Goal: Task Accomplishment & Management: Complete application form

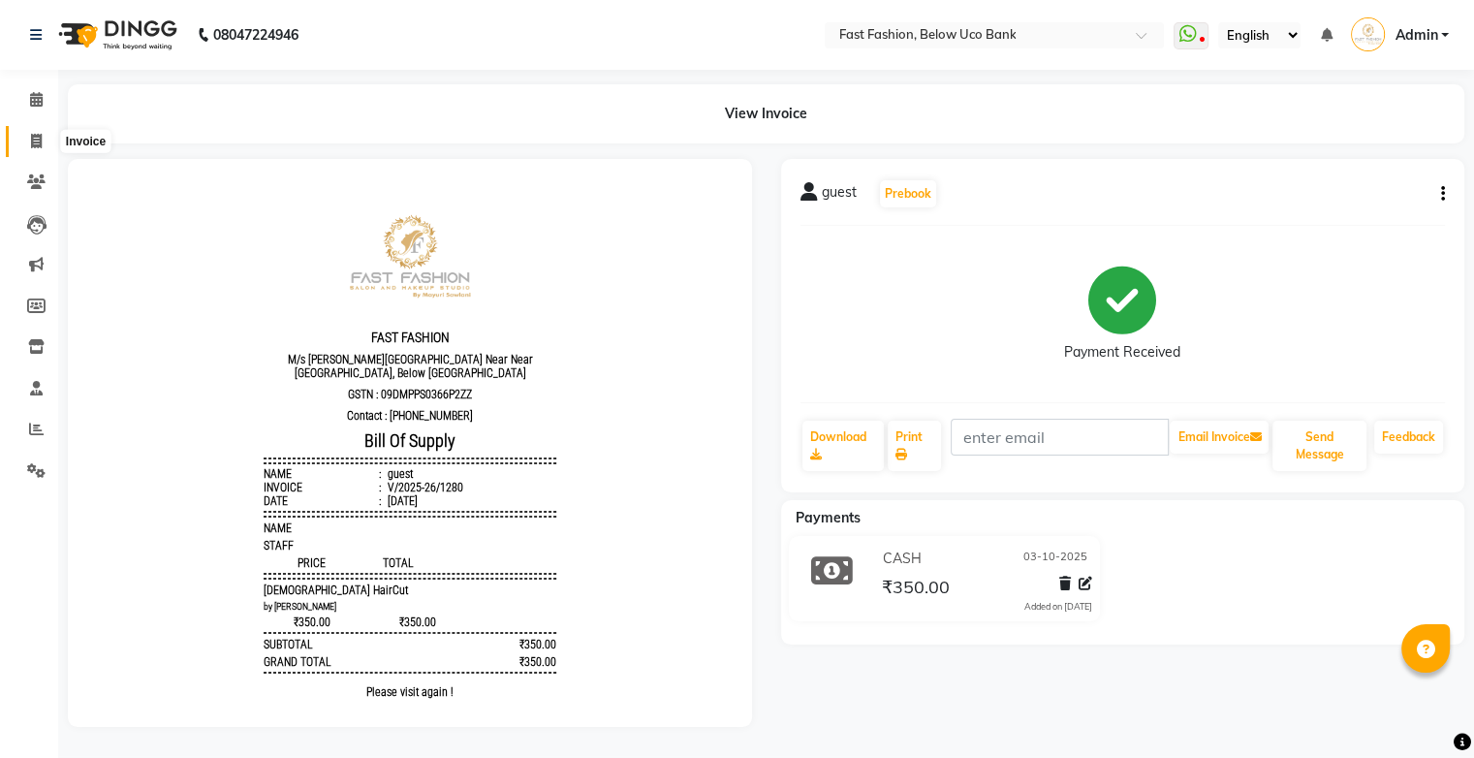
click at [31, 135] on icon at bounding box center [36, 141] width 11 height 15
select select "service"
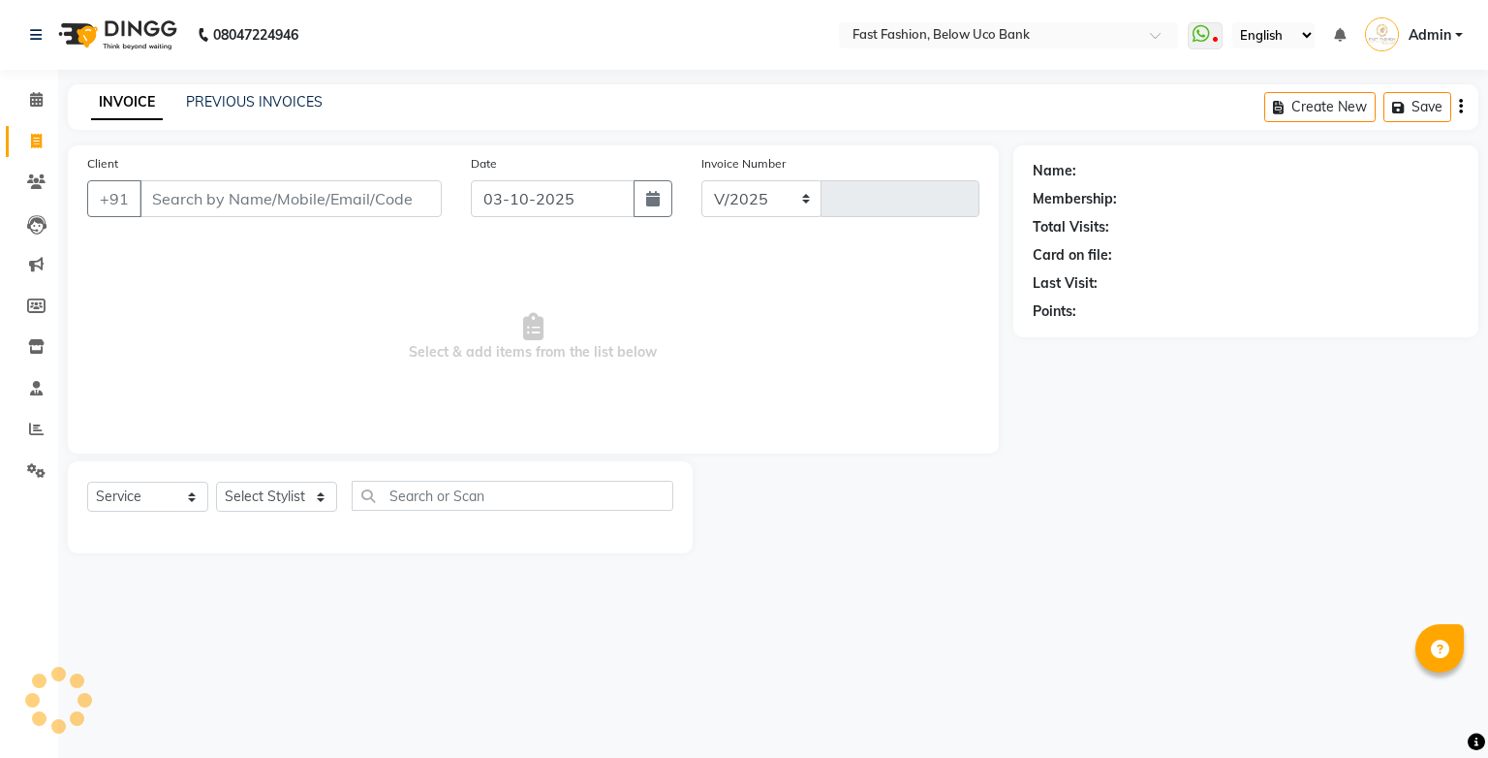
select select "4228"
type input "1281"
click at [218, 197] on input "Client" at bounding box center [291, 198] width 302 height 37
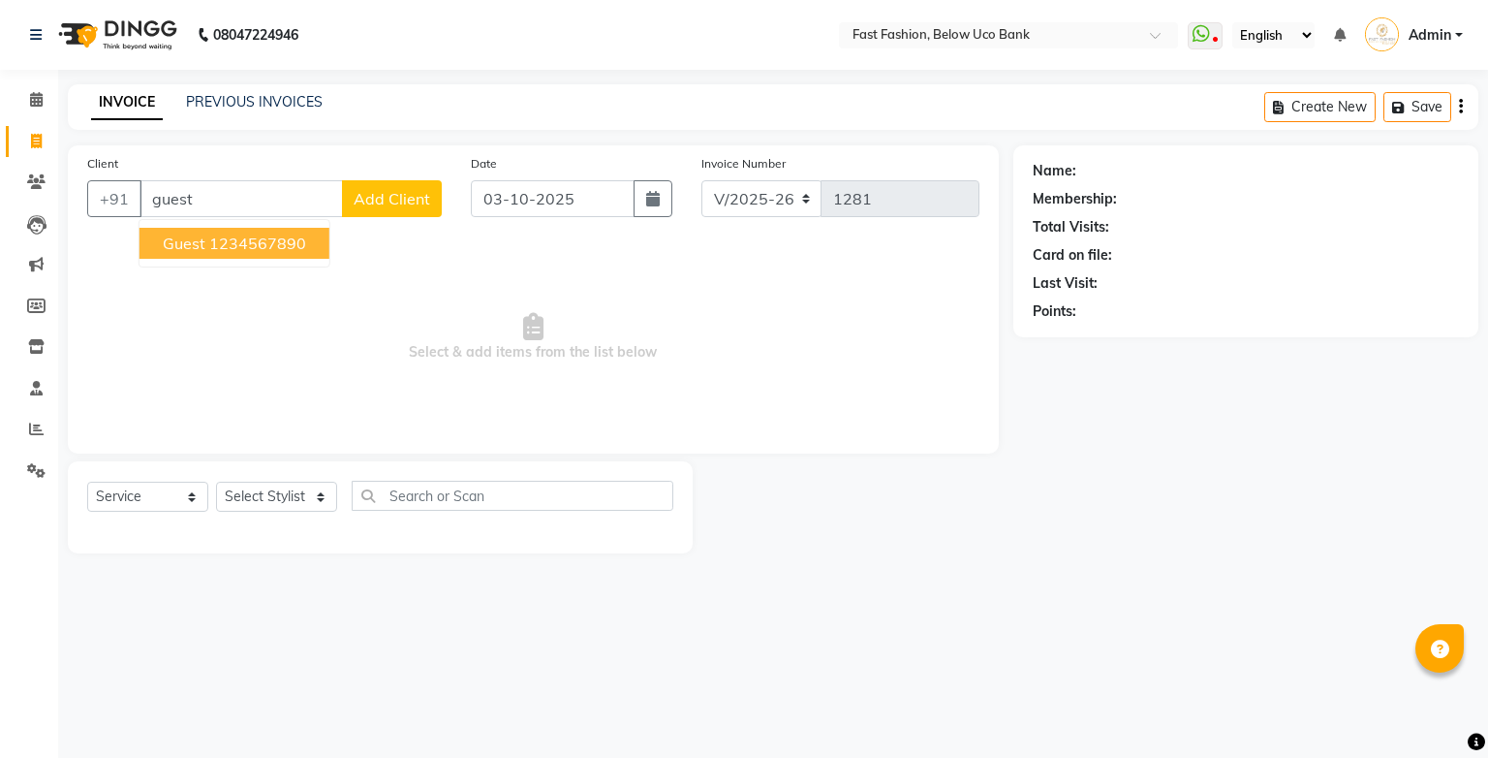
click at [229, 246] on ngb-highlight "1234567890" at bounding box center [257, 242] width 97 height 19
type input "1234567890"
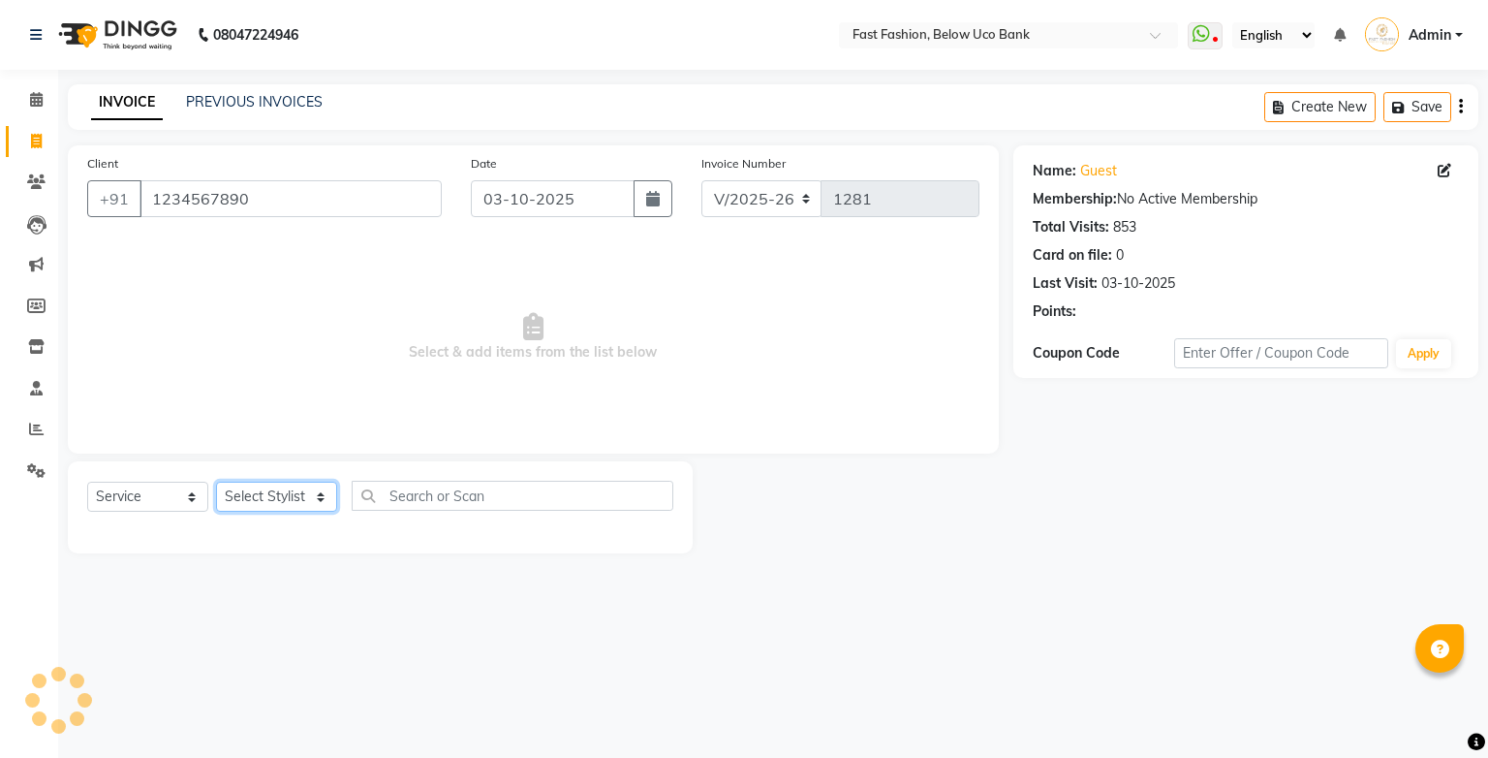
click at [302, 500] on select "Select Stylist ali anjali ashish golu mamta [PERSON_NAME] [PERSON_NAME] [PERSON…" at bounding box center [276, 497] width 121 height 30
click at [216, 482] on select "Select Stylist ali anjali ashish golu mamta [PERSON_NAME] [PERSON_NAME] [PERSON…" at bounding box center [276, 497] width 121 height 30
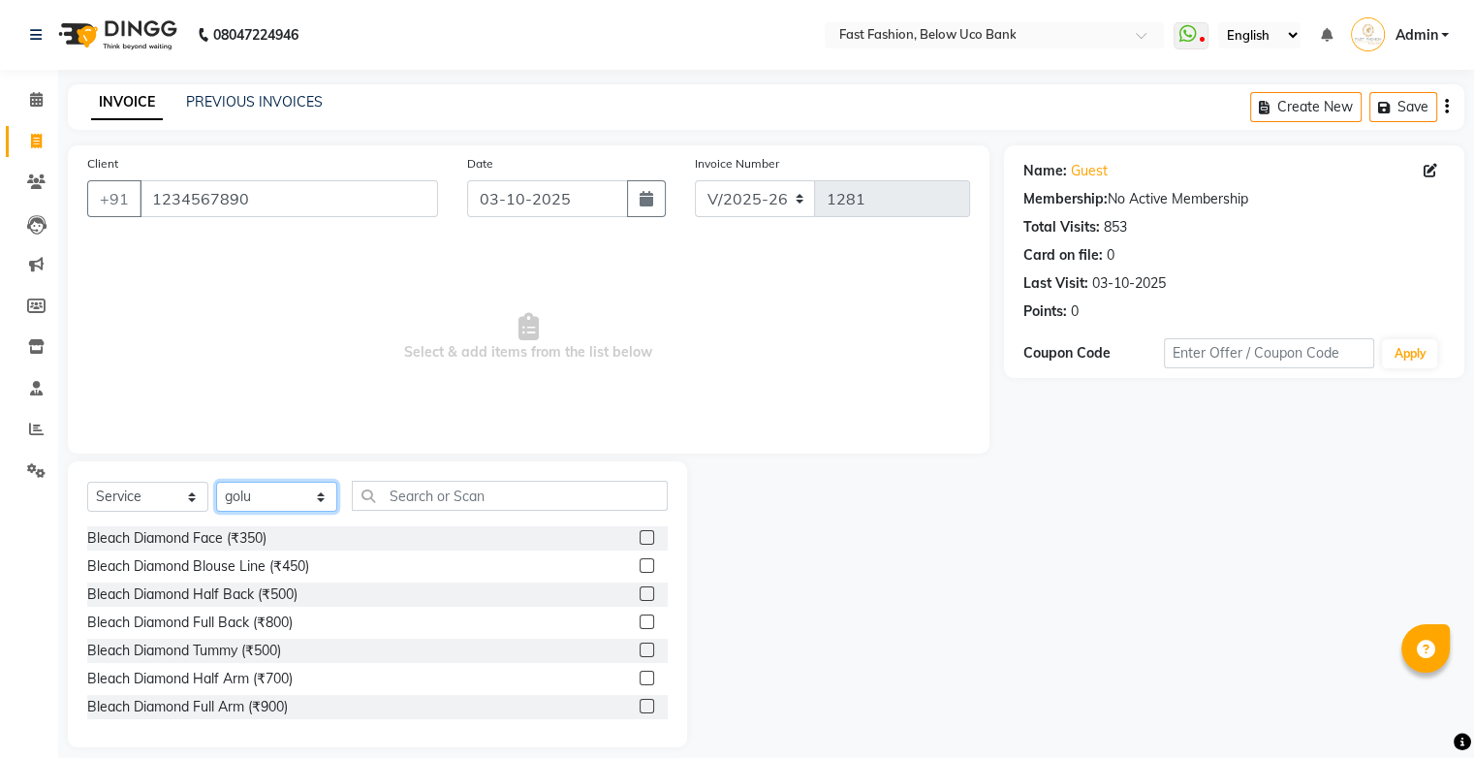
drag, startPoint x: 303, startPoint y: 511, endPoint x: 306, endPoint y: 490, distance: 20.6
click at [303, 511] on select "Select Stylist ali anjali ashish golu mamta [PERSON_NAME] [PERSON_NAME] [PERSON…" at bounding box center [276, 497] width 121 height 30
select select "22049"
click at [216, 482] on select "Select Stylist ali anjali ashish golu mamta [PERSON_NAME] [PERSON_NAME] [PERSON…" at bounding box center [276, 497] width 121 height 30
click at [484, 503] on input "text" at bounding box center [510, 496] width 316 height 30
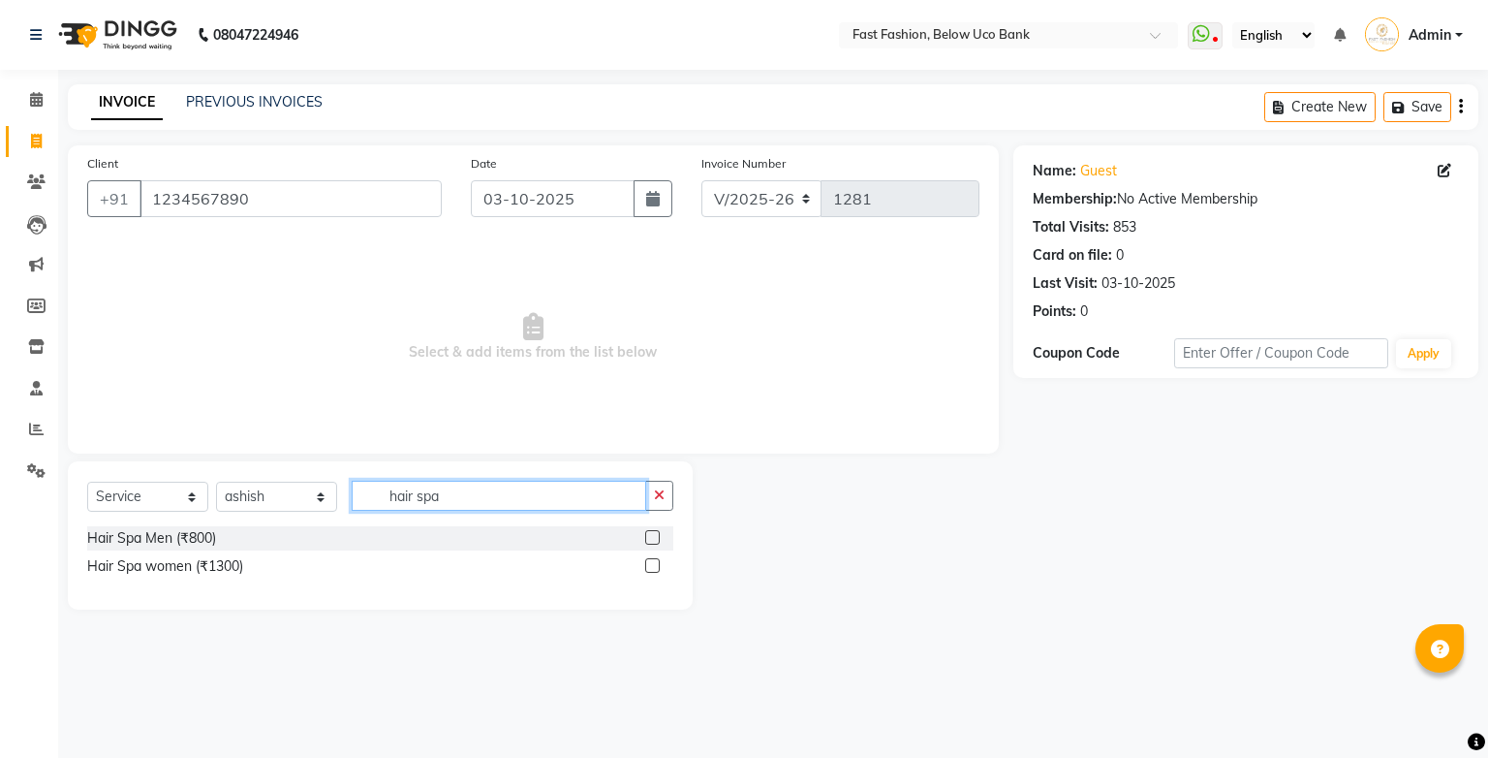
type input "hair spa"
click at [651, 534] on label at bounding box center [652, 537] width 15 height 15
click at [651, 534] on input "checkbox" at bounding box center [651, 538] width 13 height 13
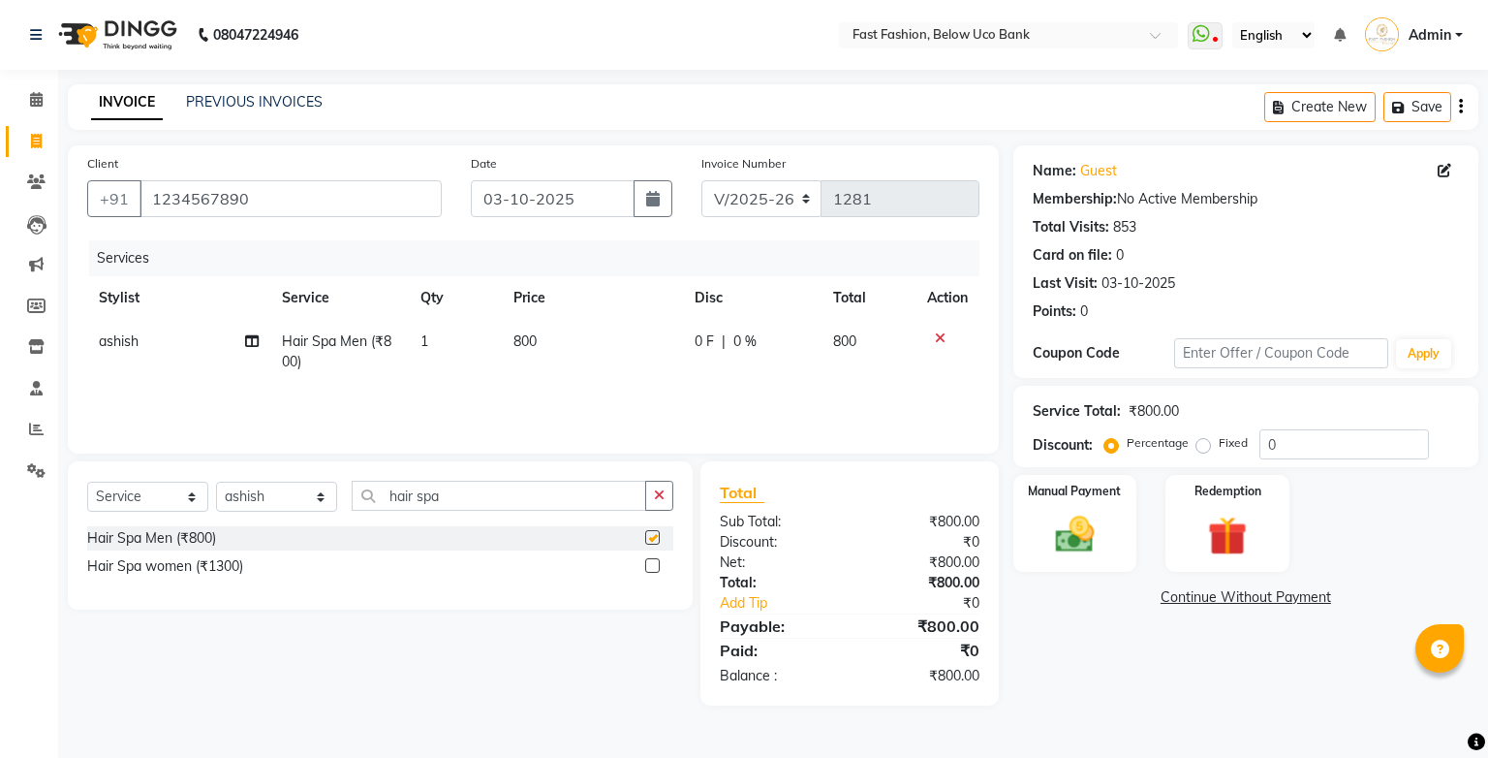
checkbox input "false"
click at [526, 339] on span "800" at bounding box center [524, 340] width 23 height 17
select select "22049"
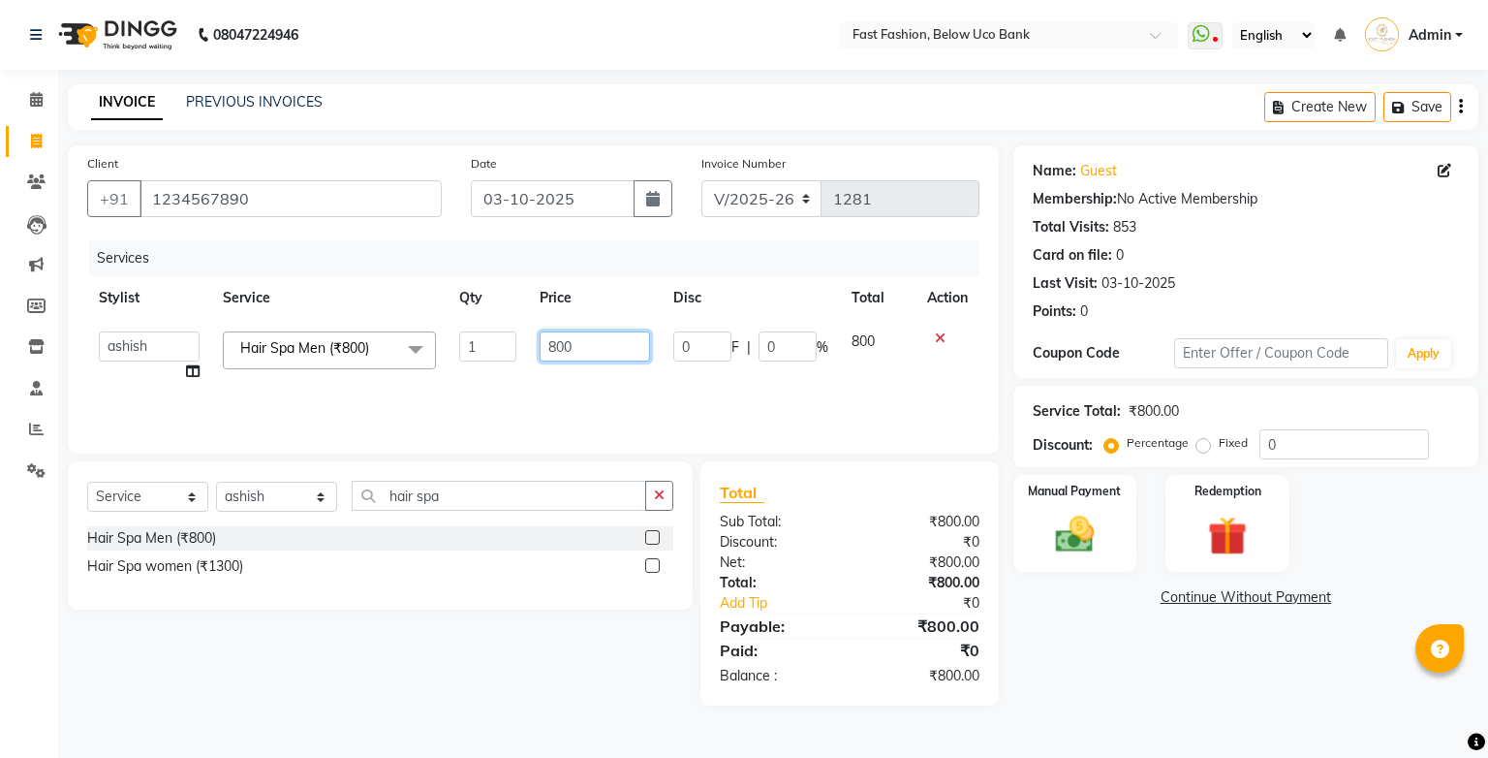
click at [585, 340] on input "800" at bounding box center [595, 346] width 110 height 30
type input "8"
type input "1100"
click at [597, 399] on div "Services Stylist Service Qty Price Disc Total Action ali anjali ashish golu mam…" at bounding box center [533, 337] width 892 height 194
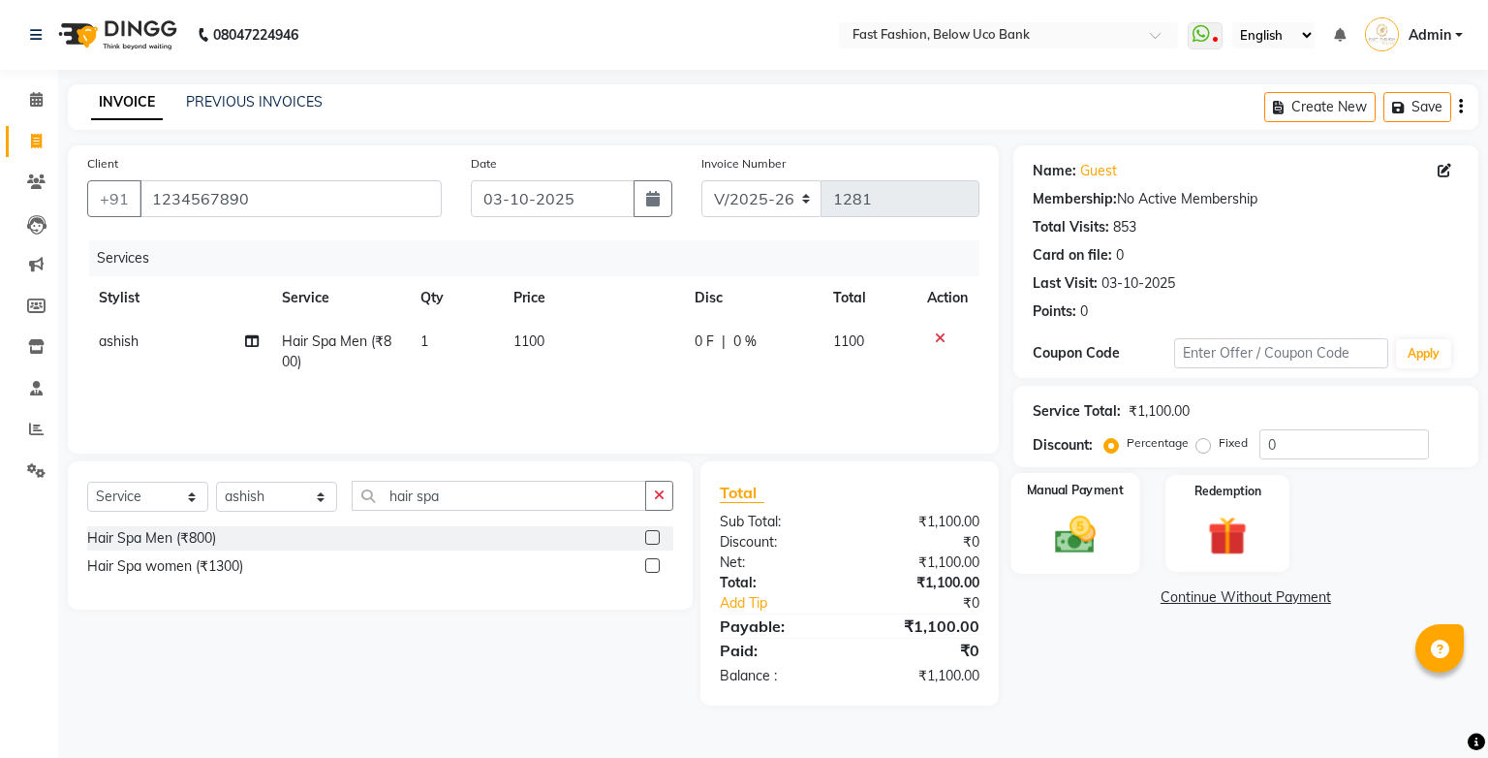
click at [1050, 521] on img at bounding box center [1074, 535] width 66 height 47
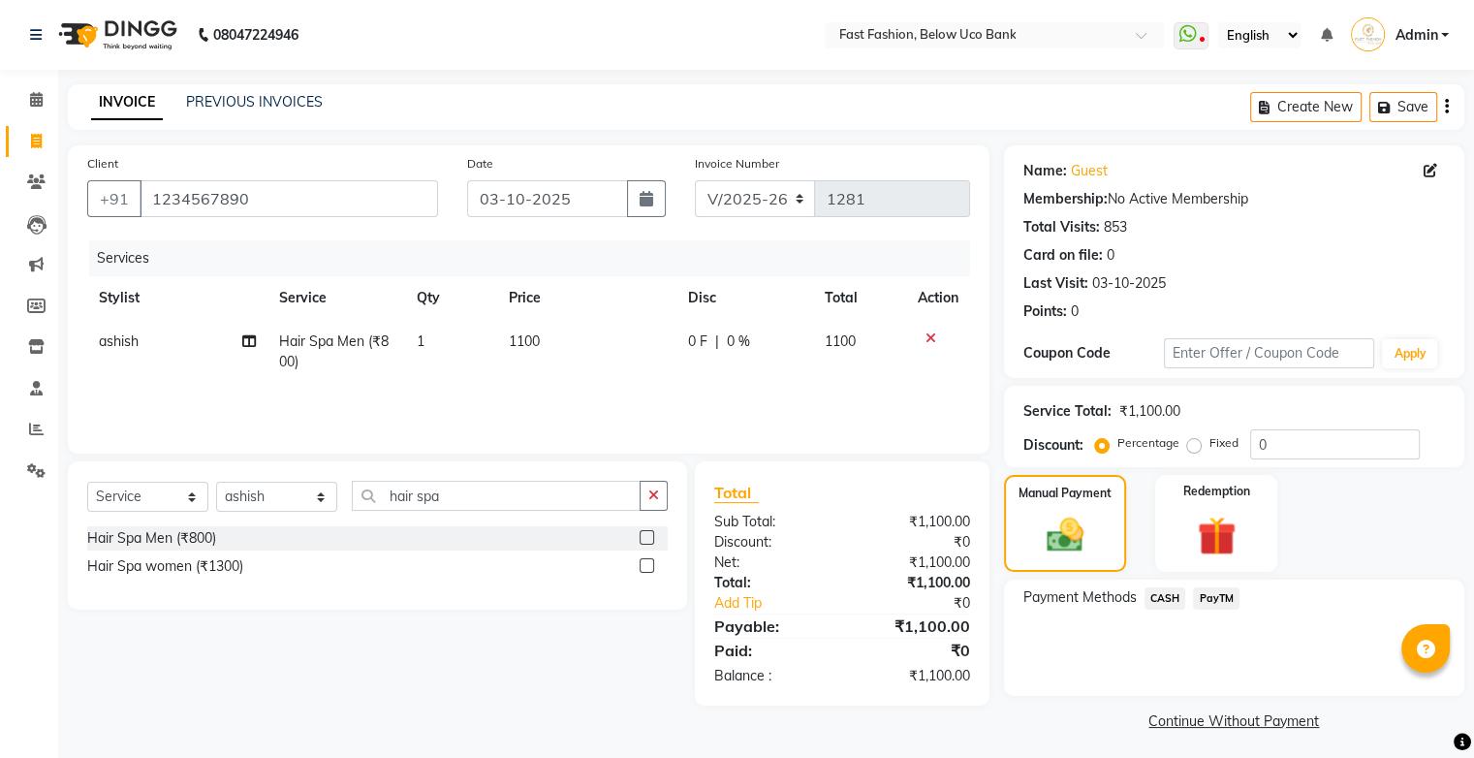
click at [1221, 600] on span "PayTM" at bounding box center [1216, 598] width 47 height 22
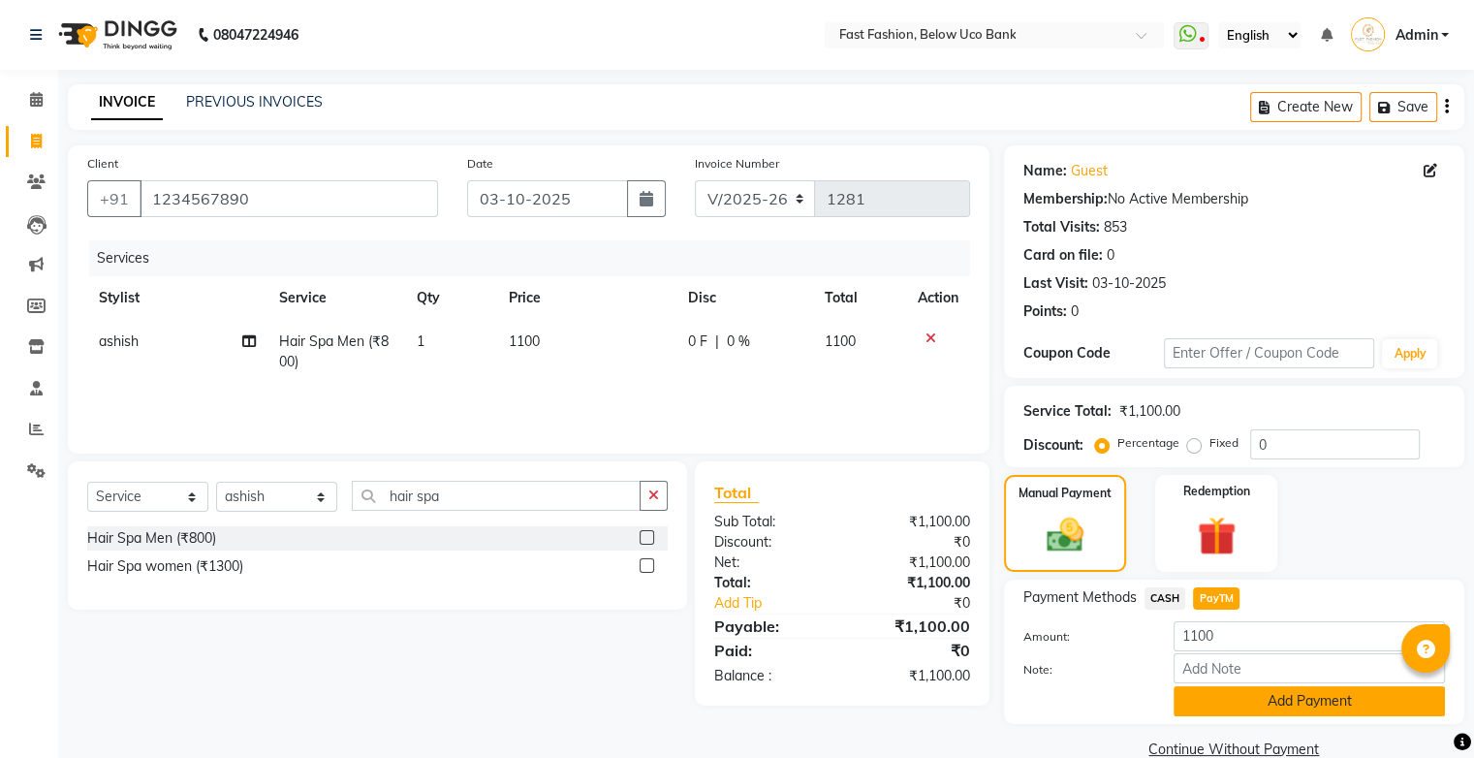
click at [1243, 696] on button "Add Payment" at bounding box center [1308, 701] width 271 height 30
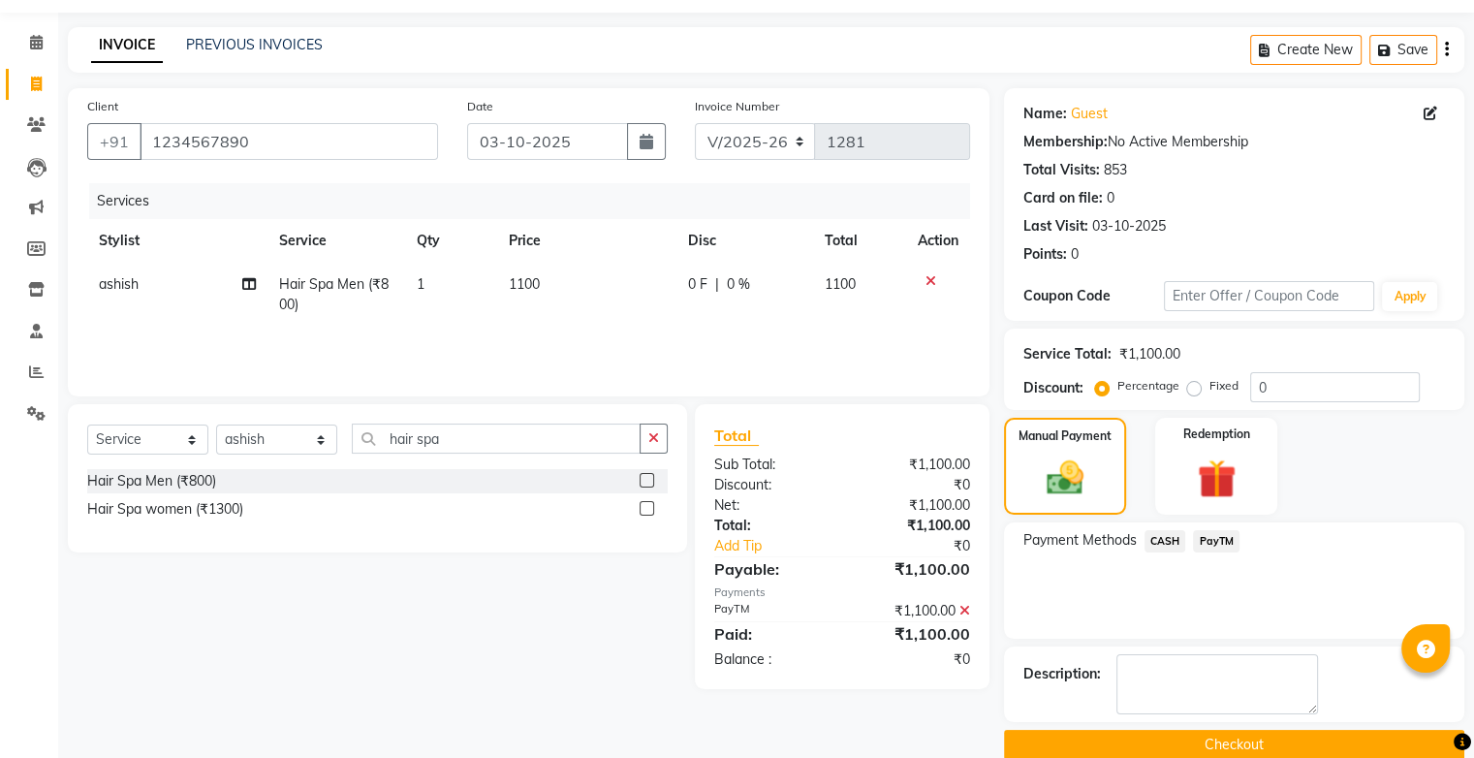
scroll to position [85, 0]
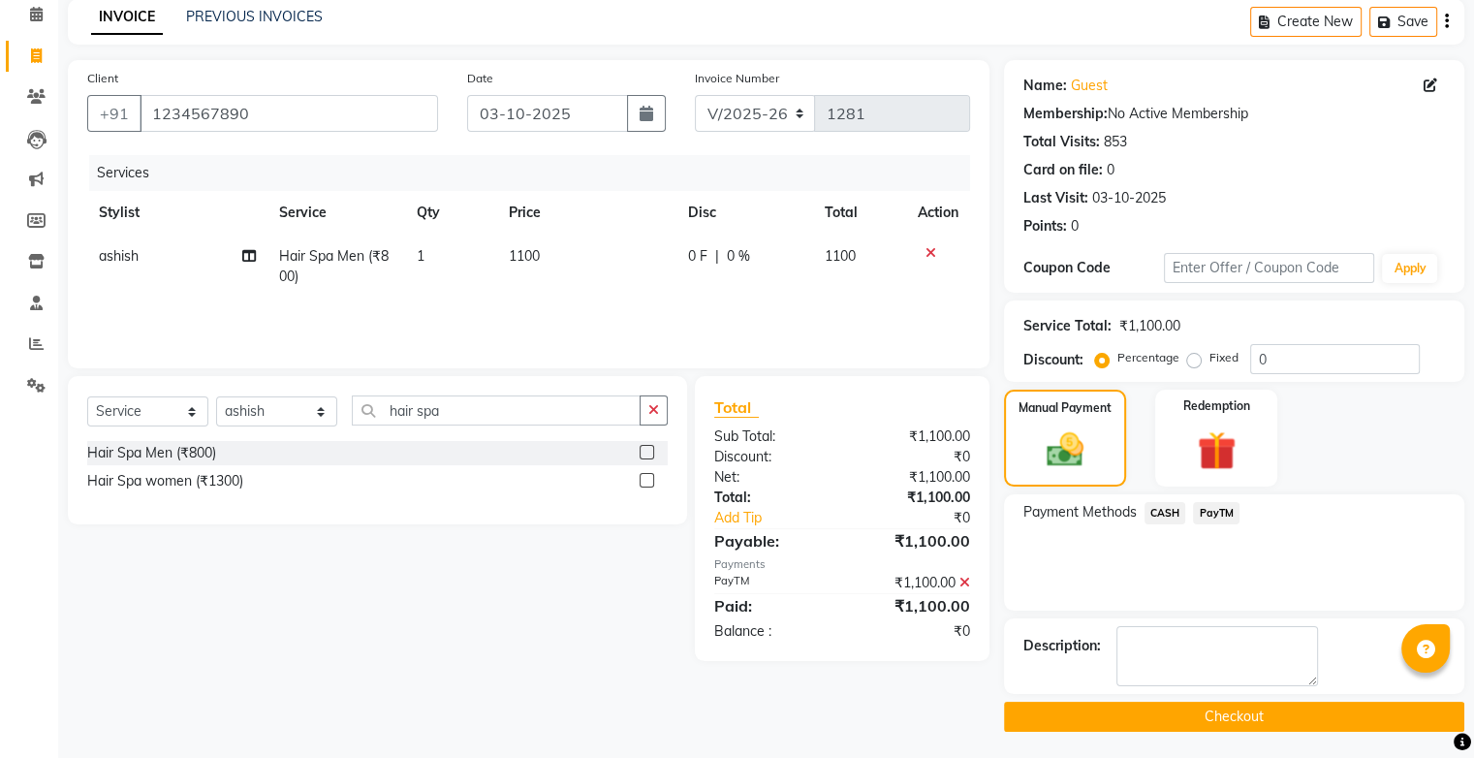
click at [1234, 710] on button "Checkout" at bounding box center [1234, 716] width 460 height 30
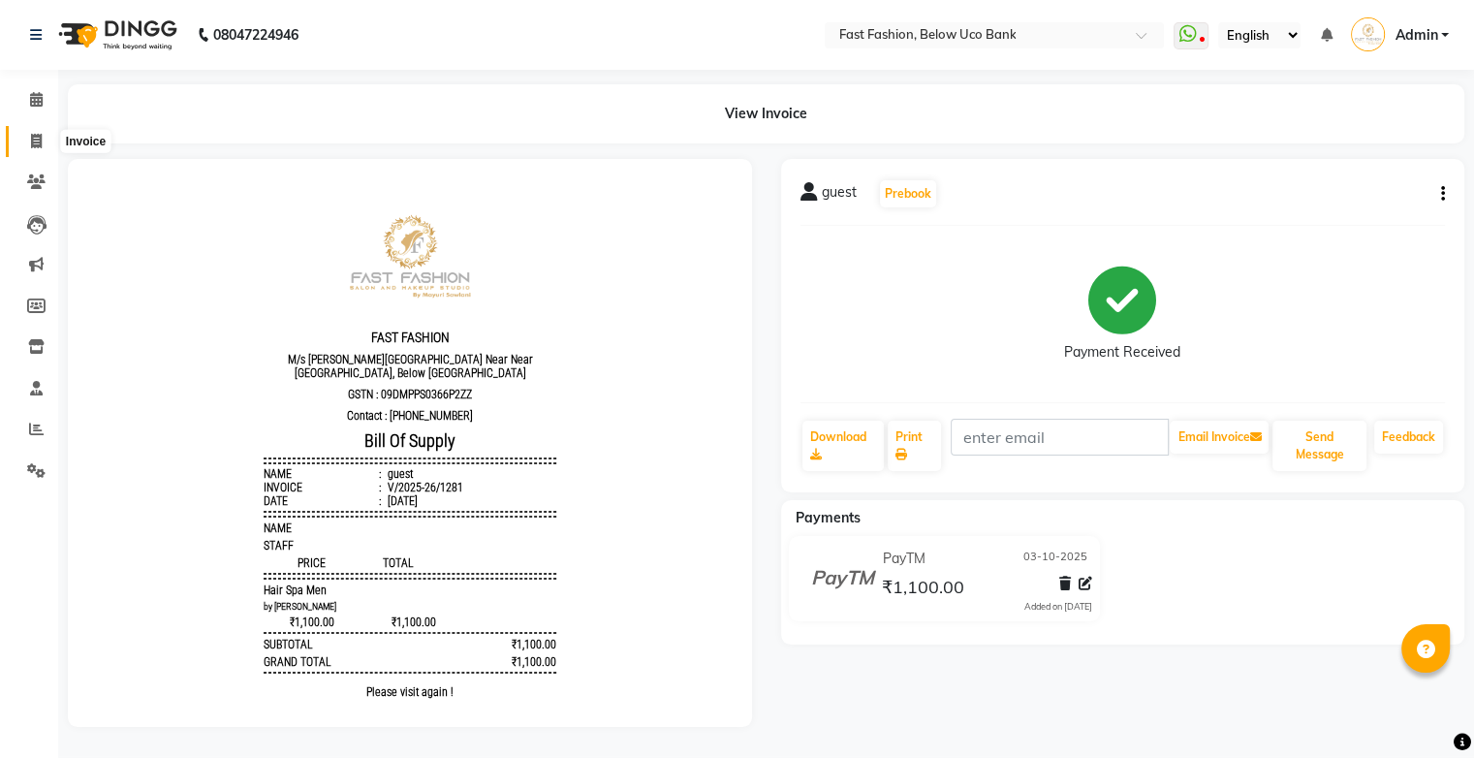
click at [31, 137] on icon at bounding box center [36, 141] width 11 height 15
select select "service"
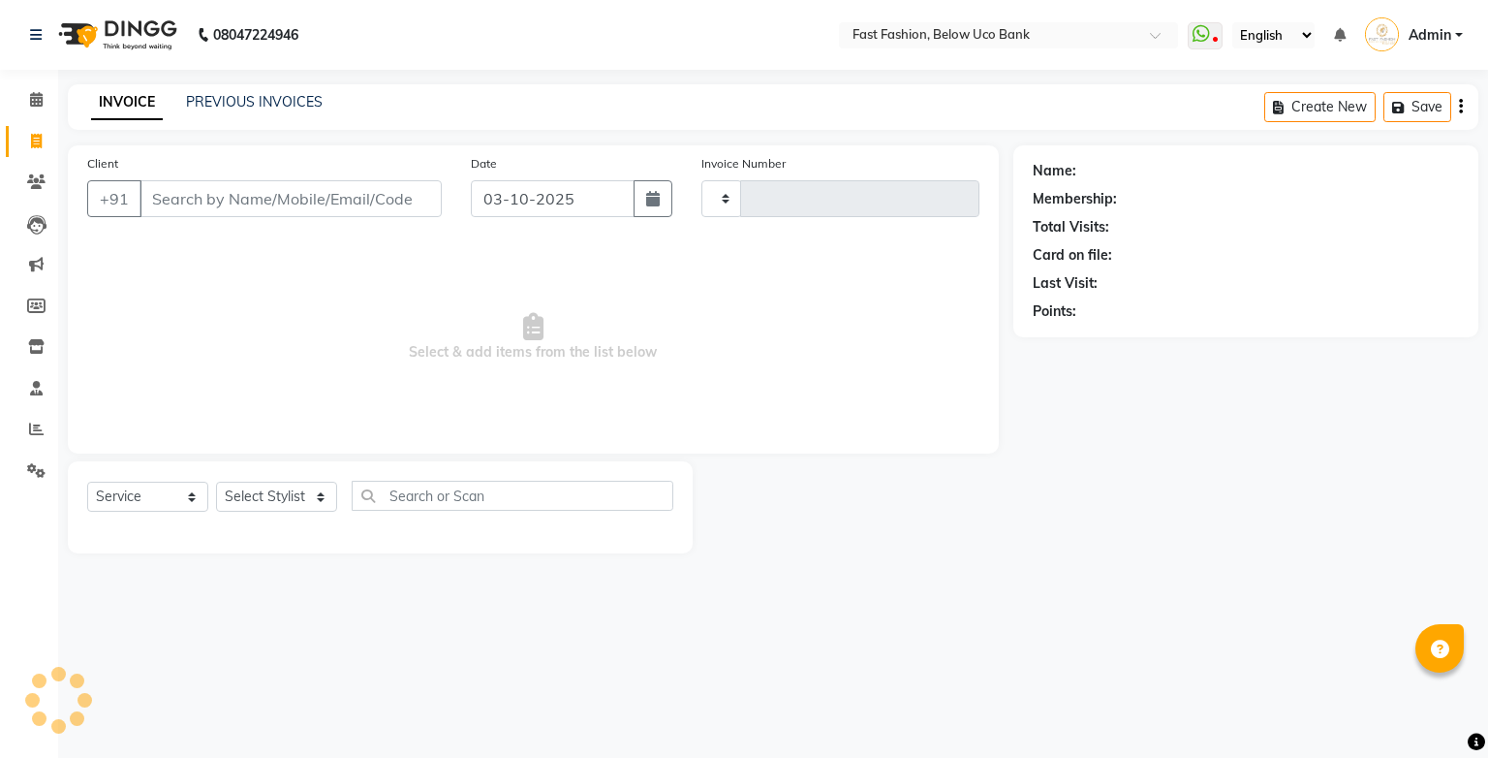
type input "1282"
select select "4228"
click at [203, 200] on input "Client" at bounding box center [291, 198] width 302 height 37
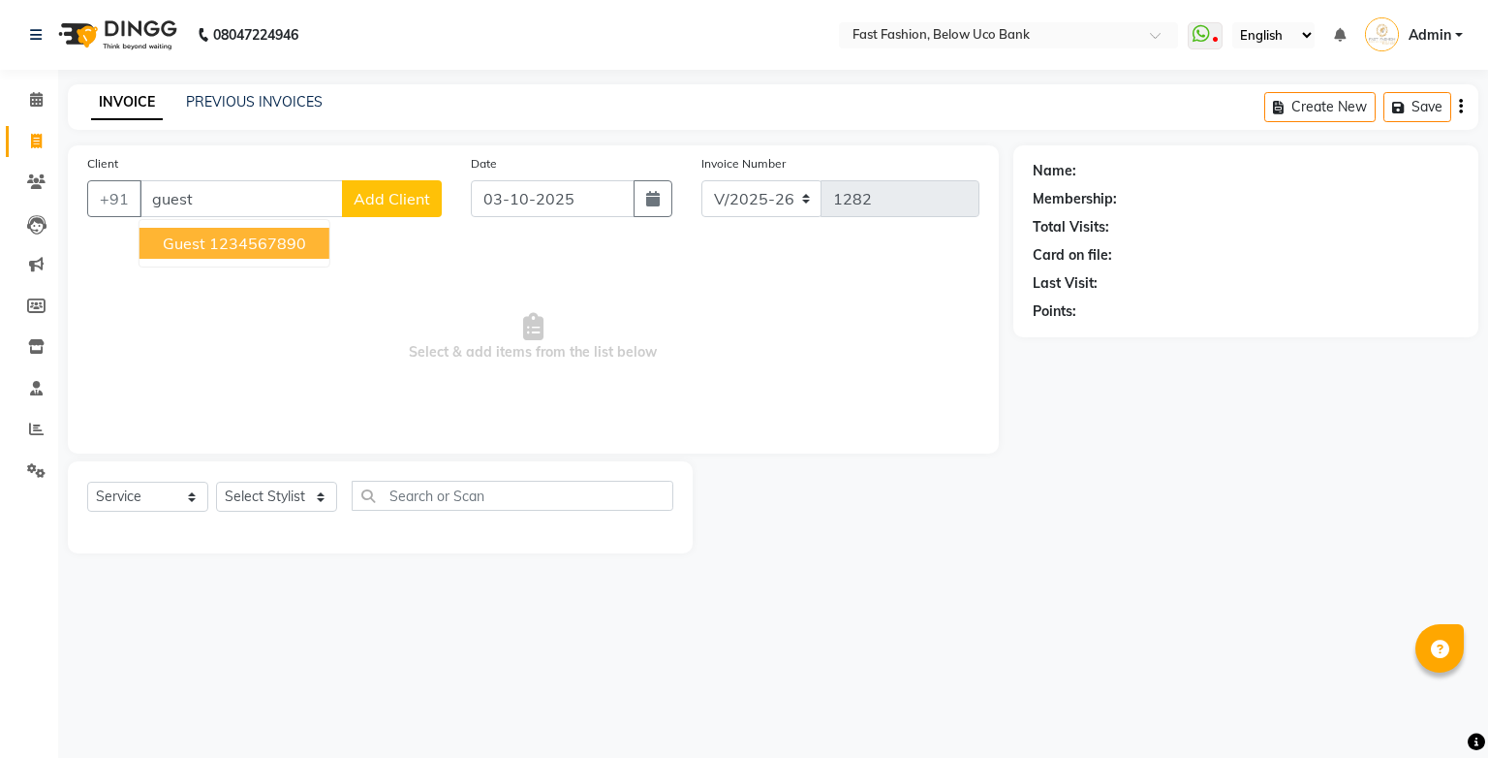
click at [198, 239] on span "guest" at bounding box center [184, 242] width 43 height 19
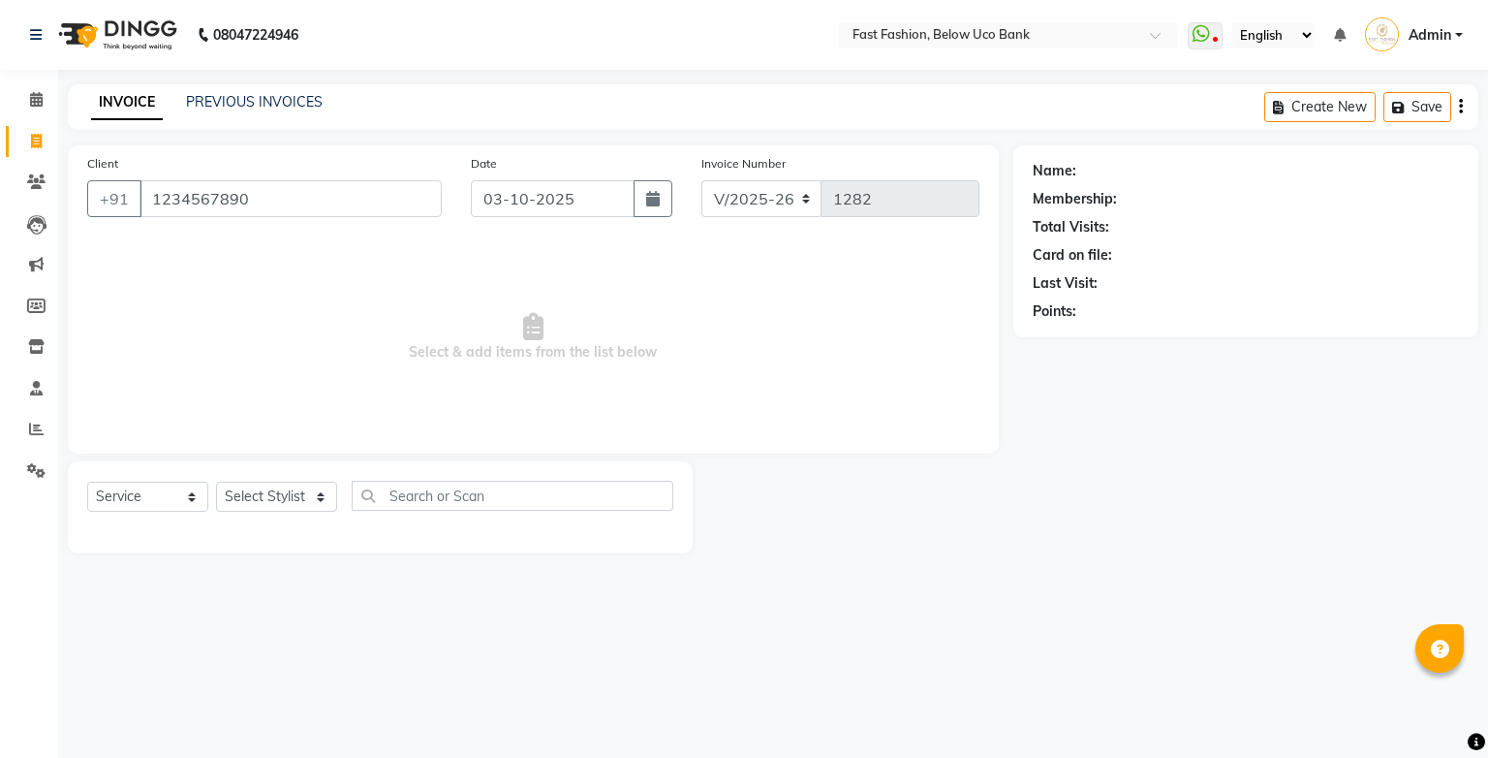
type input "1234567890"
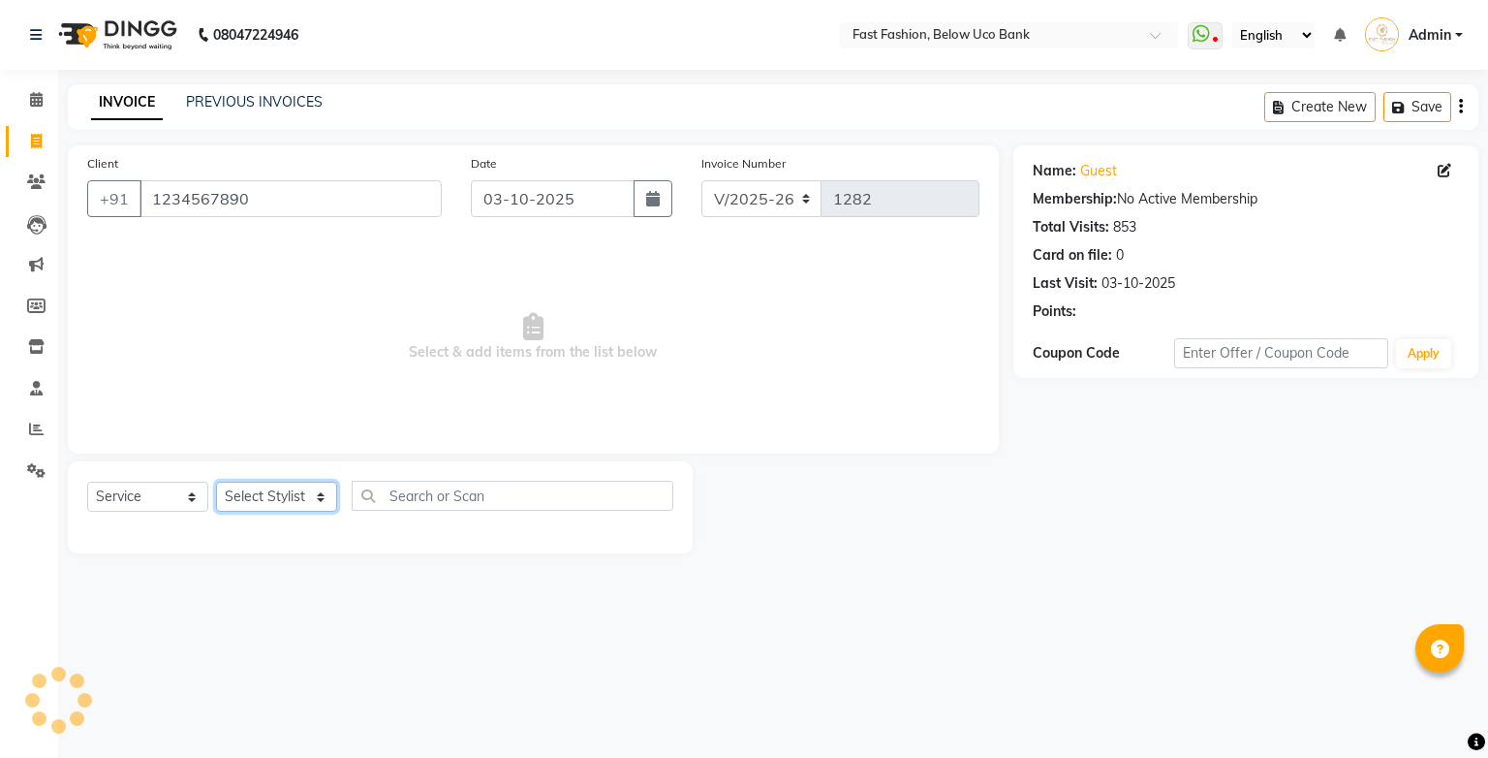
click at [306, 505] on select "Select Stylist ali anjali ashish golu mamta [PERSON_NAME] [PERSON_NAME] [PERSON…" at bounding box center [276, 497] width 121 height 30
select select "22409"
click at [216, 482] on select "Select Stylist ali anjali ashish golu mamta [PERSON_NAME] [PERSON_NAME] [PERSON…" at bounding box center [276, 497] width 121 height 30
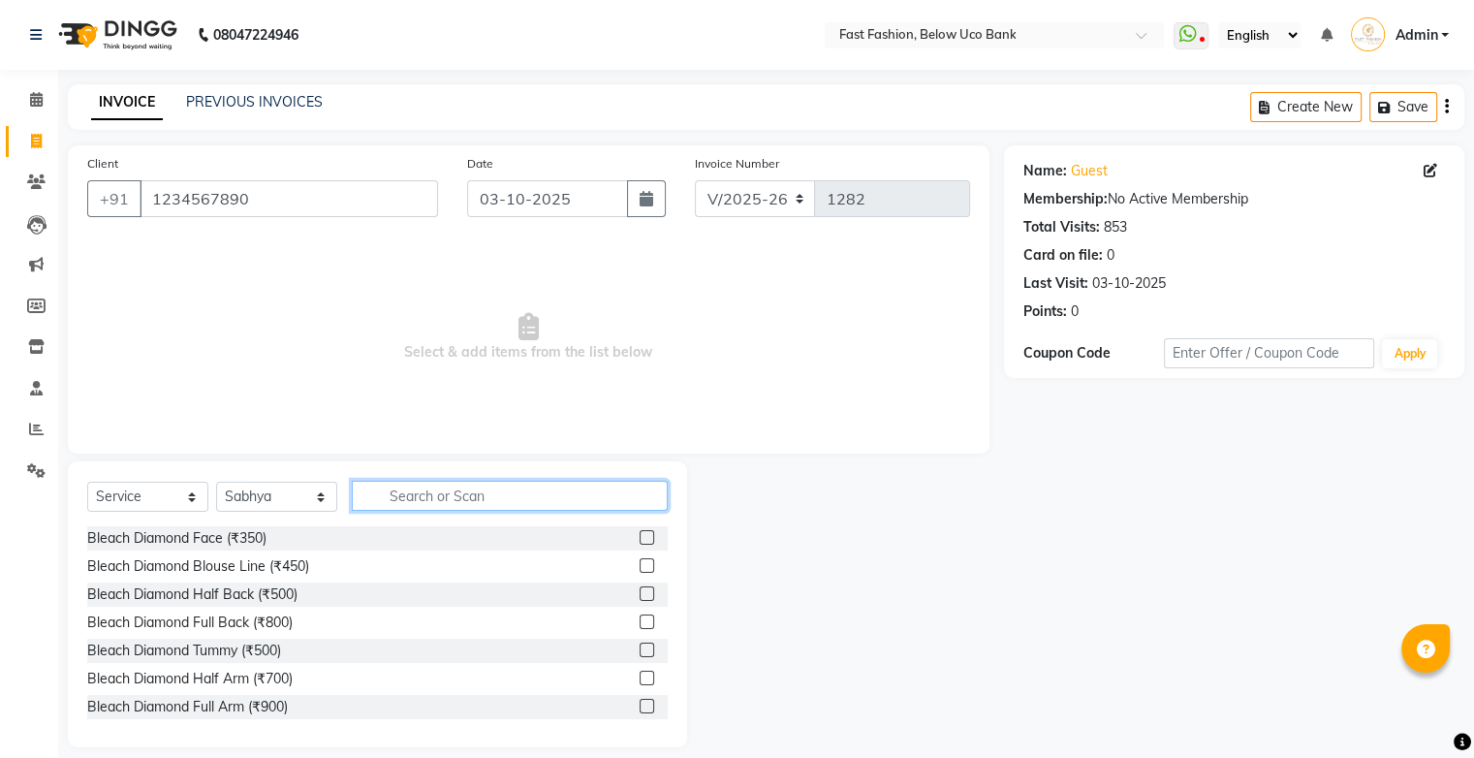
click at [407, 501] on input "text" at bounding box center [510, 496] width 316 height 30
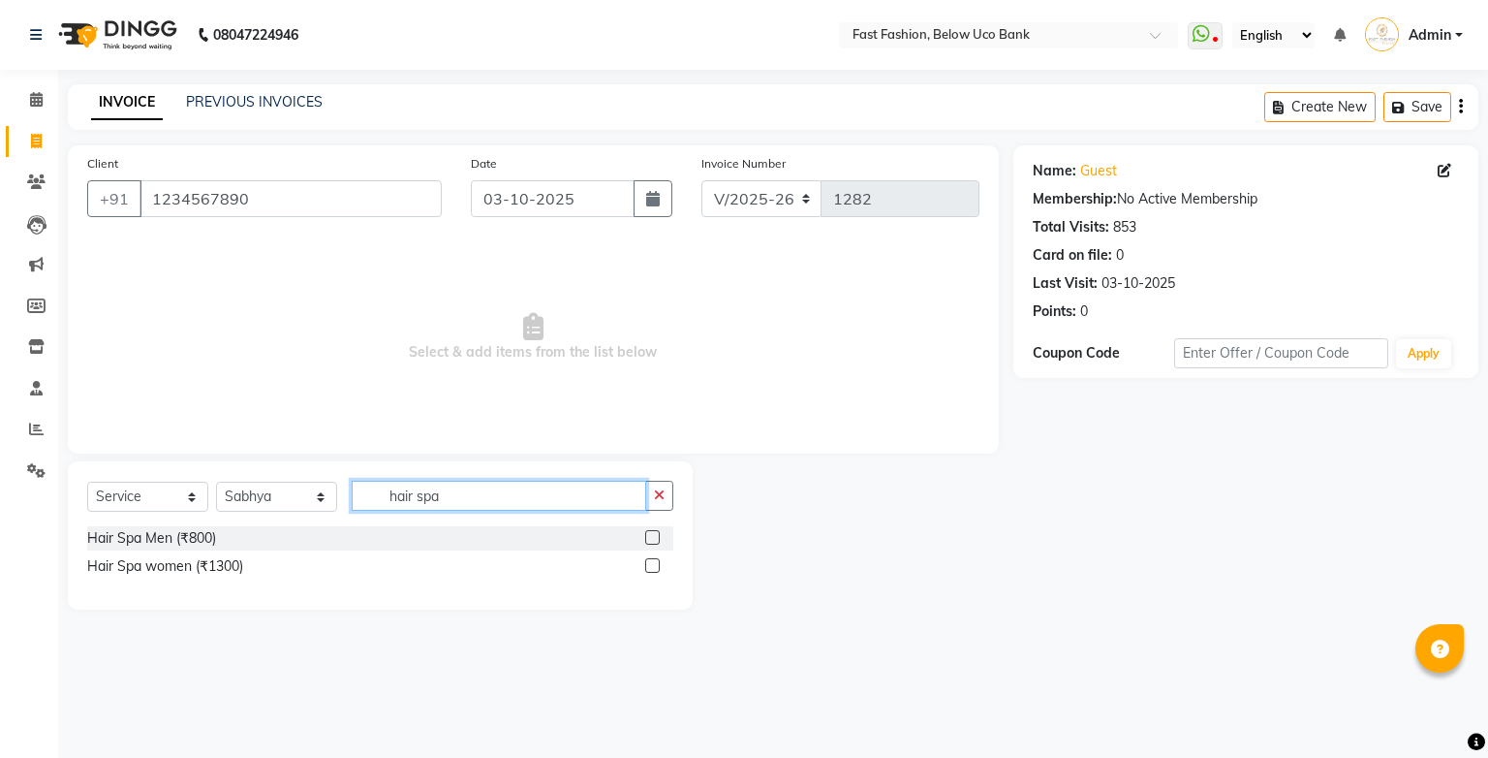
click at [516, 495] on input "hair spa" at bounding box center [499, 496] width 295 height 30
type input "h"
type input "power"
click at [655, 540] on label at bounding box center [652, 537] width 15 height 15
click at [655, 540] on input "checkbox" at bounding box center [651, 538] width 13 height 13
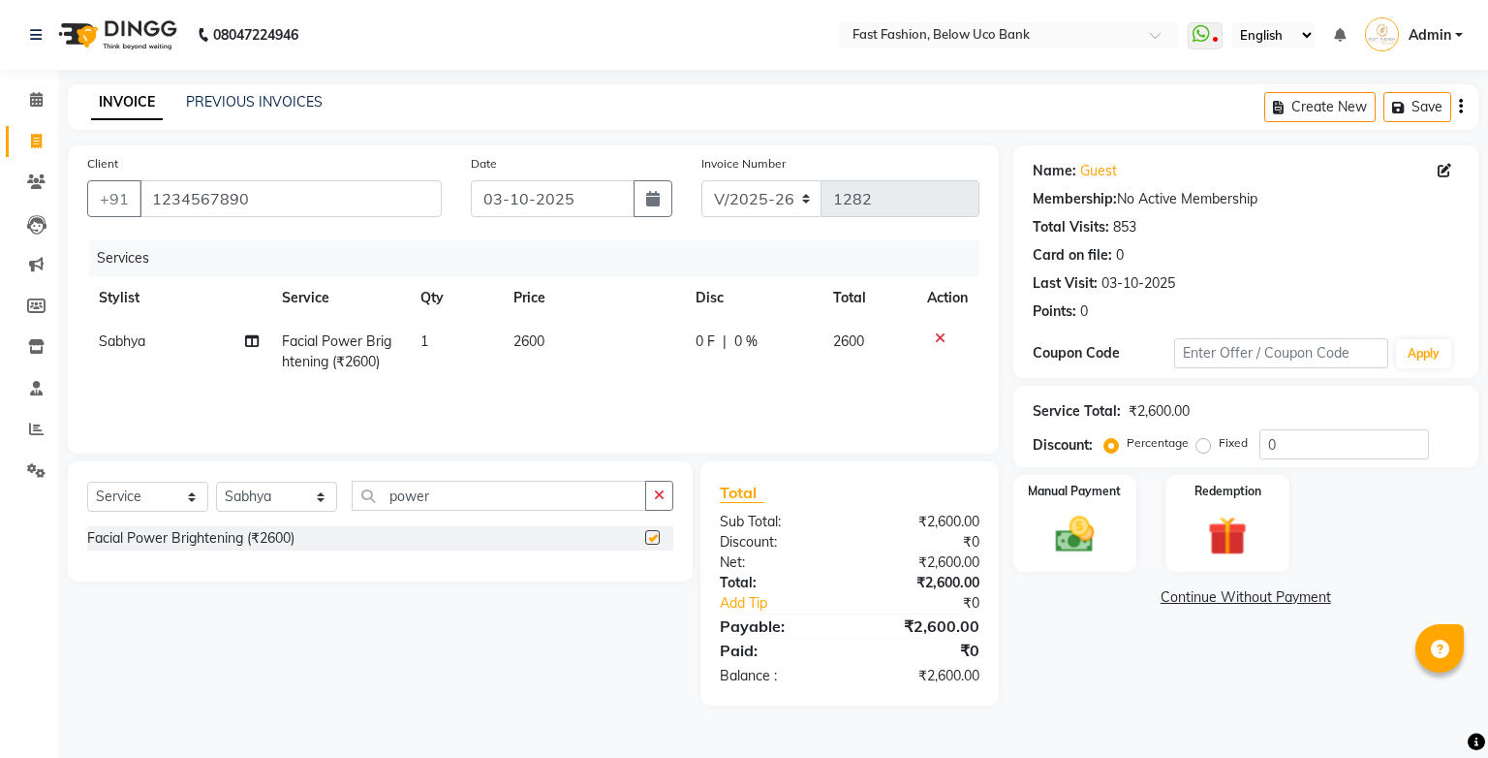
checkbox input "false"
click at [554, 495] on input "power" at bounding box center [499, 496] width 295 height 30
type input "p"
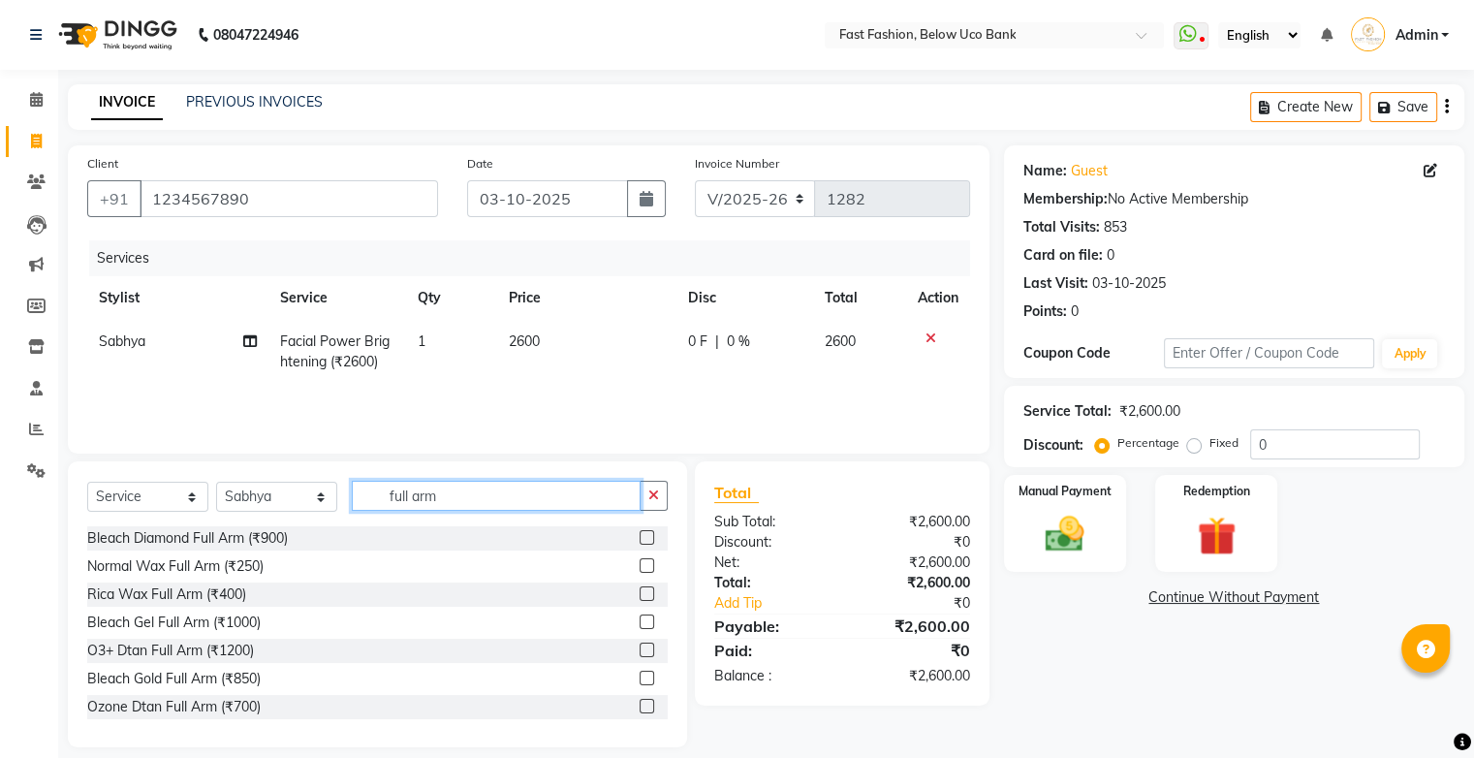
type input "full arm"
click at [639, 593] on label at bounding box center [646, 593] width 15 height 15
click at [639, 593] on input "checkbox" at bounding box center [645, 594] width 13 height 13
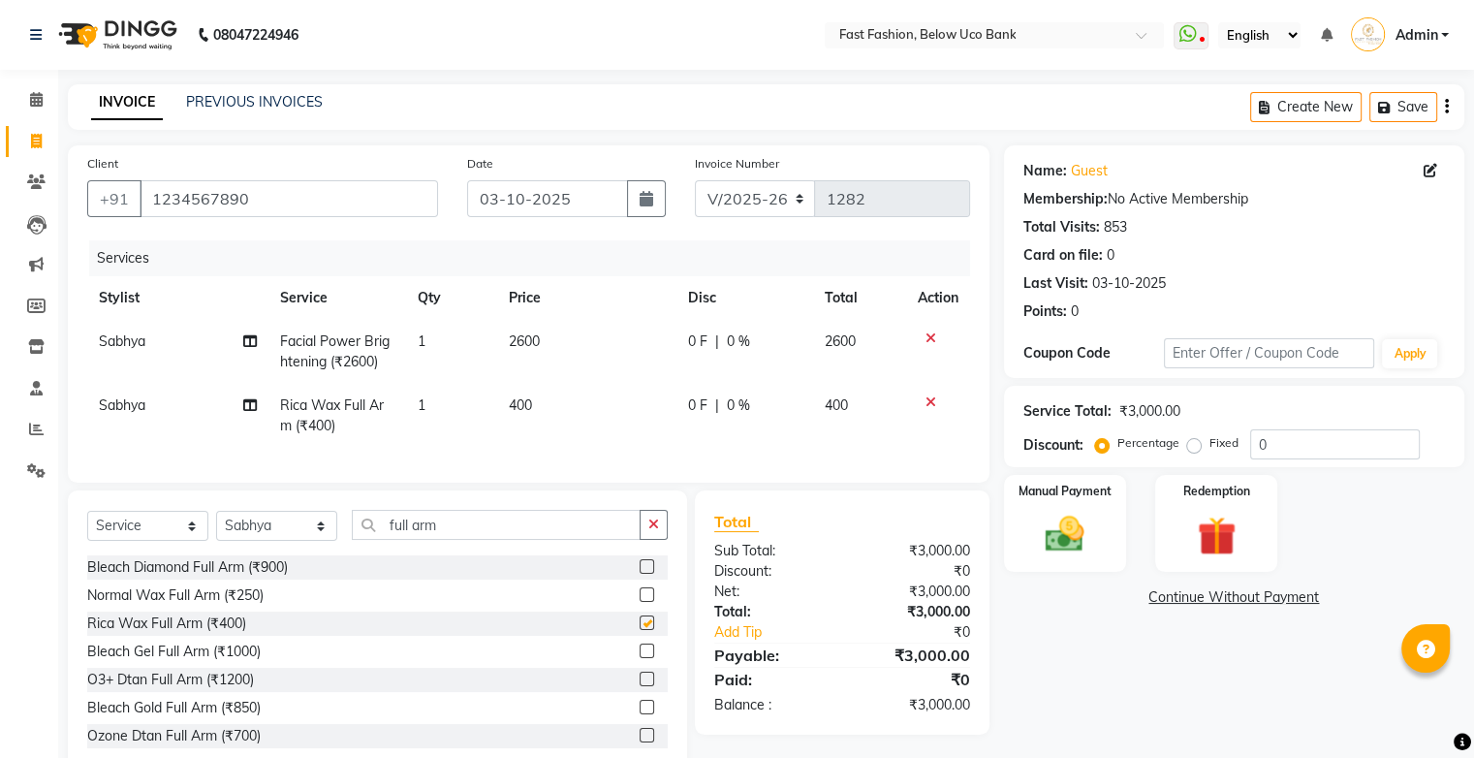
checkbox input "false"
click at [1209, 451] on label "Fixed" at bounding box center [1223, 442] width 29 height 17
click at [1196, 450] on input "Fixed" at bounding box center [1198, 443] width 14 height 14
radio input "true"
click at [1310, 446] on input "0" at bounding box center [1335, 444] width 170 height 30
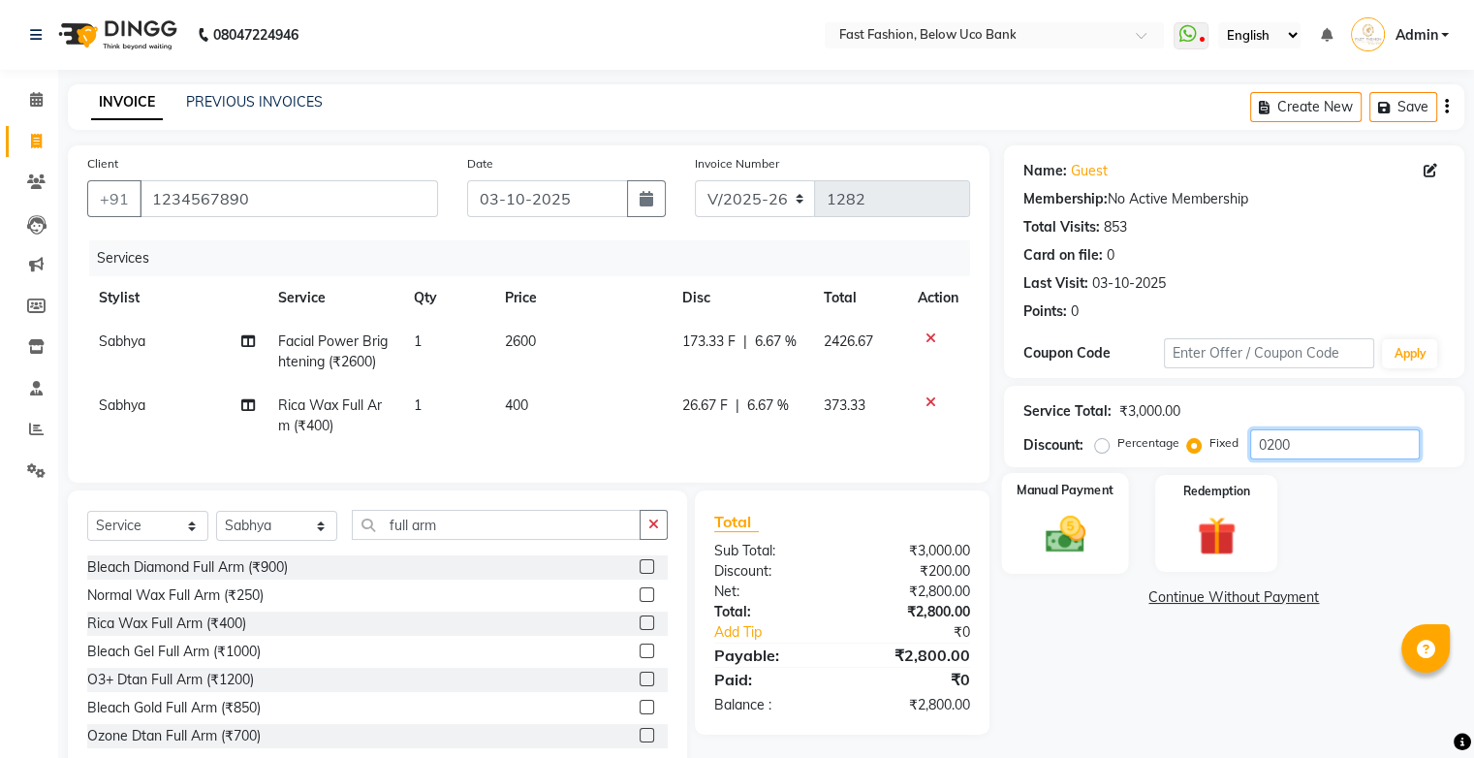
type input "0200"
click at [1083, 517] on img at bounding box center [1064, 535] width 65 height 47
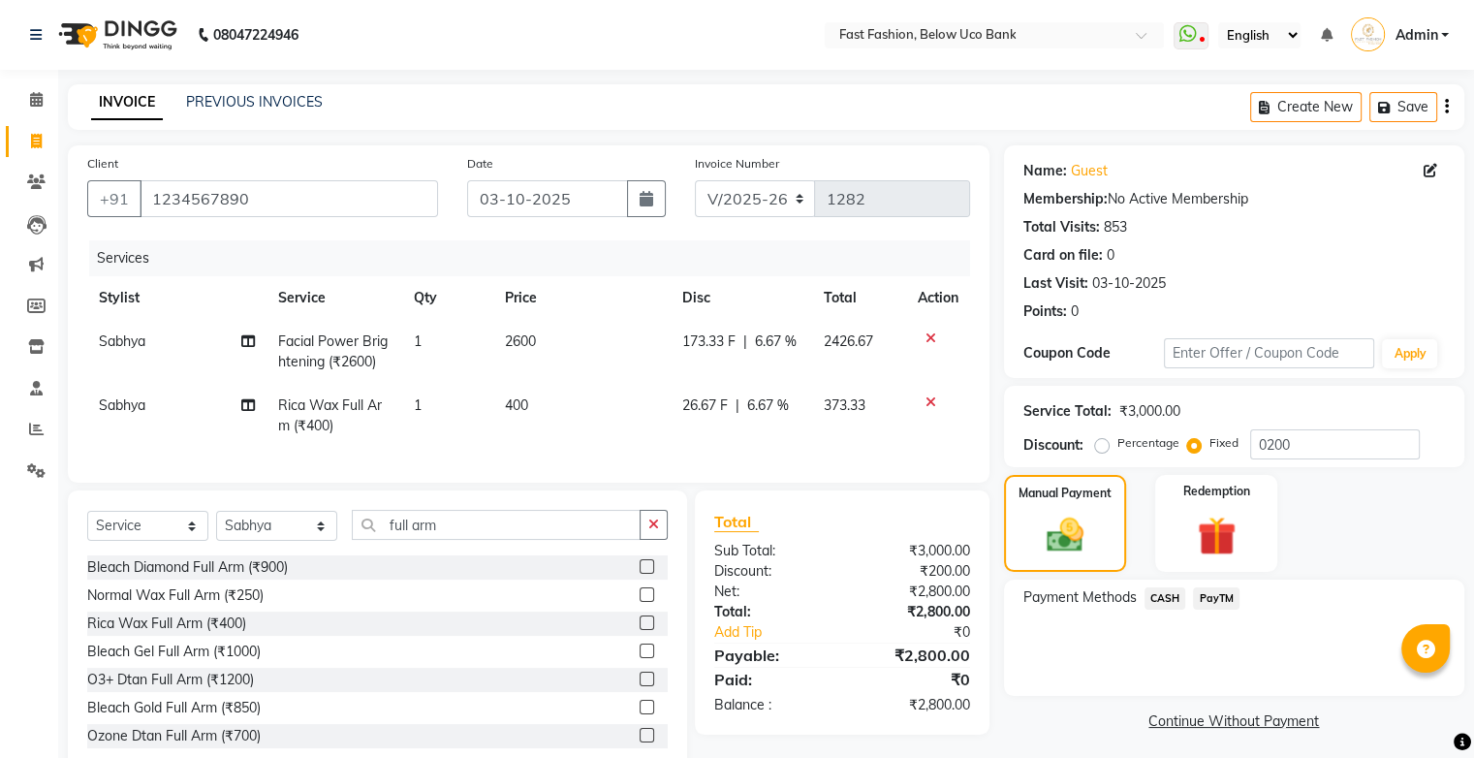
click at [1205, 591] on span "PayTM" at bounding box center [1216, 598] width 47 height 22
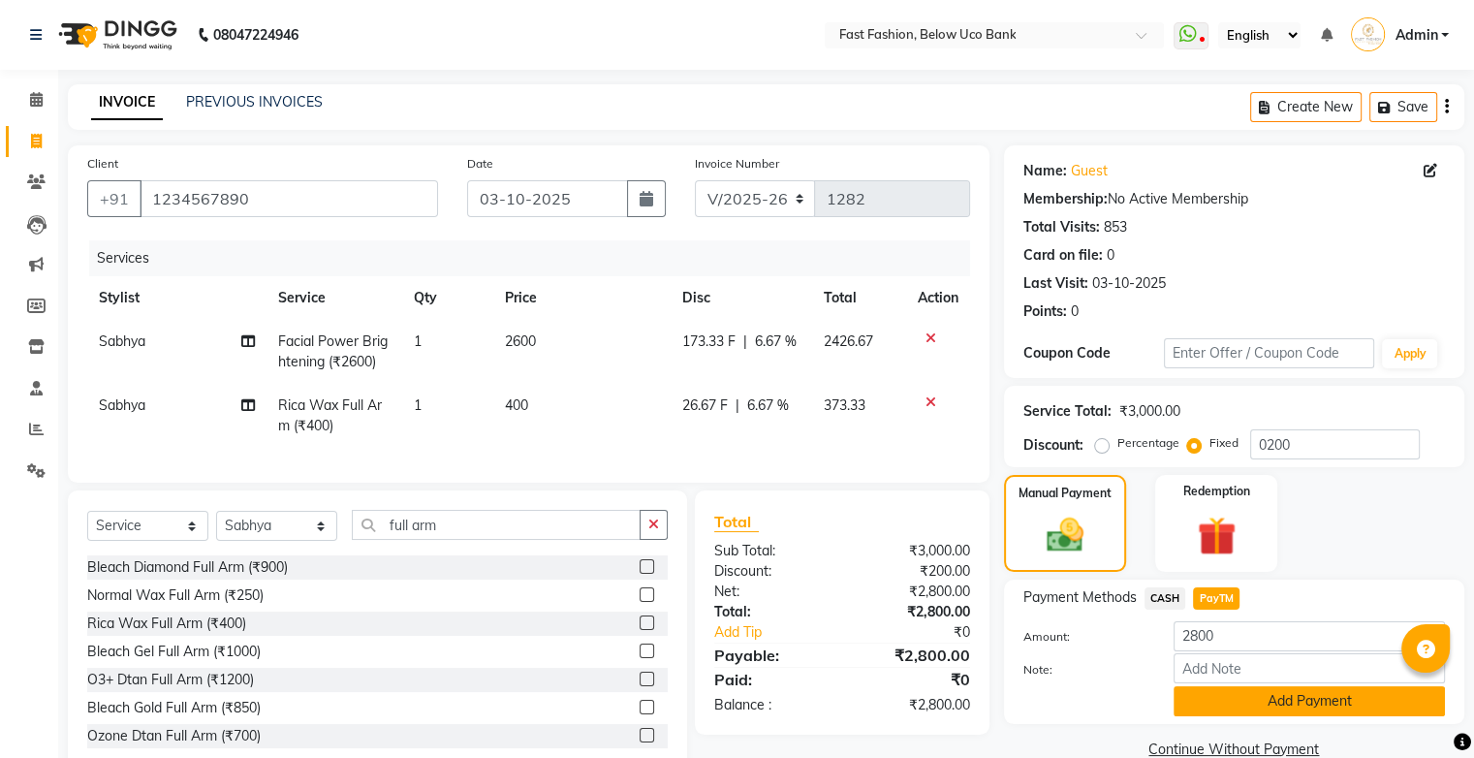
click at [1258, 707] on button "Add Payment" at bounding box center [1308, 701] width 271 height 30
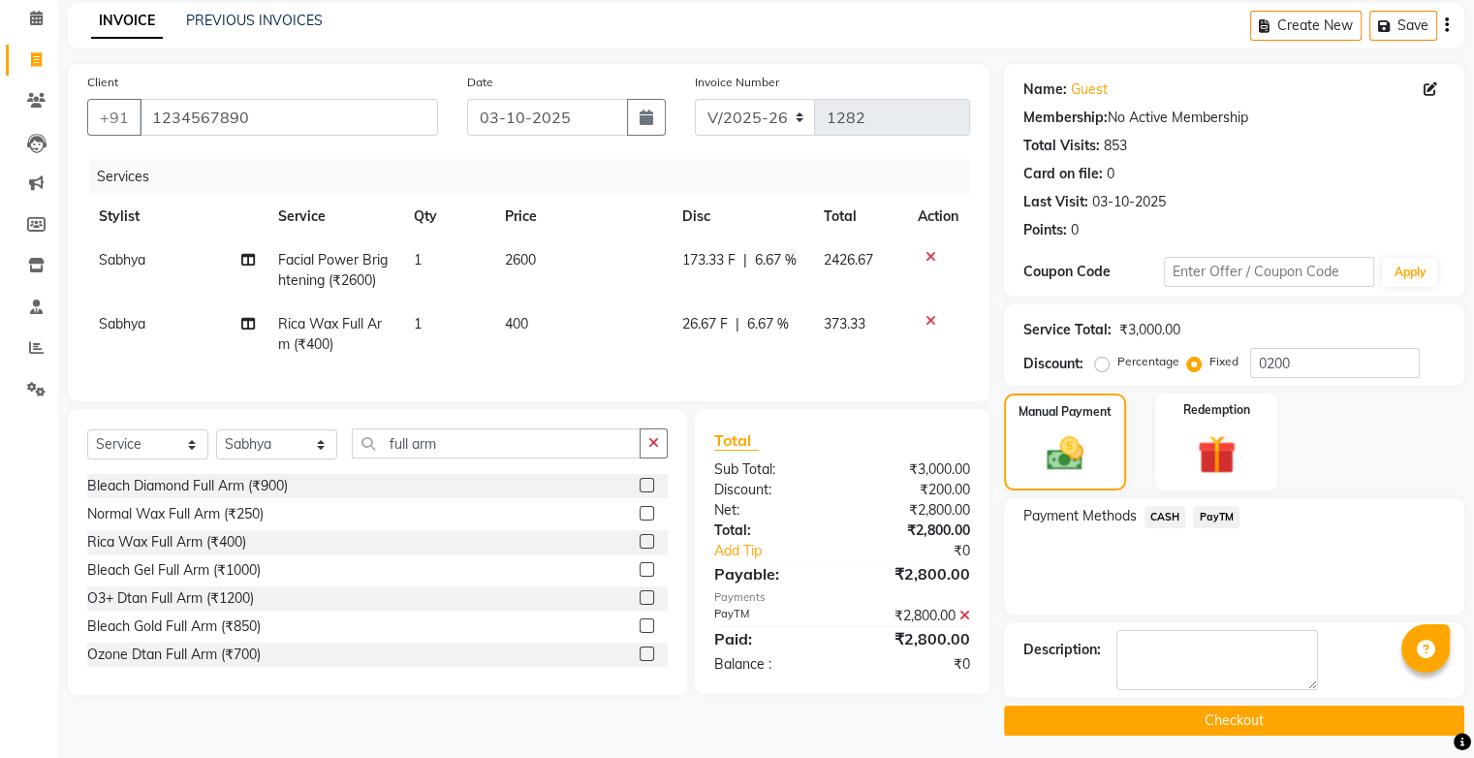
scroll to position [85, 0]
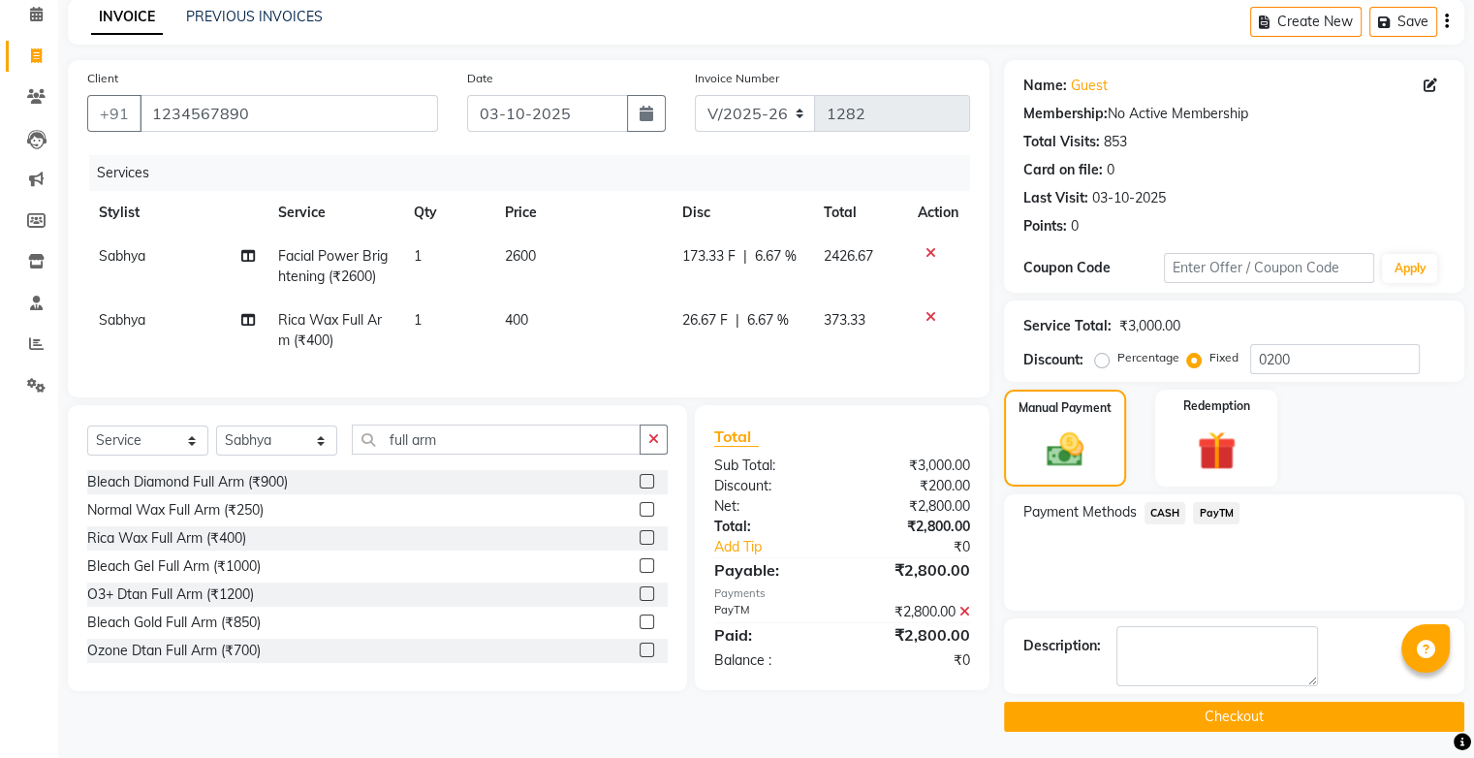
drag, startPoint x: 1250, startPoint y: 724, endPoint x: 1250, endPoint y: 547, distance: 176.3
click at [1250, 722] on button "Checkout" at bounding box center [1234, 716] width 460 height 30
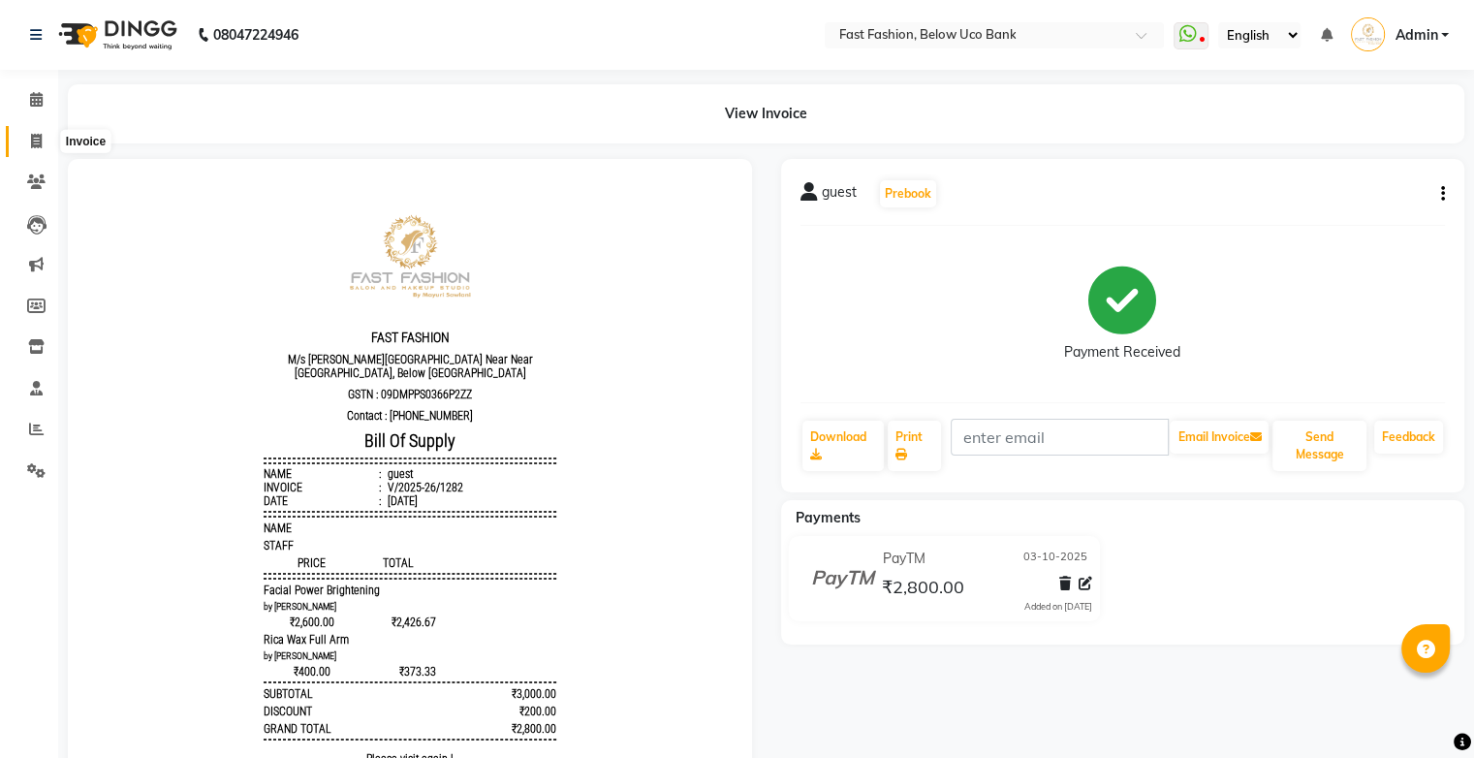
click at [34, 141] on icon at bounding box center [36, 141] width 11 height 15
select select "service"
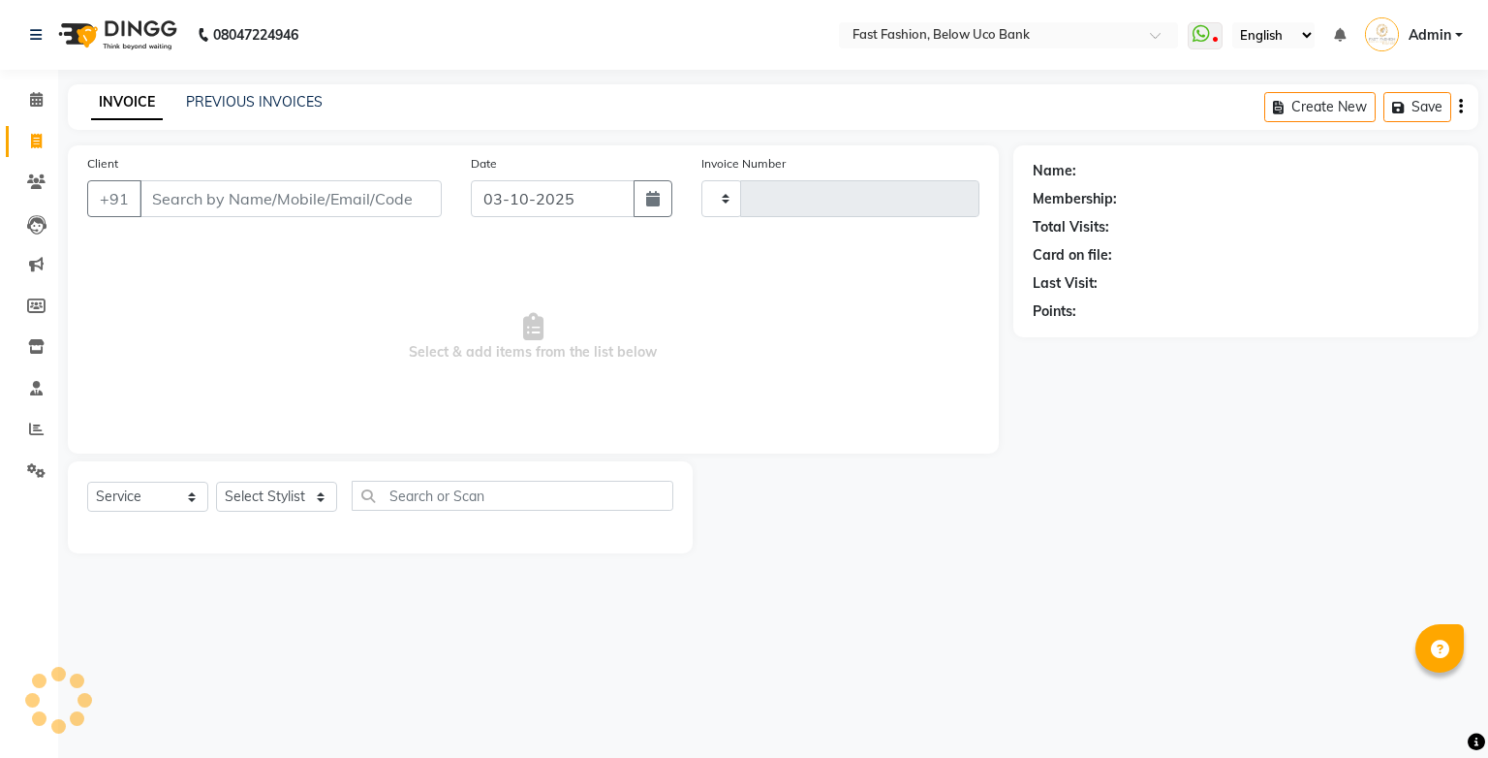
type input "1283"
select select "4228"
click at [206, 196] on input "Client" at bounding box center [291, 198] width 302 height 37
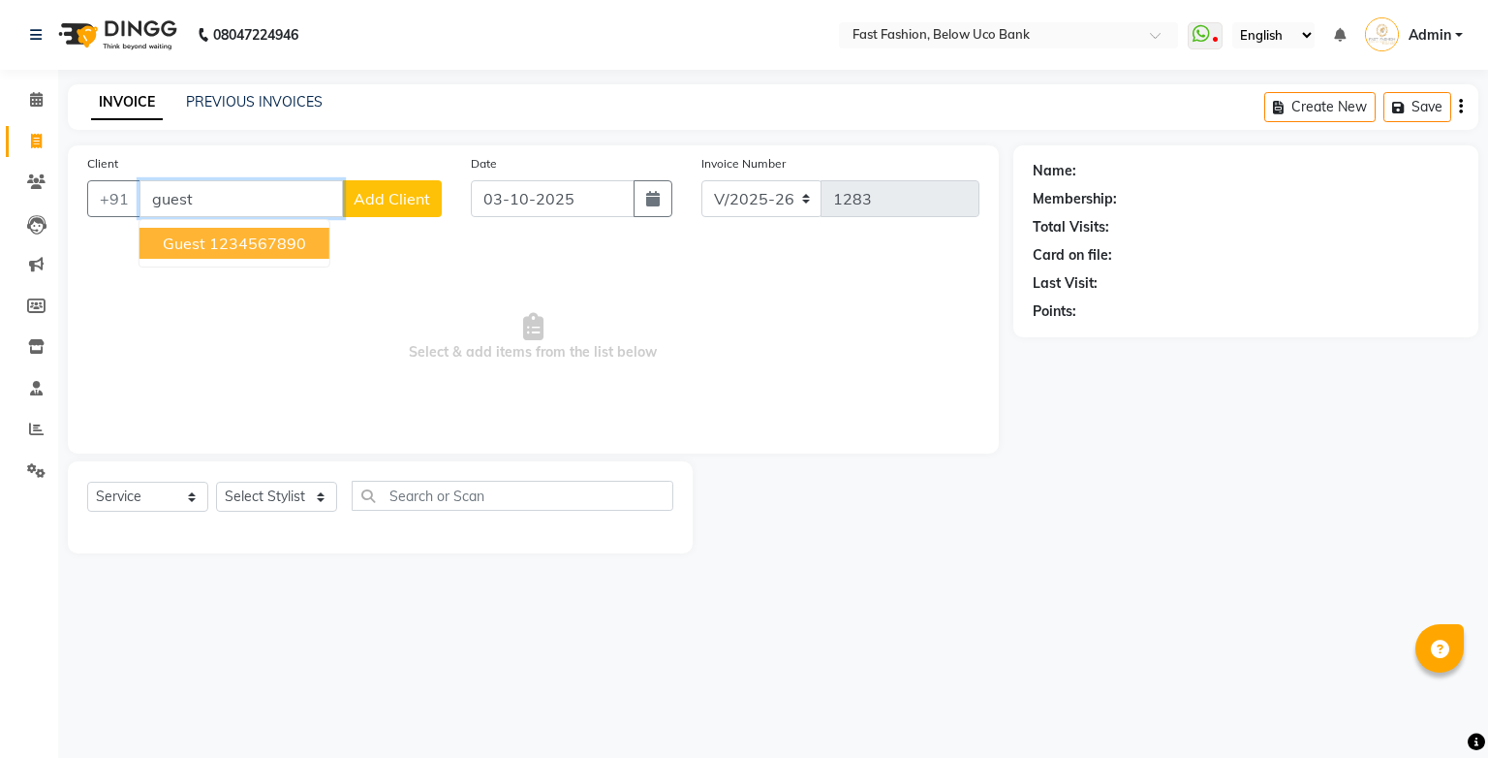
drag, startPoint x: 198, startPoint y: 240, endPoint x: 220, endPoint y: 318, distance: 80.6
click at [197, 241] on span "guest" at bounding box center [184, 242] width 43 height 19
type input "1234567890"
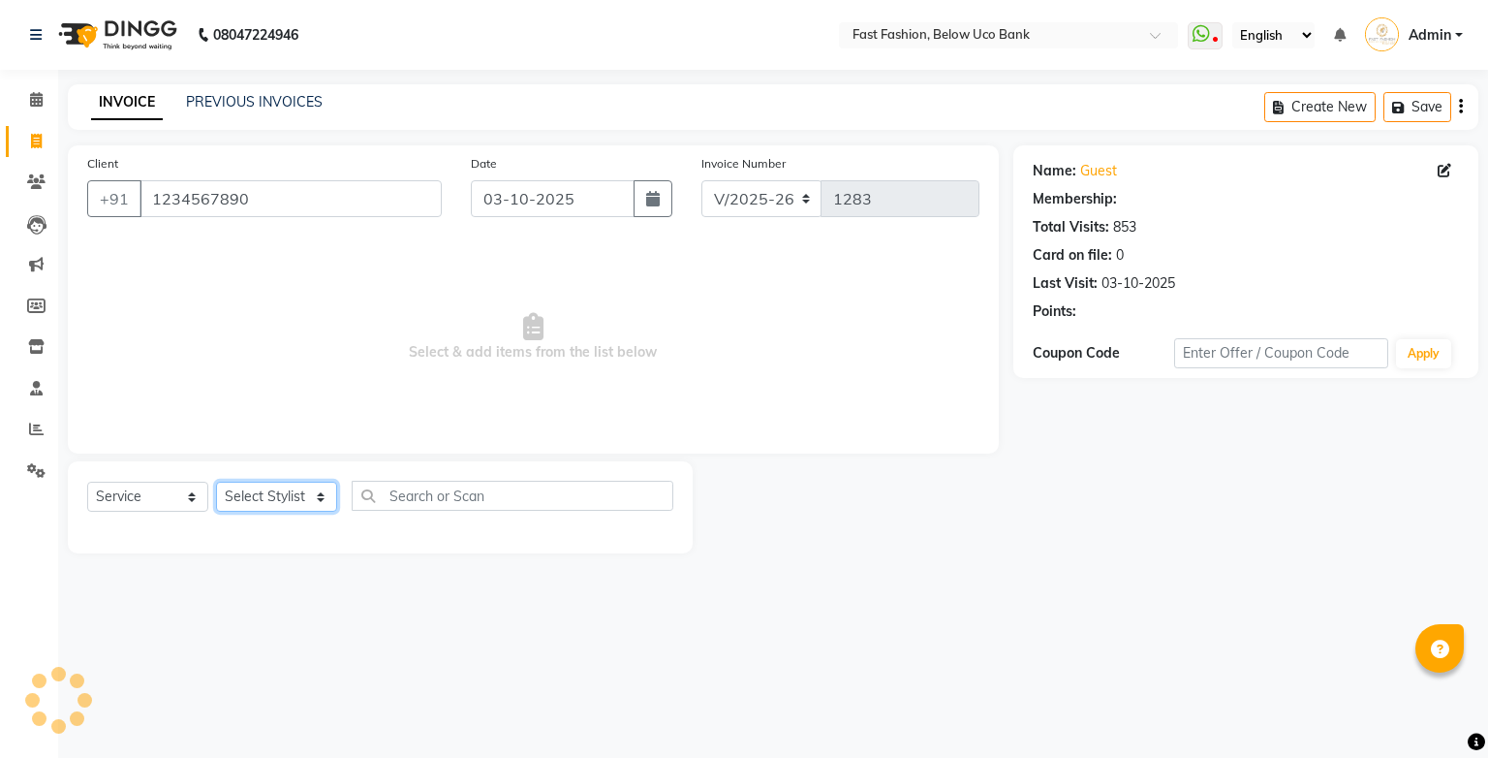
click at [314, 499] on select "Select Stylist ali anjali ashish golu mamta [PERSON_NAME] [PERSON_NAME] [PERSON…" at bounding box center [276, 497] width 121 height 30
select select "22049"
click at [216, 482] on select "Select Stylist ali anjali ashish golu mamta [PERSON_NAME] [PERSON_NAME] [PERSON…" at bounding box center [276, 497] width 121 height 30
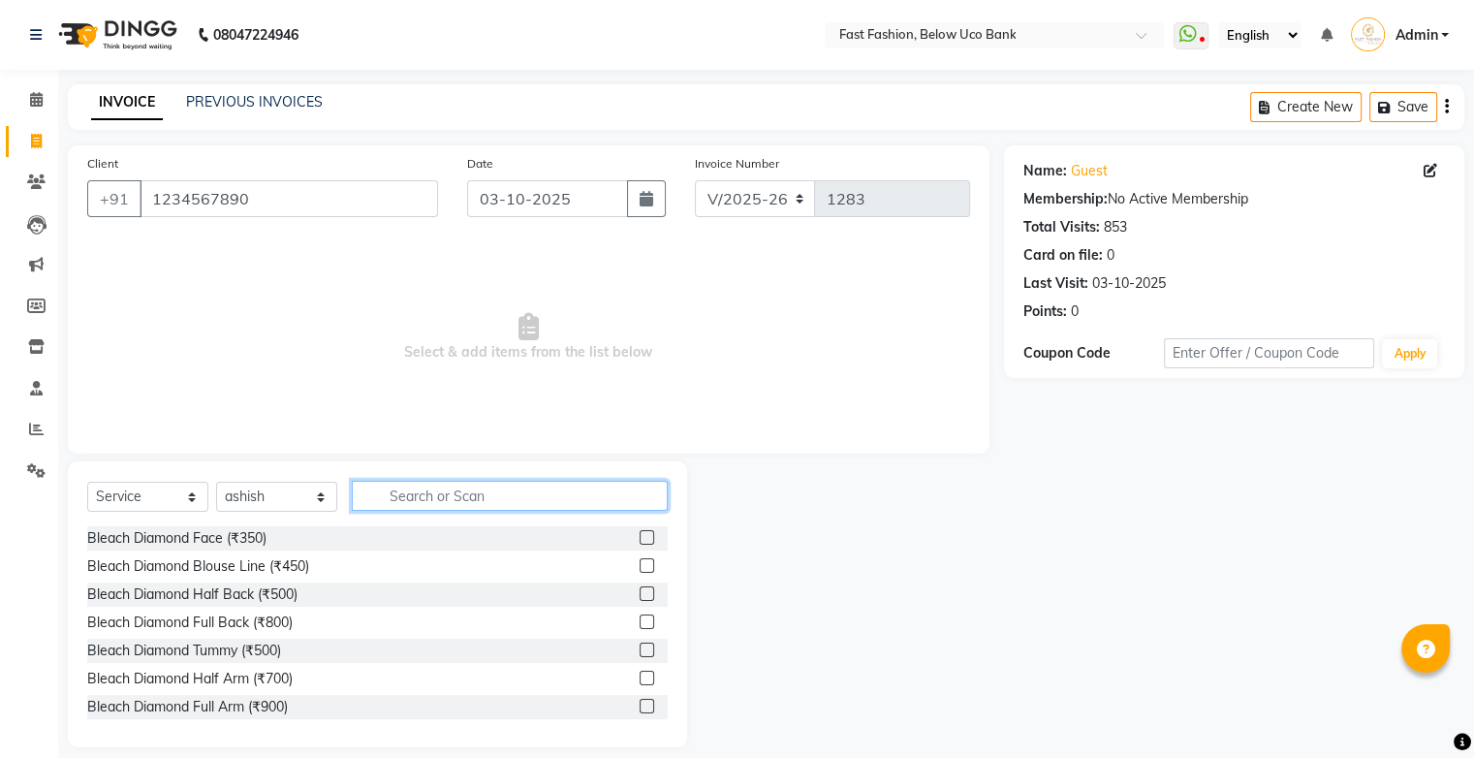
click at [426, 484] on input "text" at bounding box center [510, 496] width 316 height 30
type input "hair"
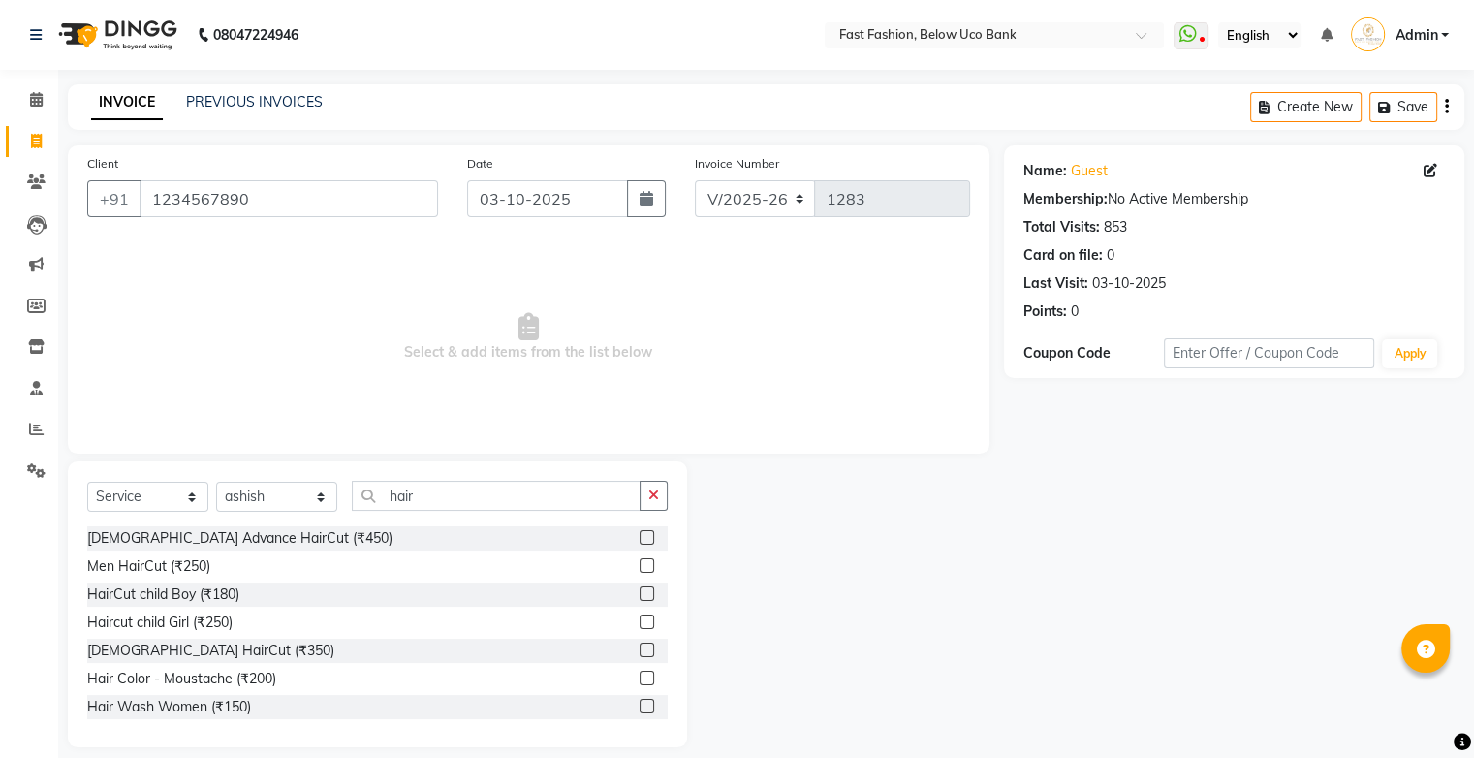
click at [639, 599] on label at bounding box center [646, 593] width 15 height 15
click at [639, 599] on input "checkbox" at bounding box center [645, 594] width 13 height 13
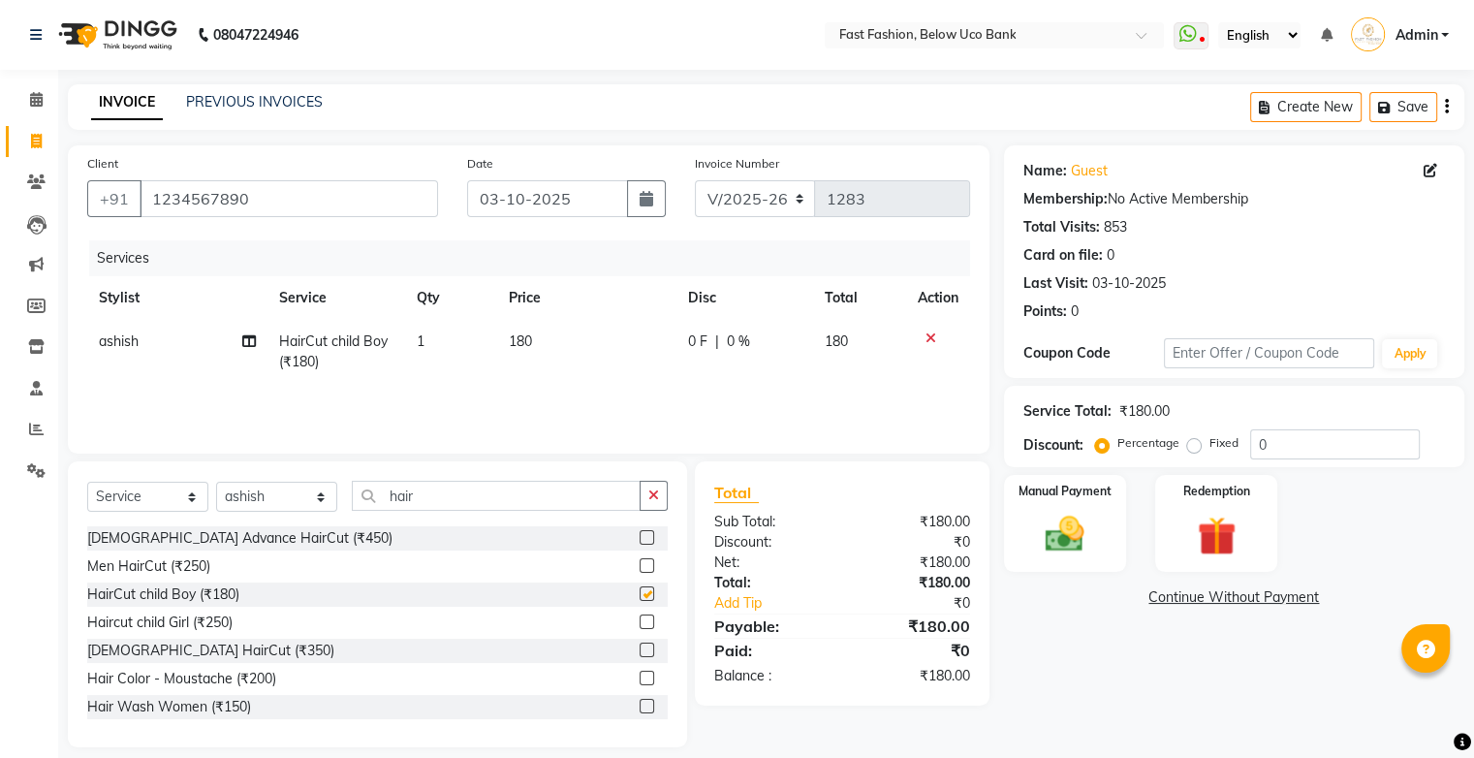
checkbox input "false"
click at [546, 495] on input "hair" at bounding box center [496, 496] width 289 height 30
type input "h"
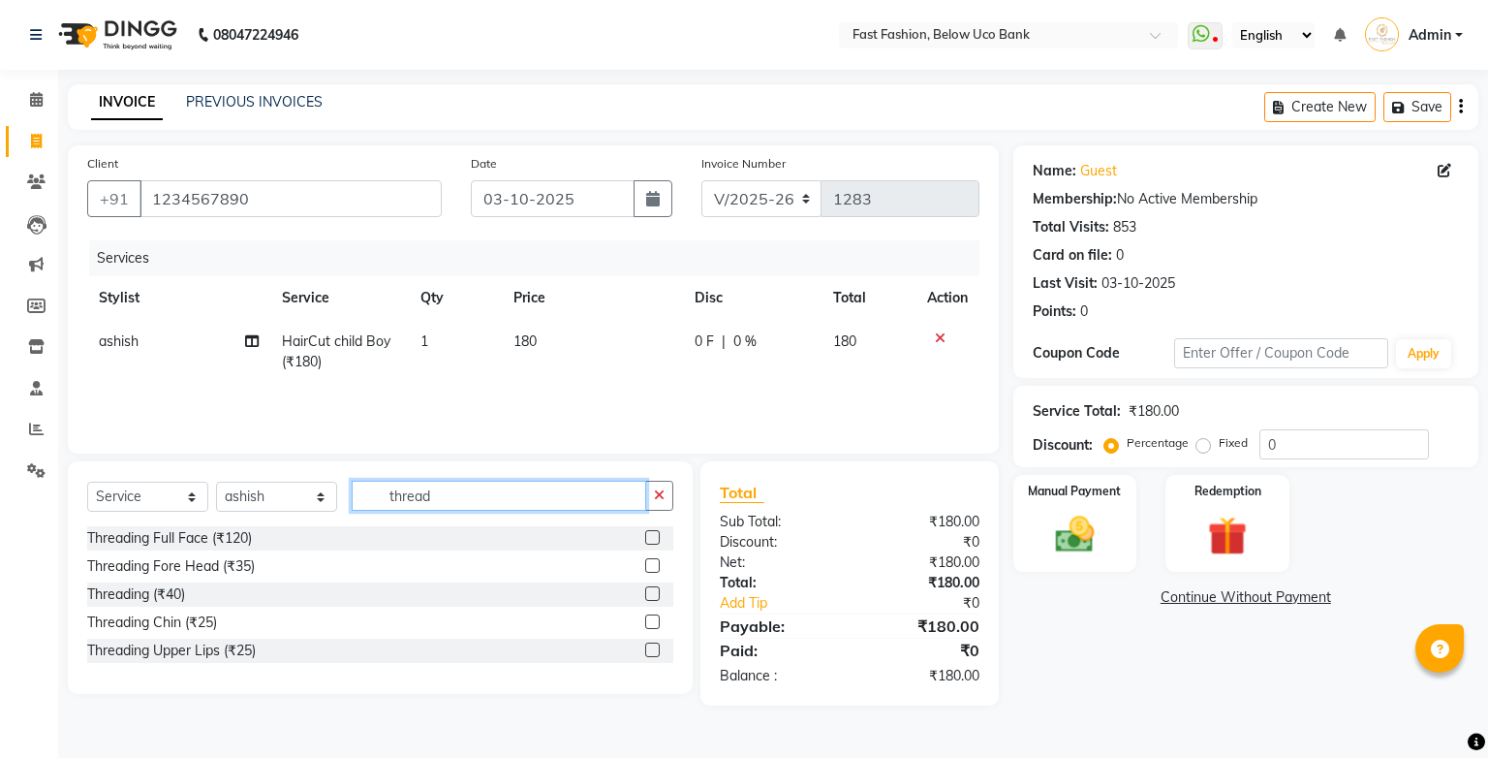
type input "thread"
click at [658, 591] on label at bounding box center [652, 593] width 15 height 15
click at [658, 591] on input "checkbox" at bounding box center [651, 594] width 13 height 13
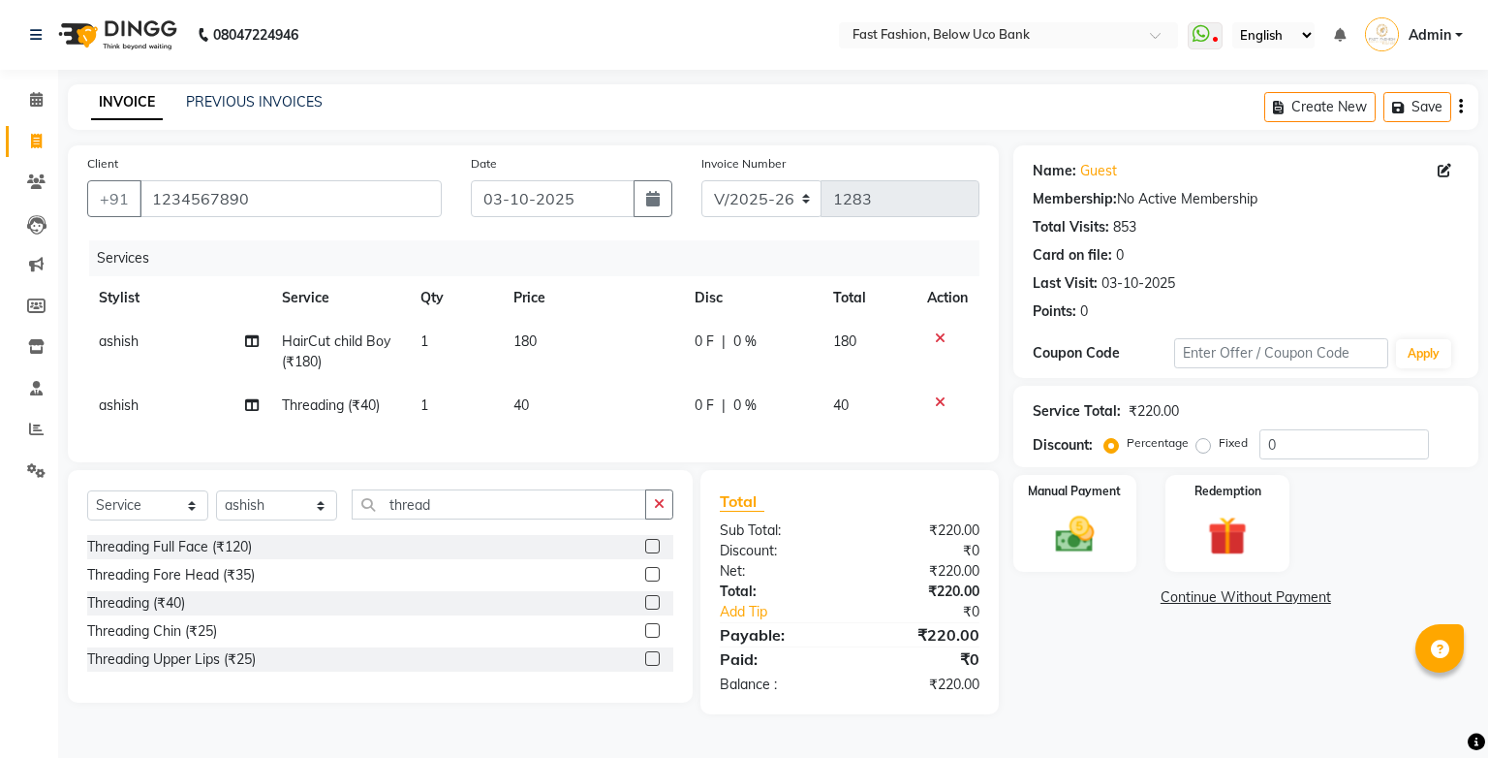
click at [652, 609] on label at bounding box center [652, 602] width 15 height 15
click at [652, 609] on input "checkbox" at bounding box center [651, 603] width 13 height 13
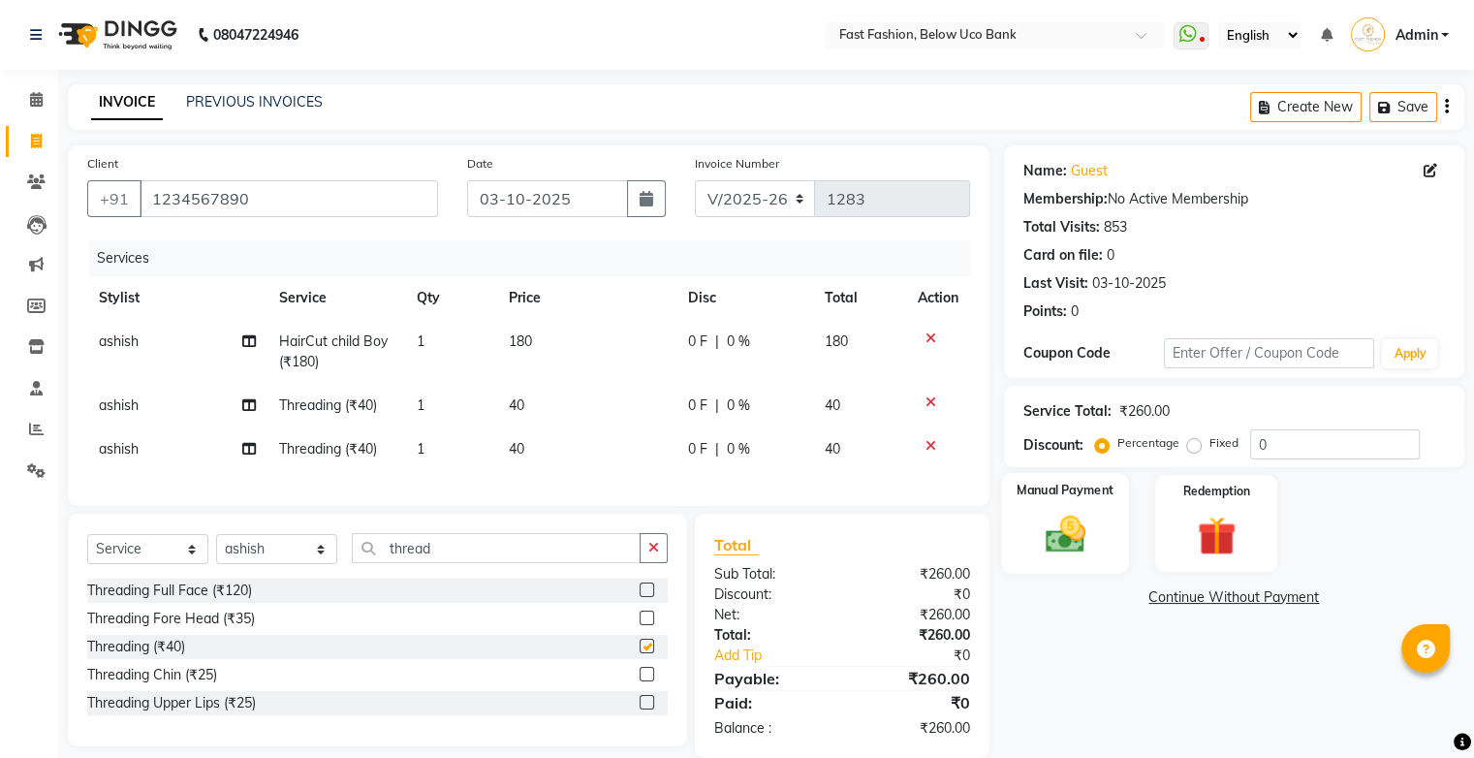
checkbox input "false"
click at [1071, 512] on img at bounding box center [1064, 535] width 65 height 47
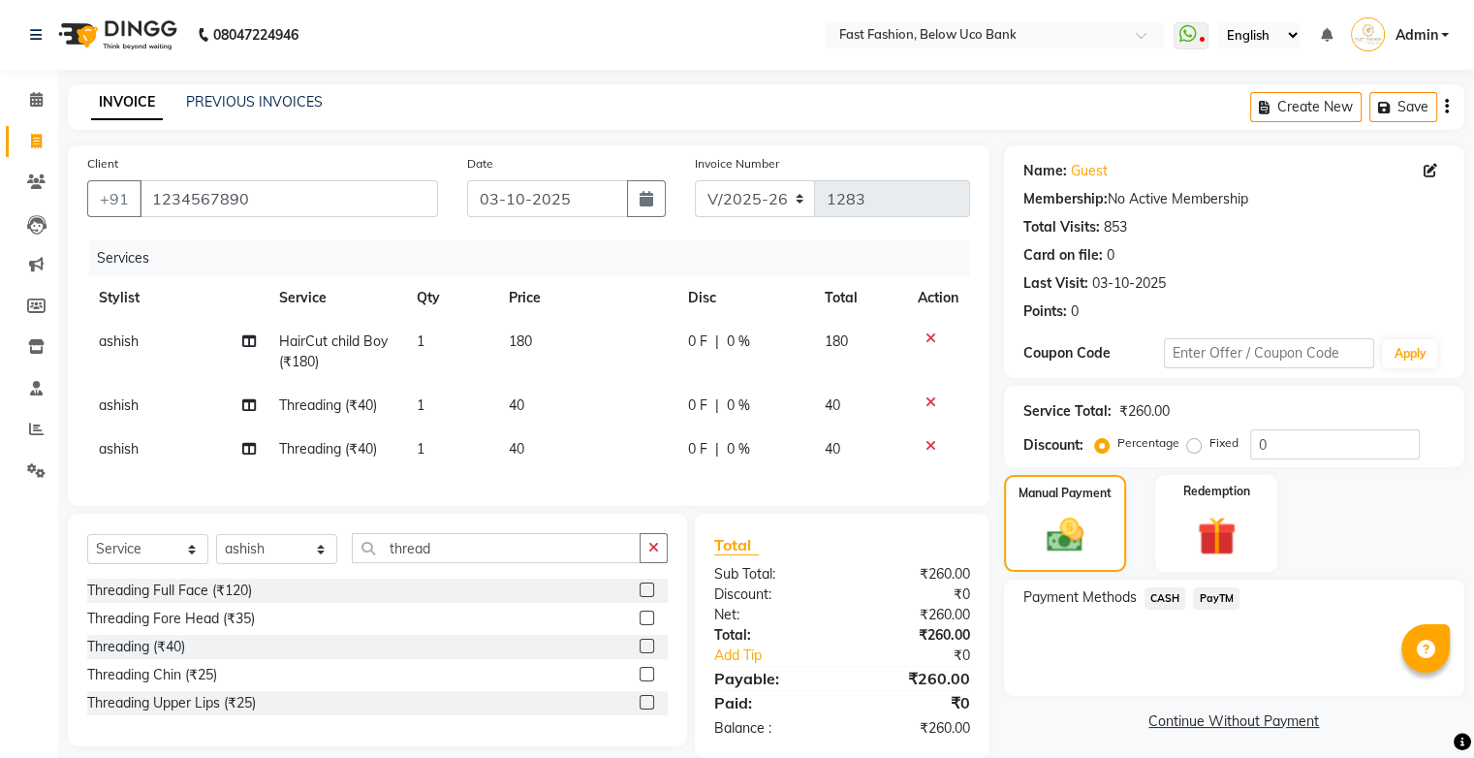
click at [1167, 600] on span "CASH" at bounding box center [1165, 598] width 42 height 22
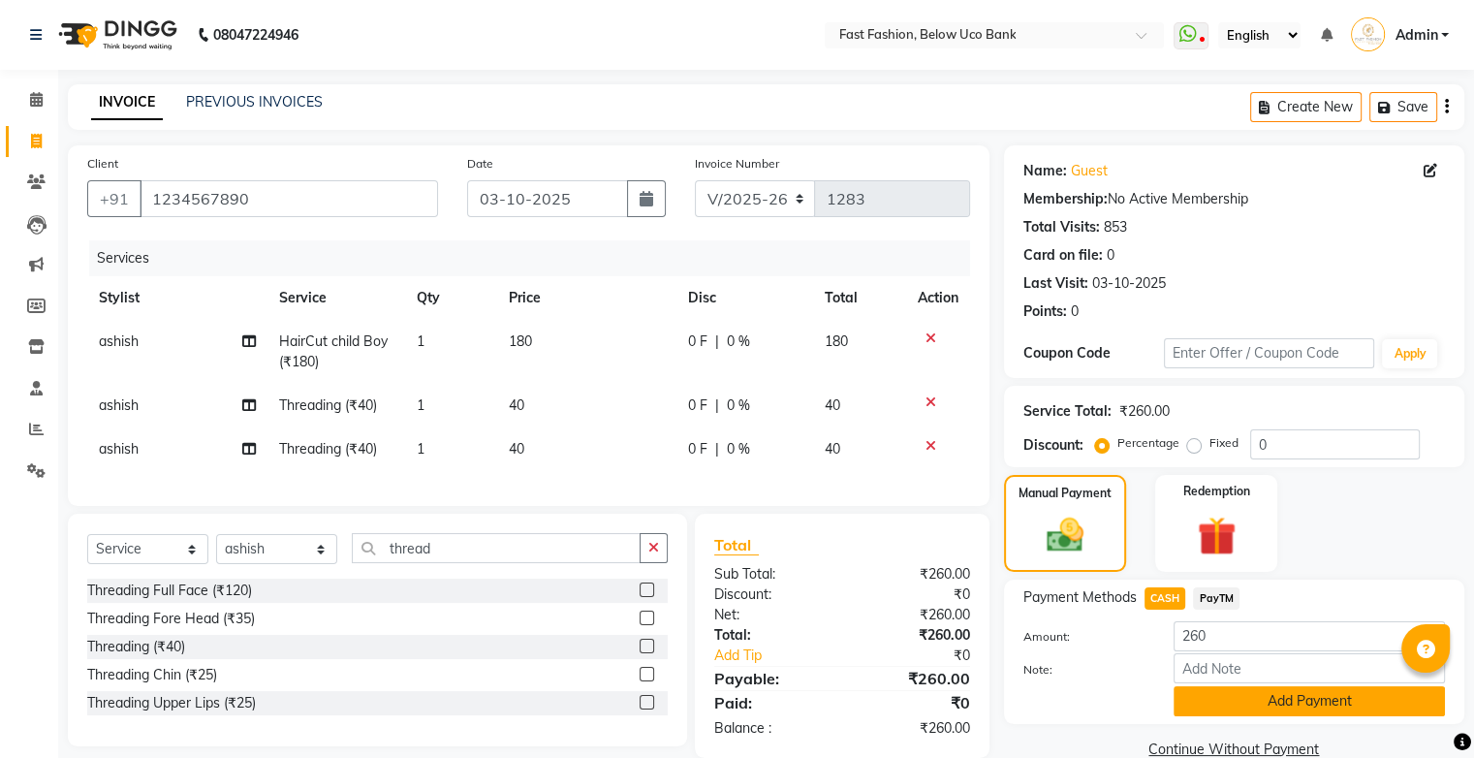
click at [1230, 697] on button "Add Payment" at bounding box center [1308, 701] width 271 height 30
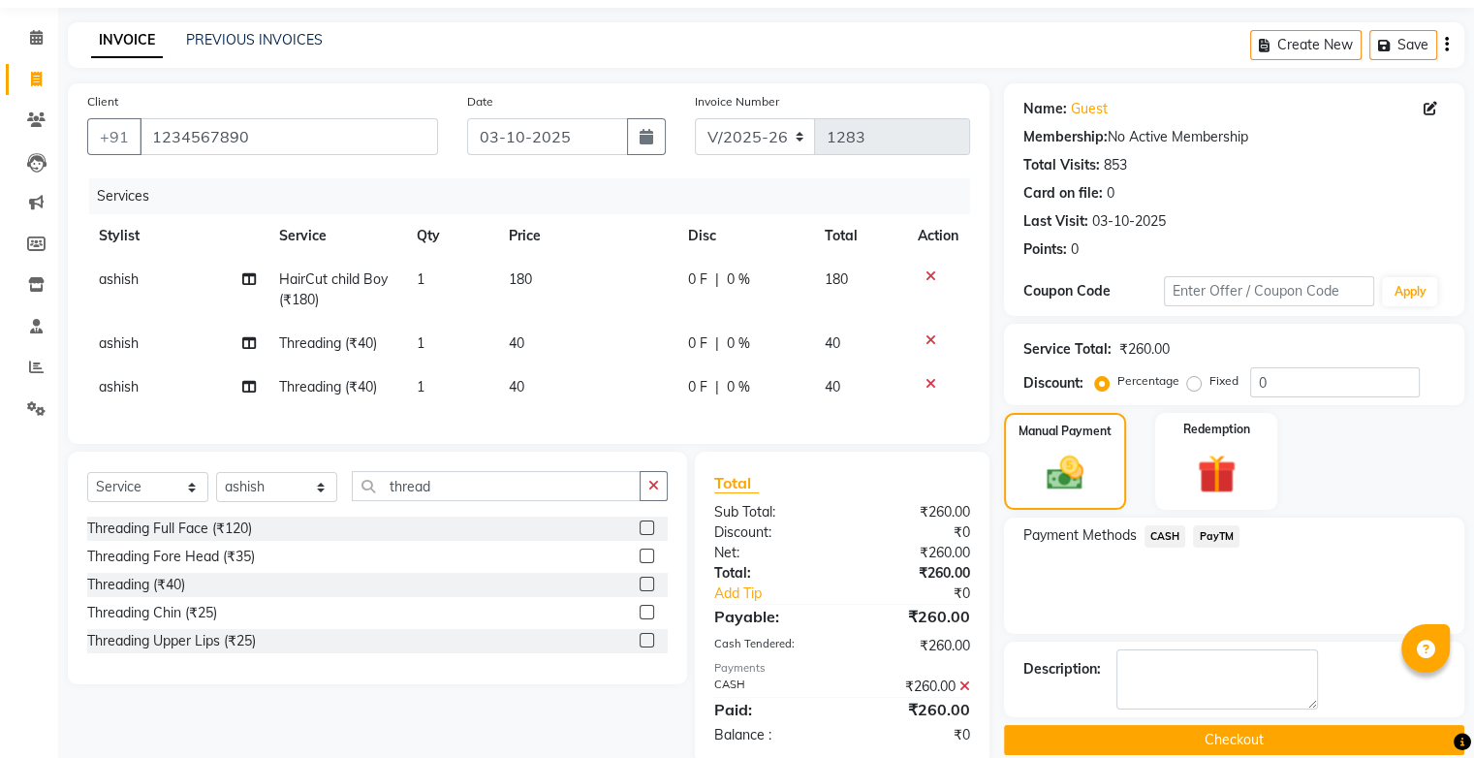
scroll to position [112, 0]
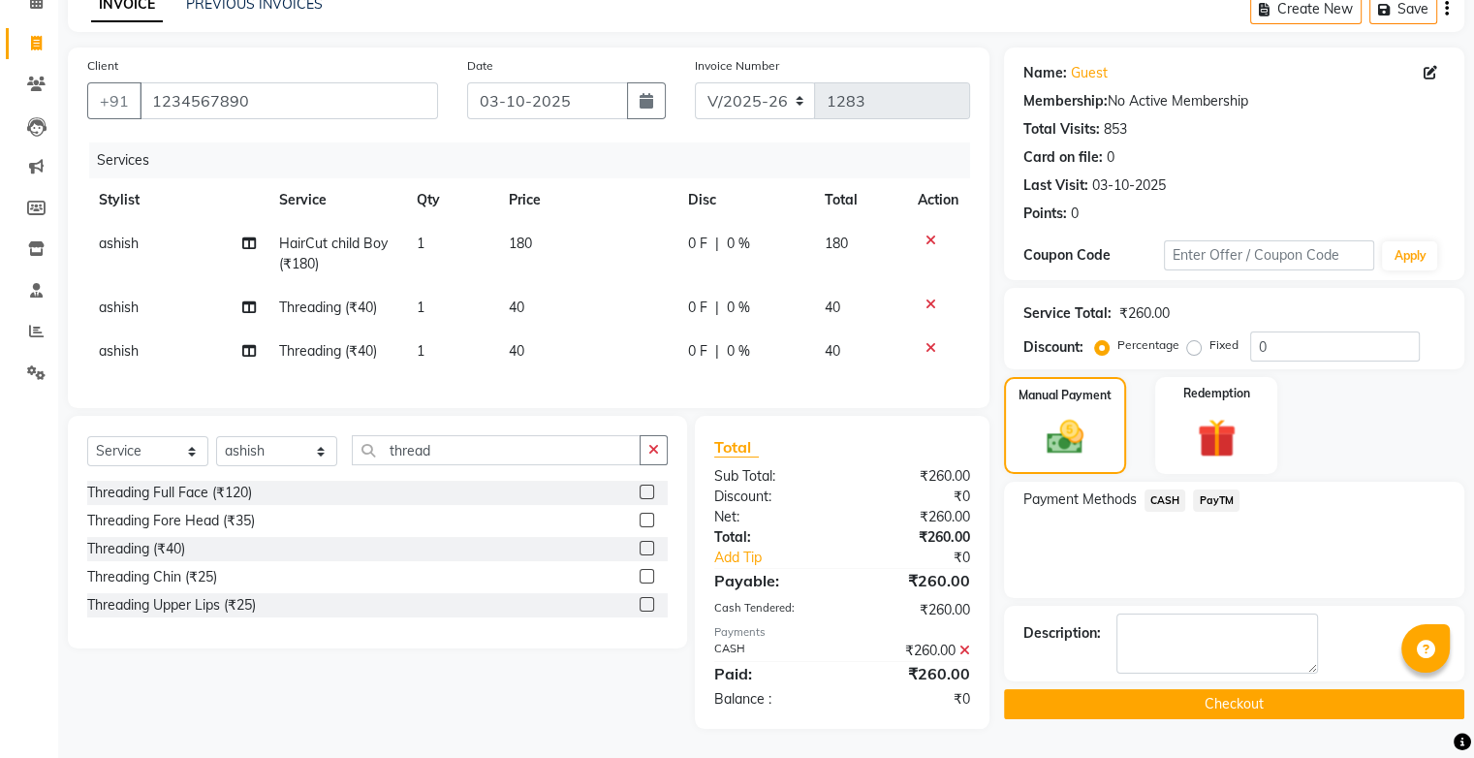
click at [1216, 689] on button "Checkout" at bounding box center [1234, 704] width 460 height 30
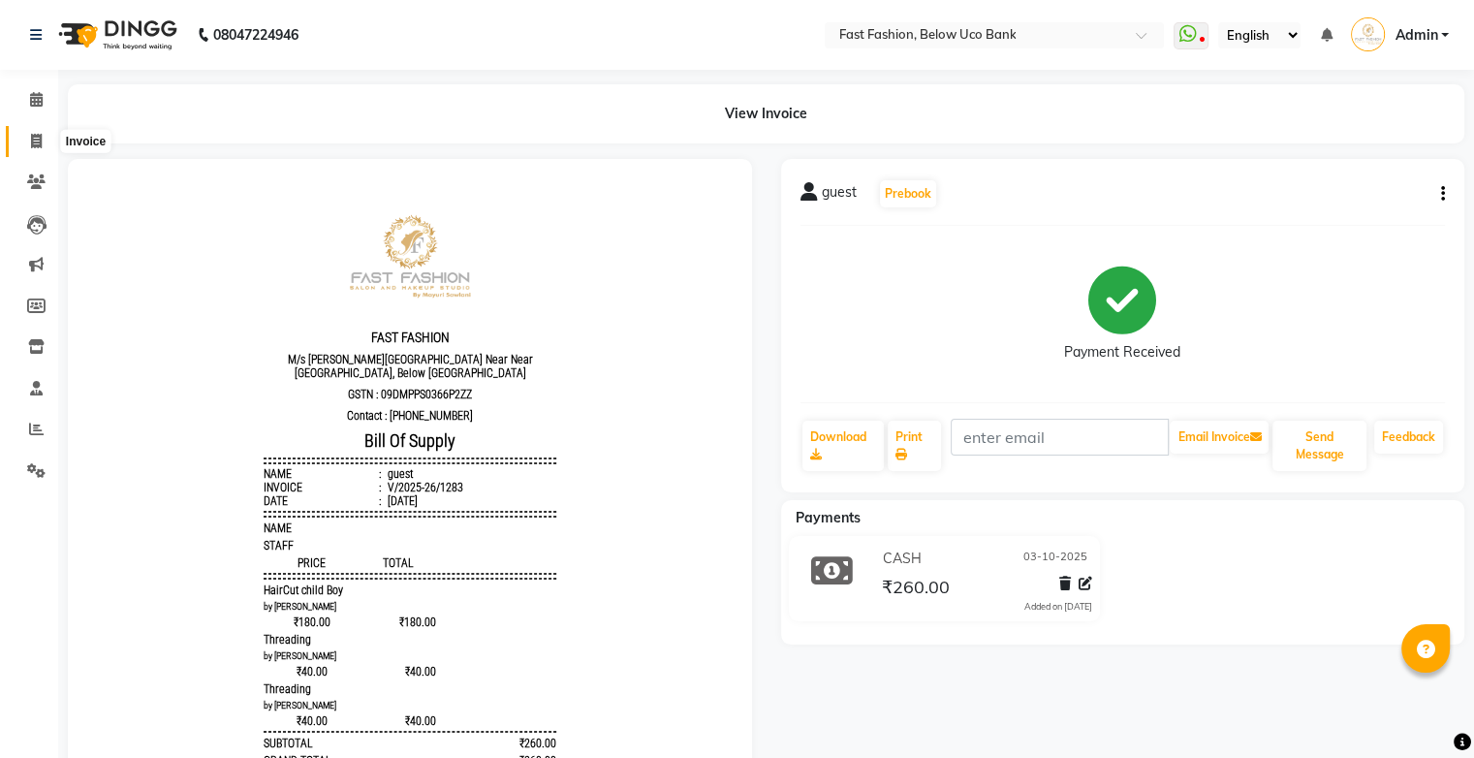
click at [35, 138] on icon at bounding box center [36, 141] width 11 height 15
select select "service"
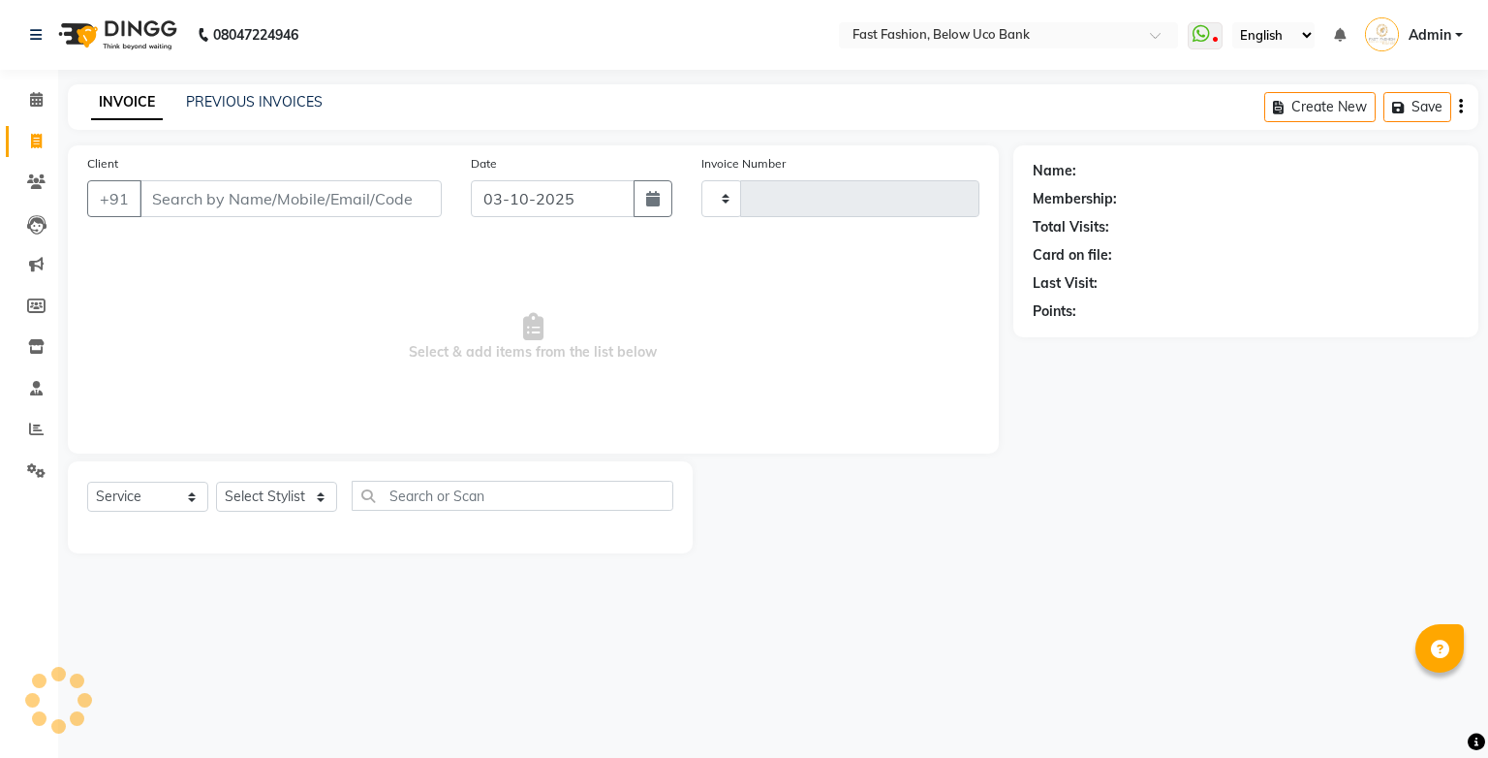
type input "1284"
select select "4228"
click at [191, 199] on input "Client" at bounding box center [291, 198] width 302 height 37
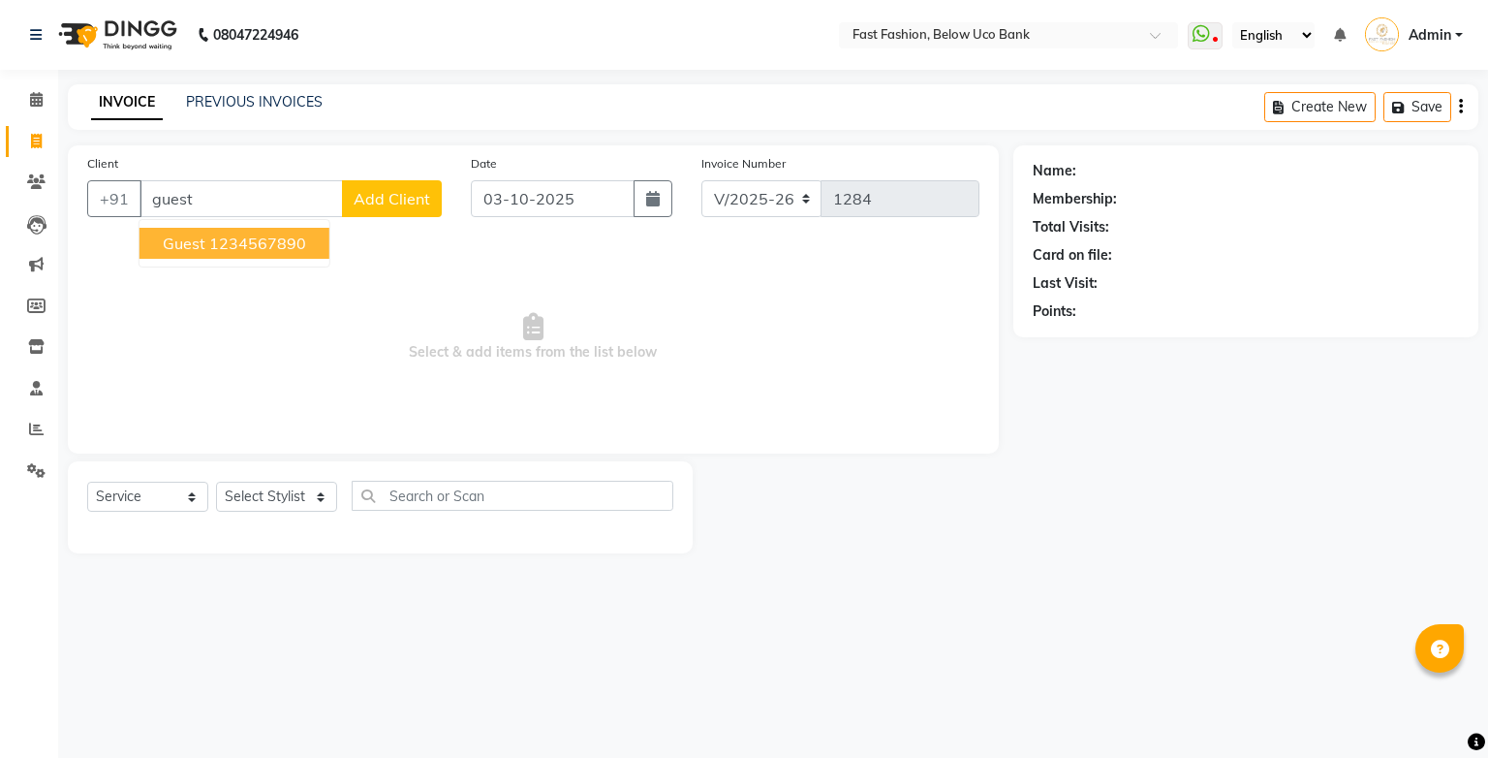
click at [197, 244] on span "guest" at bounding box center [184, 242] width 43 height 19
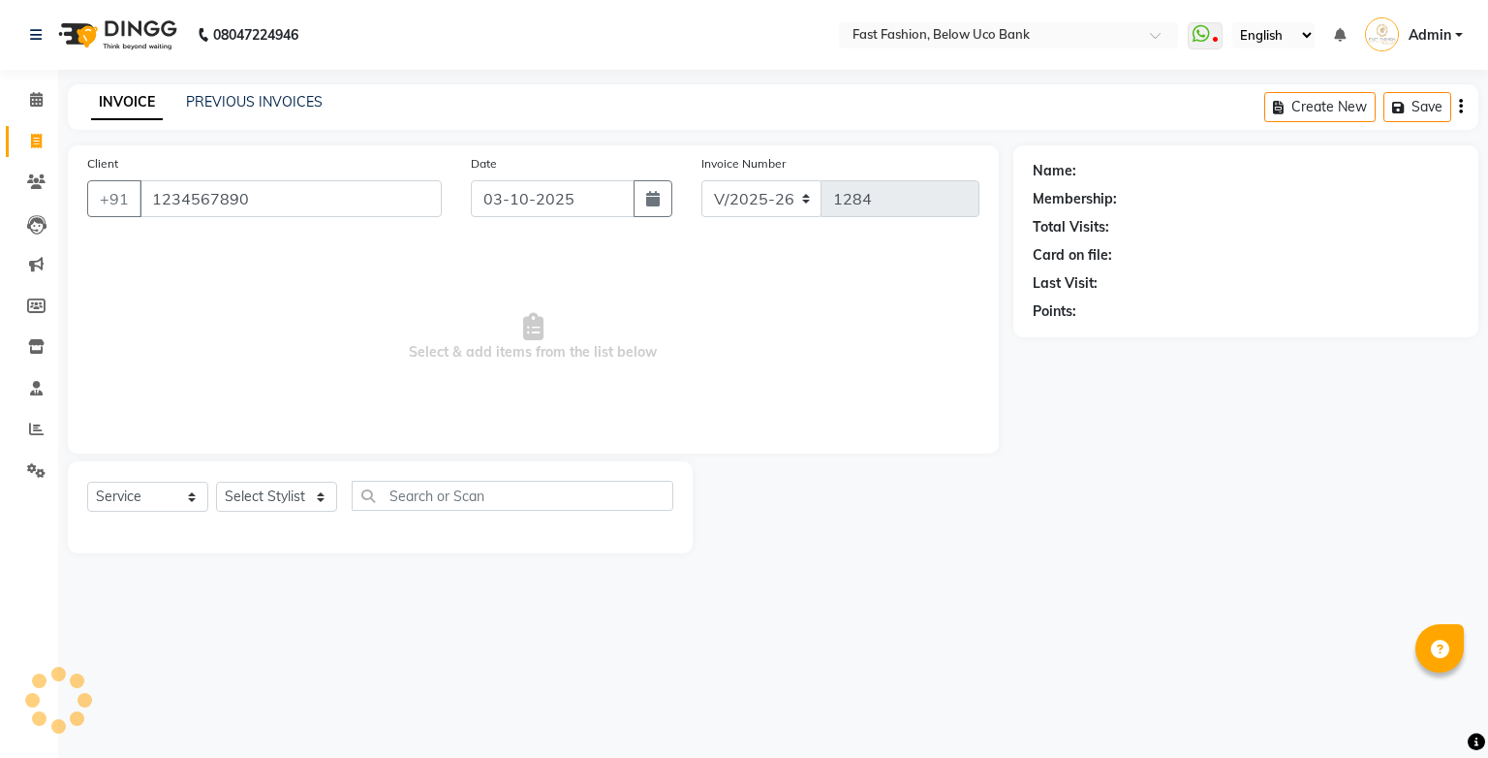
type input "1234567890"
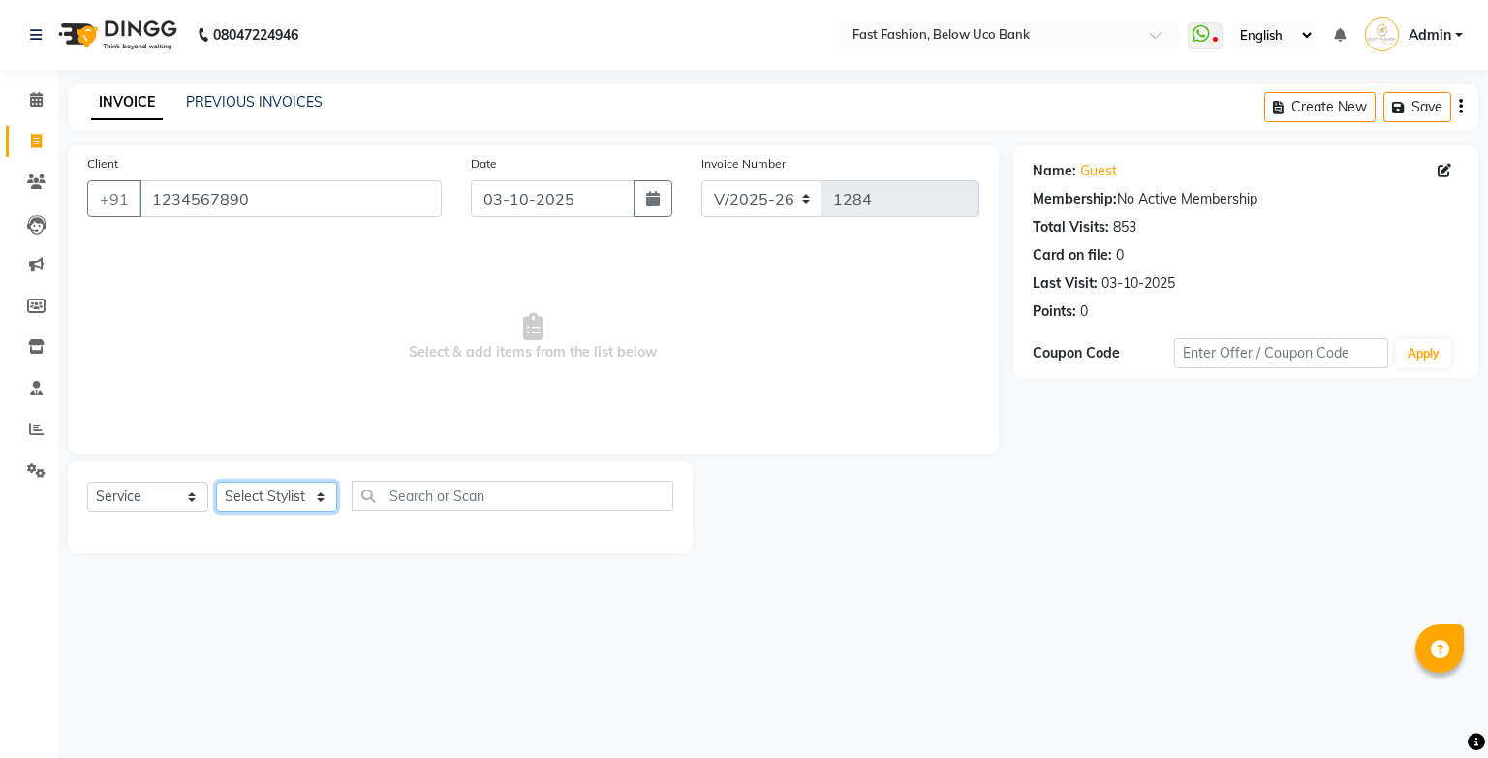
click at [314, 498] on select "Select Stylist ali anjali ashish golu mamta [PERSON_NAME] [PERSON_NAME] [PERSON…" at bounding box center [276, 497] width 121 height 30
select select "22047"
click at [216, 482] on select "Select Stylist ali anjali ashish golu mamta [PERSON_NAME] [PERSON_NAME] [PERSON…" at bounding box center [276, 497] width 121 height 30
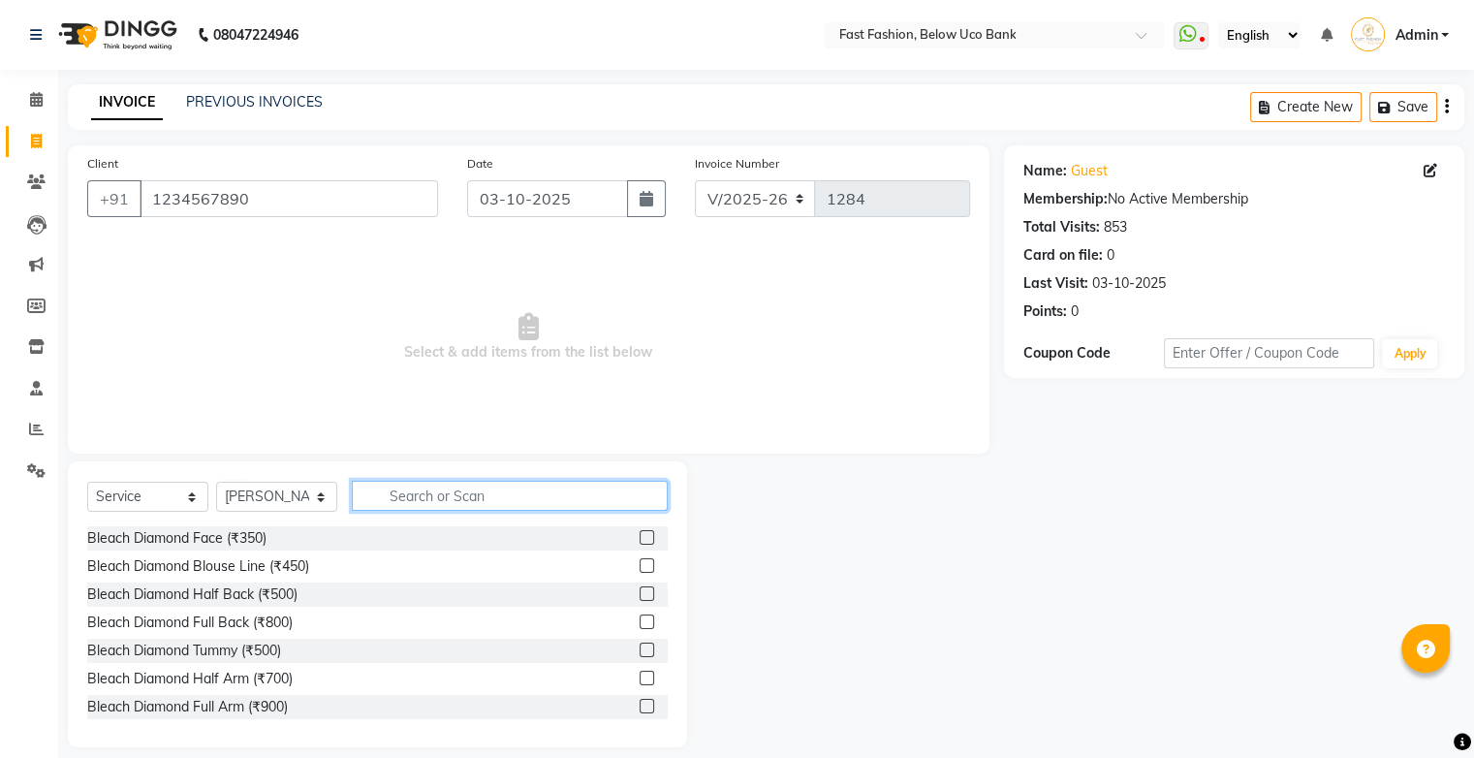
click at [434, 510] on input "text" at bounding box center [510, 496] width 316 height 30
type input "hair"
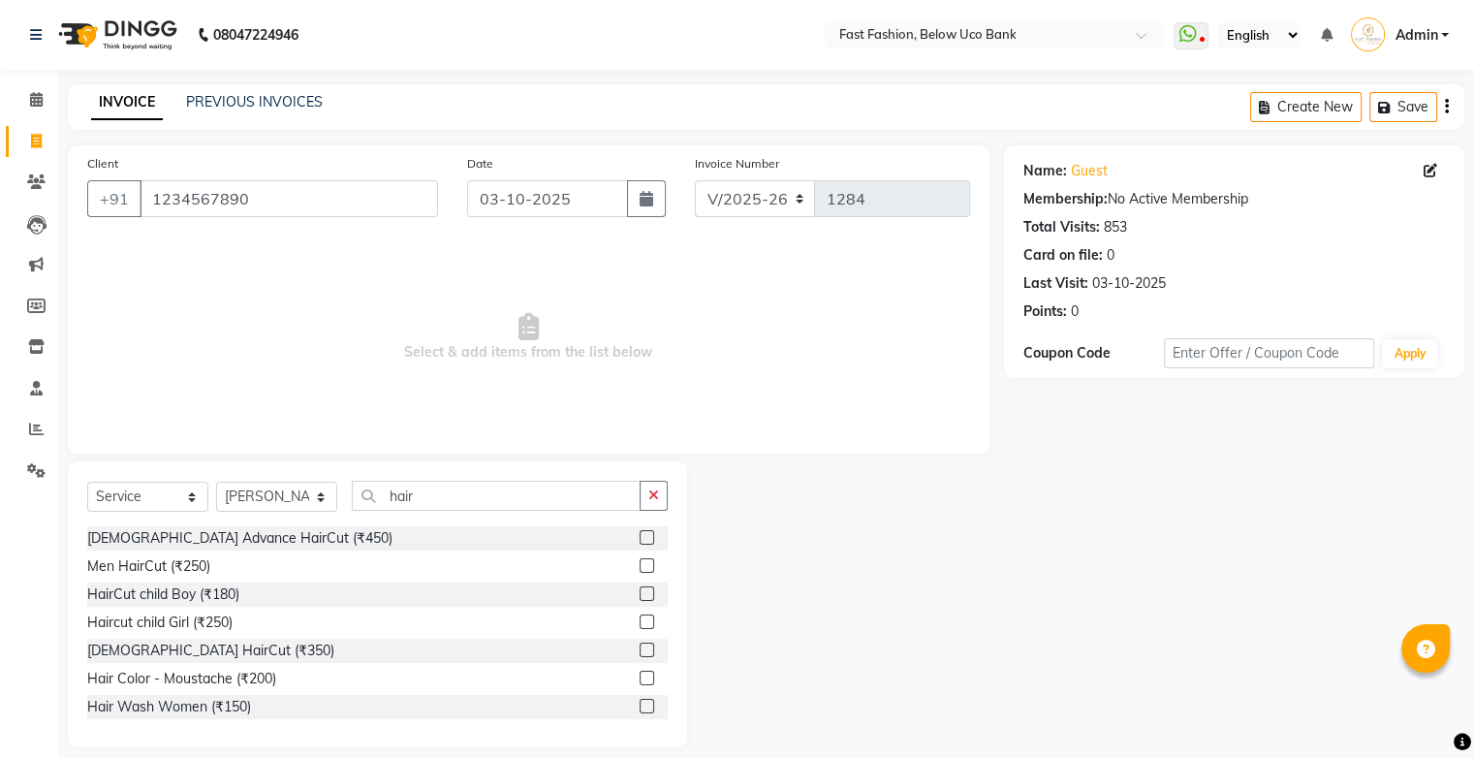
click at [639, 538] on label at bounding box center [646, 537] width 15 height 15
click at [639, 538] on input "checkbox" at bounding box center [645, 538] width 13 height 13
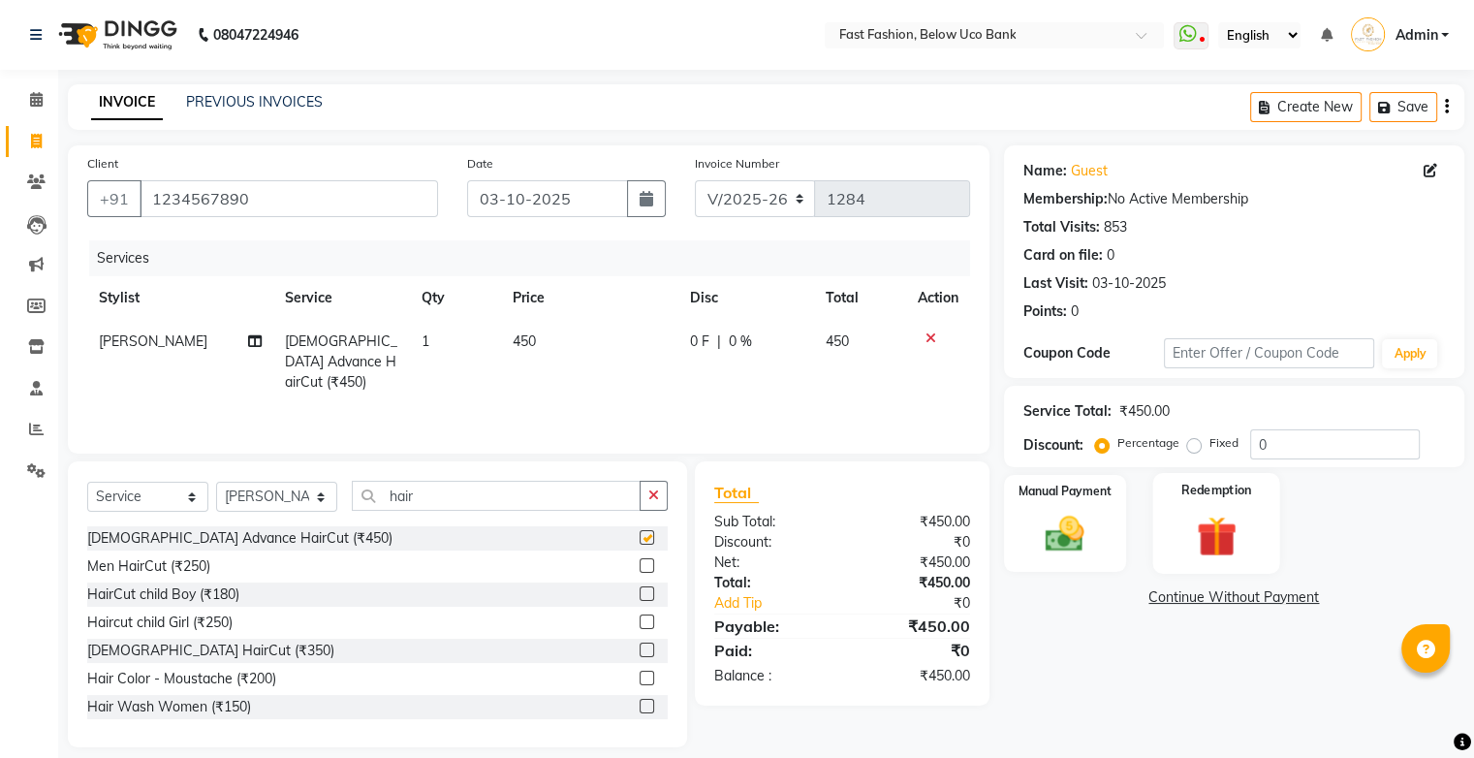
checkbox input "false"
click at [1087, 512] on img at bounding box center [1064, 535] width 65 height 47
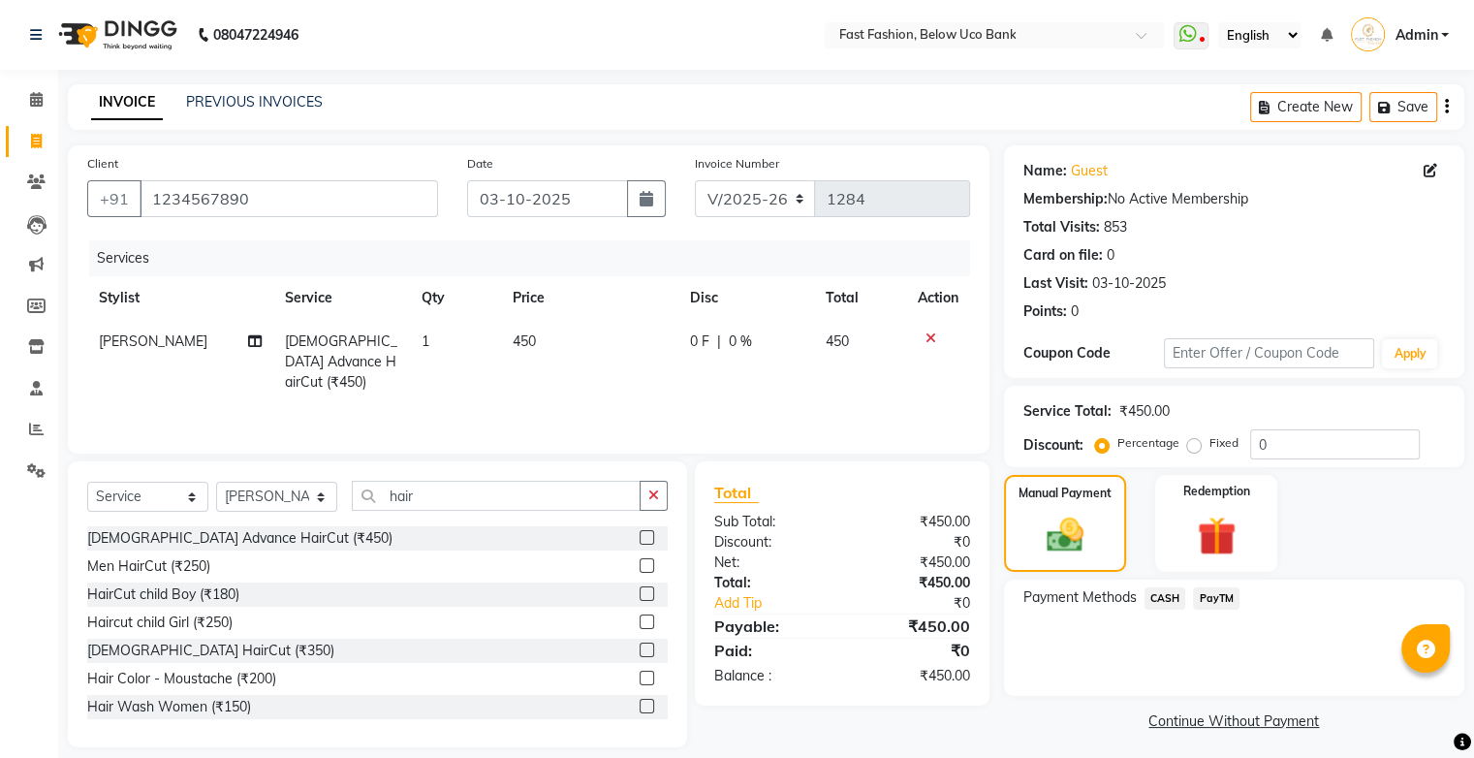
click at [1164, 593] on span "CASH" at bounding box center [1165, 598] width 42 height 22
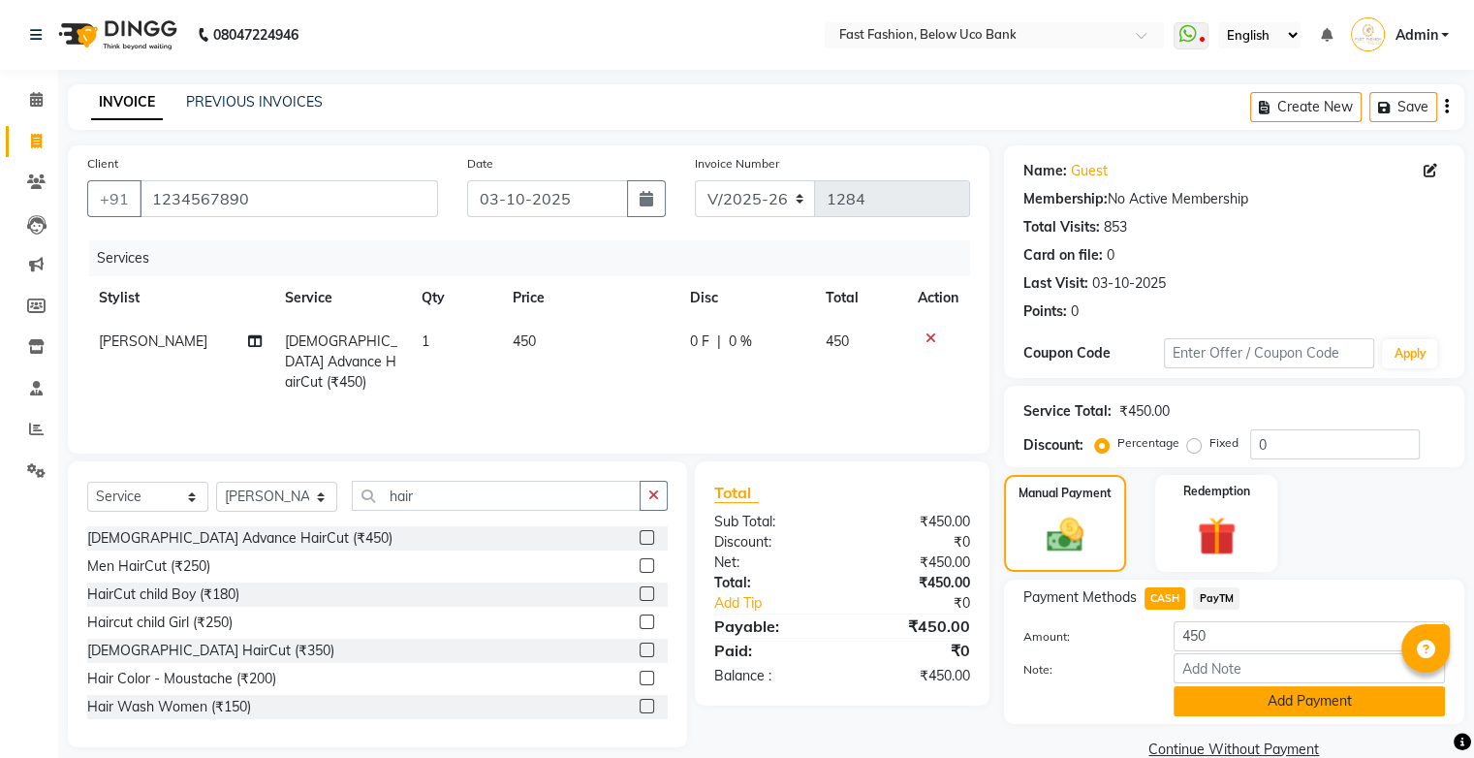
click at [1216, 705] on button "Add Payment" at bounding box center [1308, 701] width 271 height 30
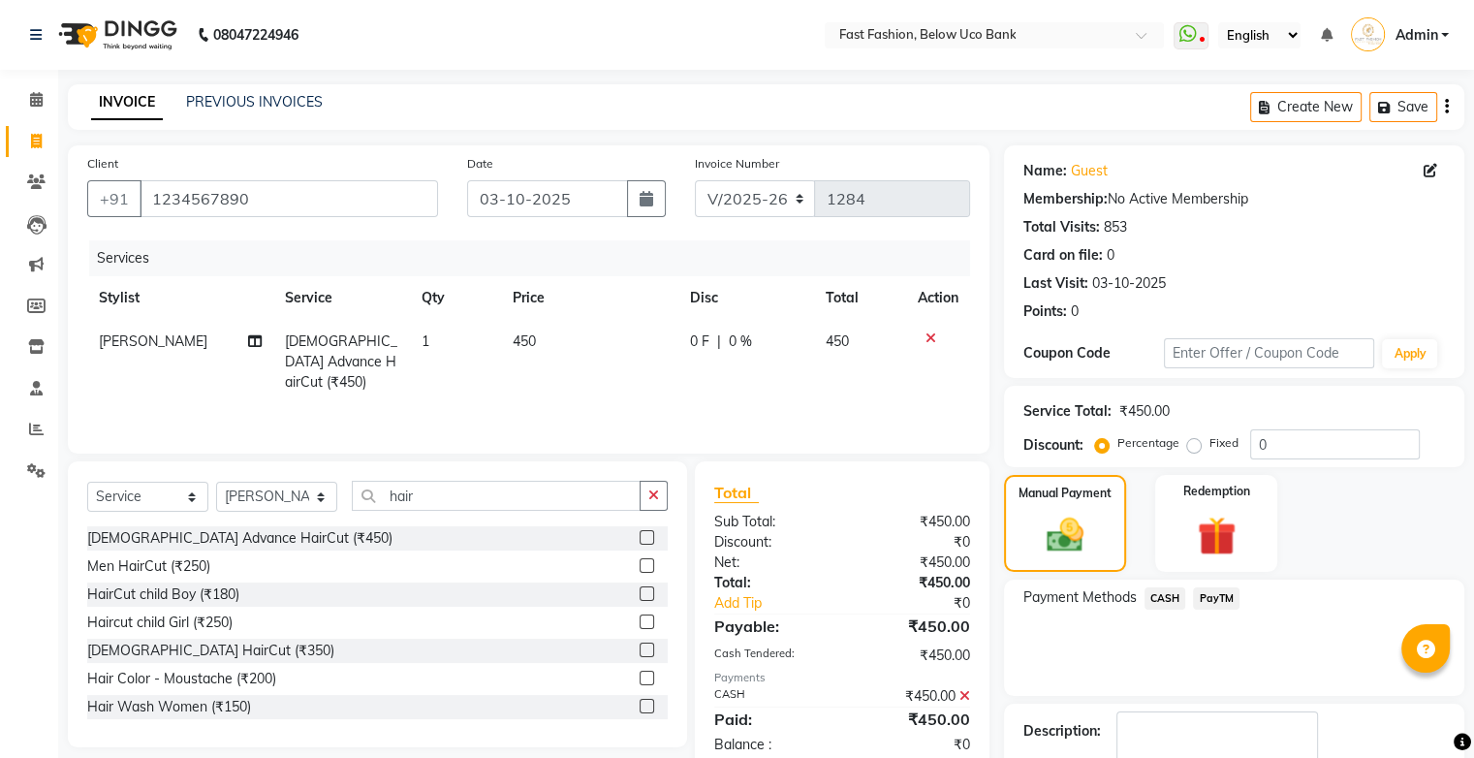
scroll to position [85, 0]
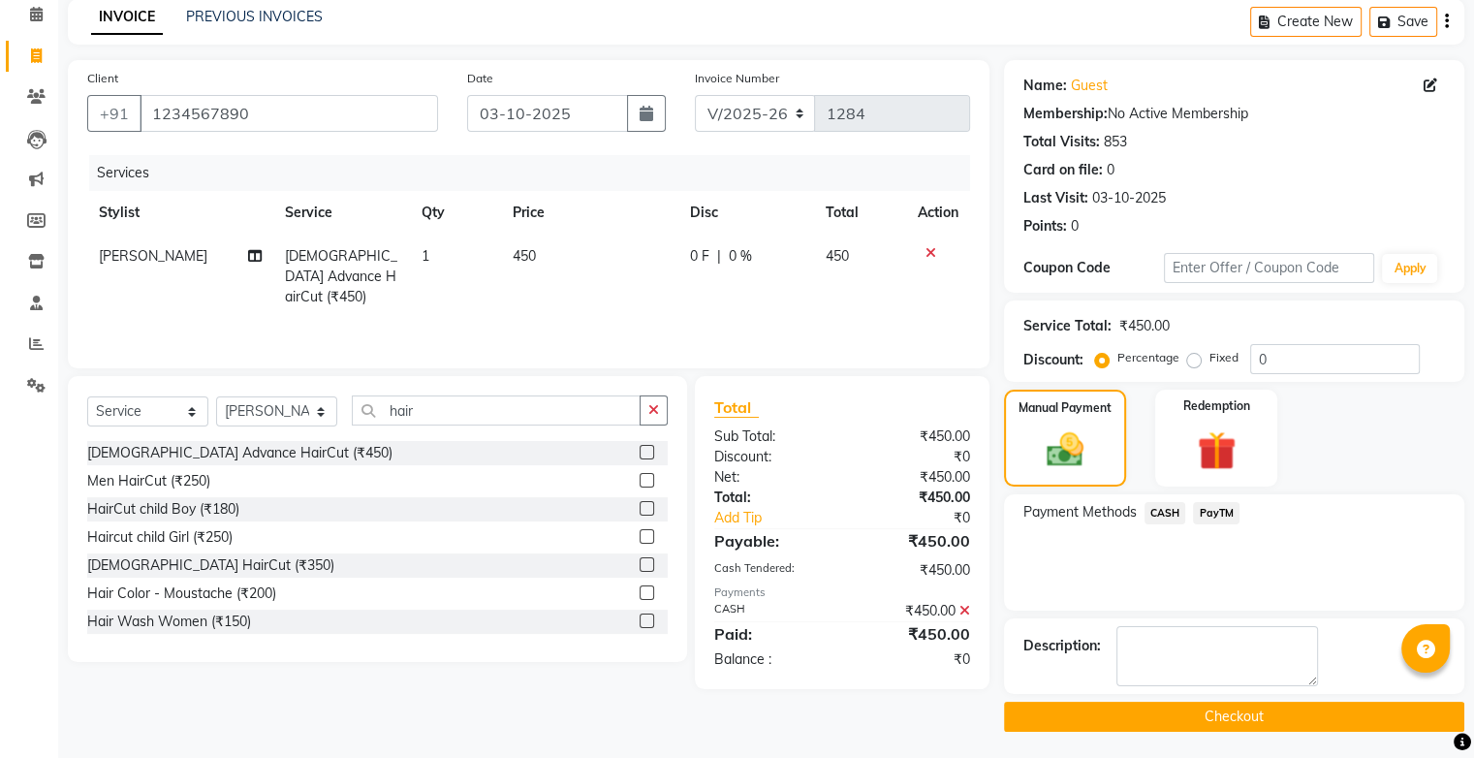
click at [1217, 707] on button "Checkout" at bounding box center [1234, 716] width 460 height 30
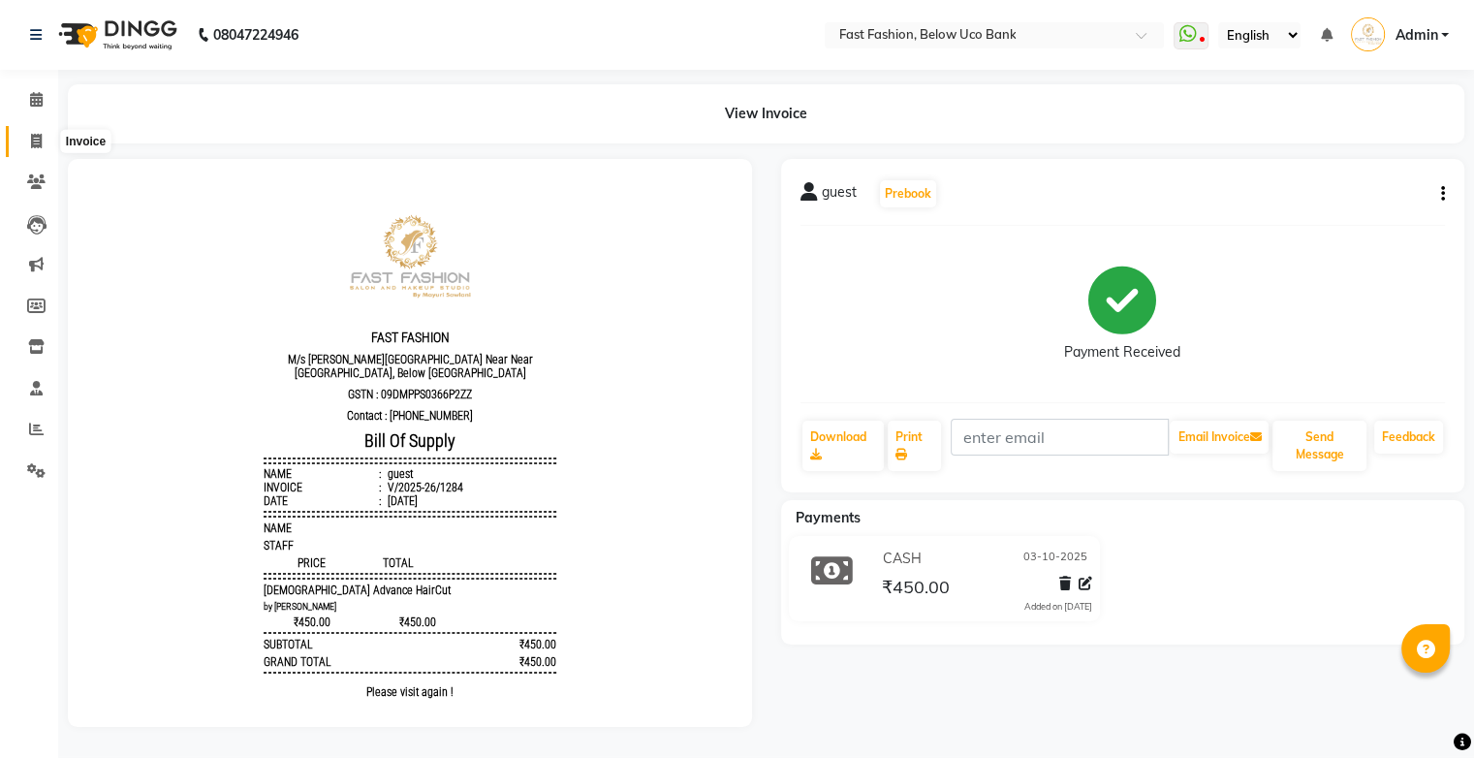
click at [31, 140] on icon at bounding box center [36, 141] width 11 height 15
select select "service"
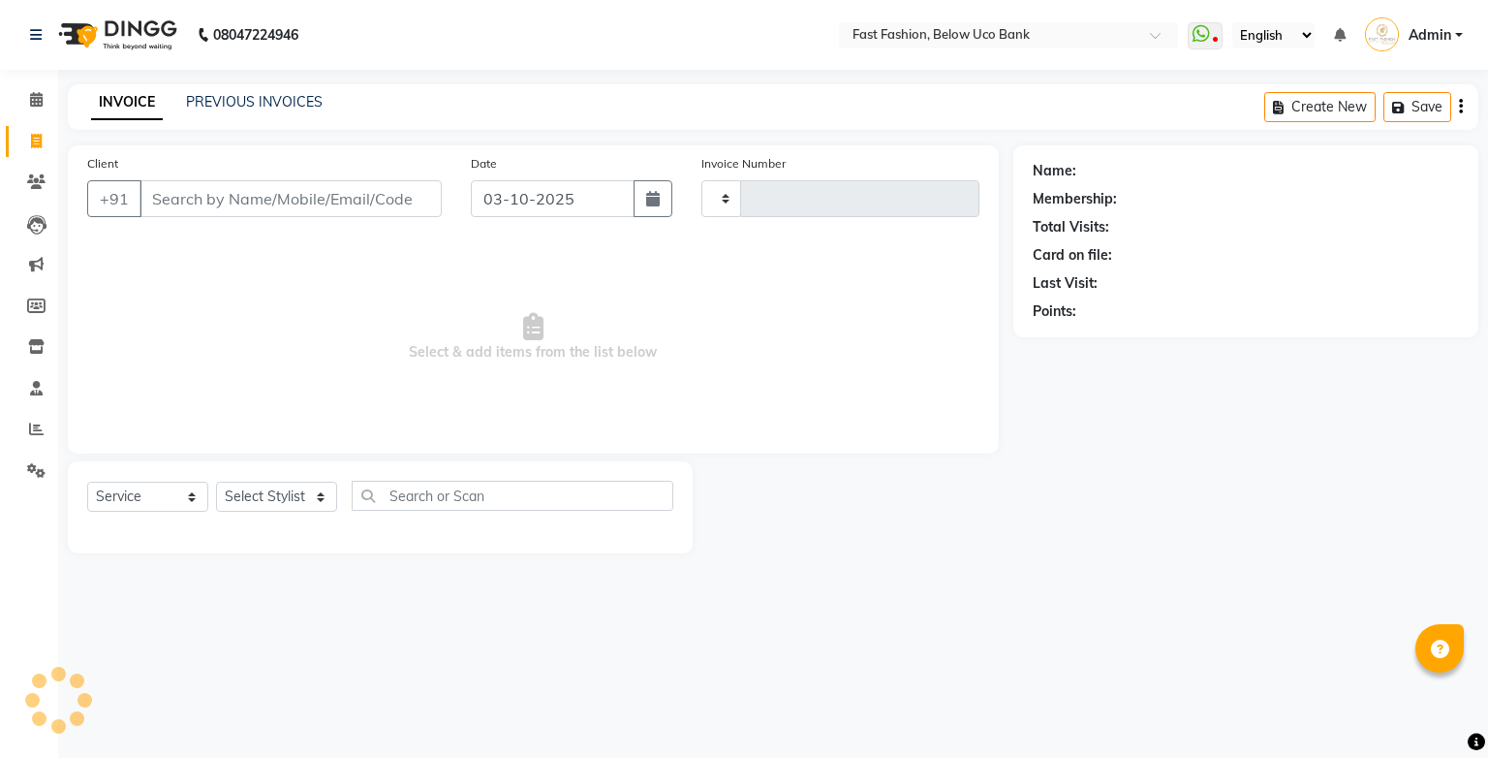
type input "1285"
select select "4228"
click at [237, 202] on input "Client" at bounding box center [291, 198] width 302 height 37
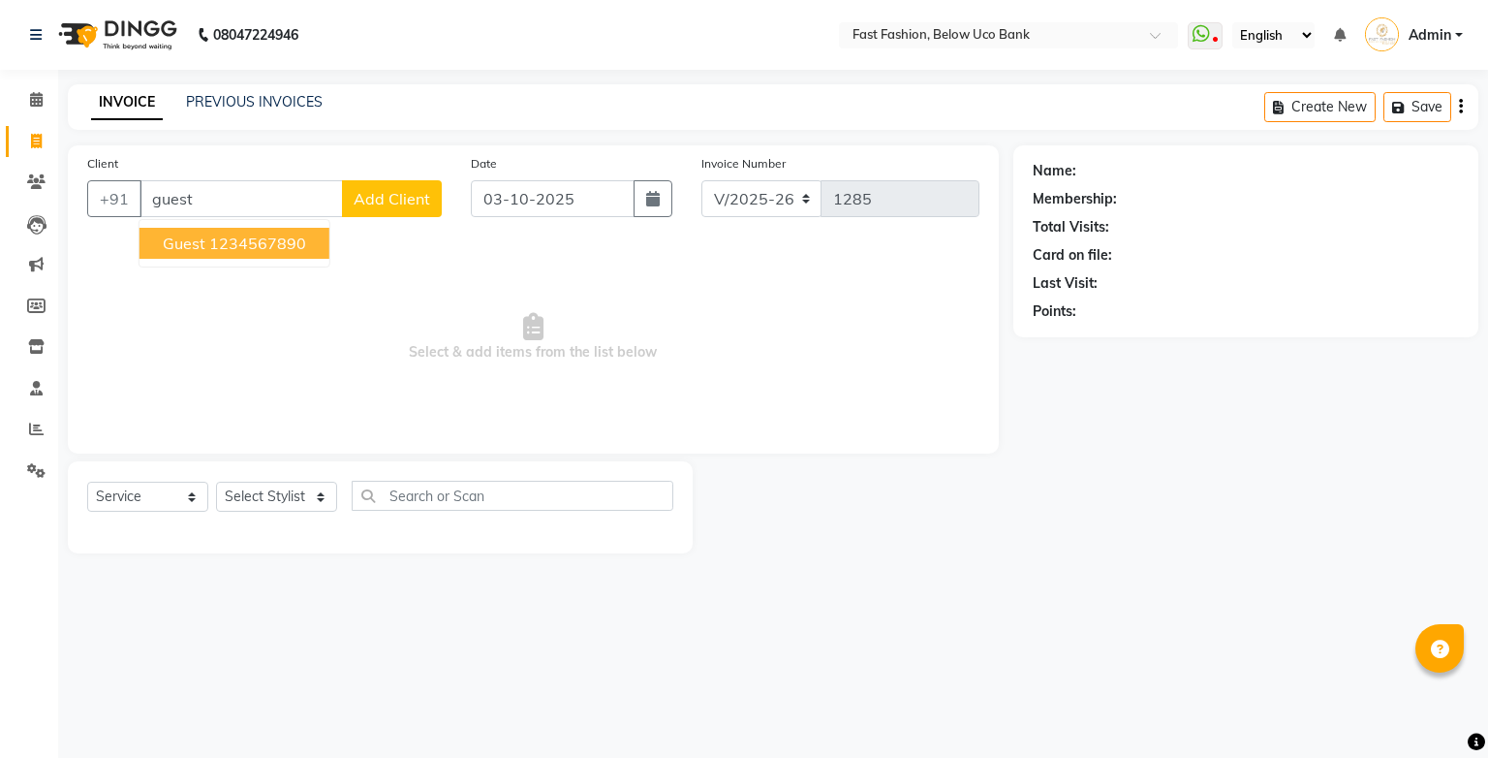
click at [231, 249] on ngb-highlight "1234567890" at bounding box center [257, 242] width 97 height 19
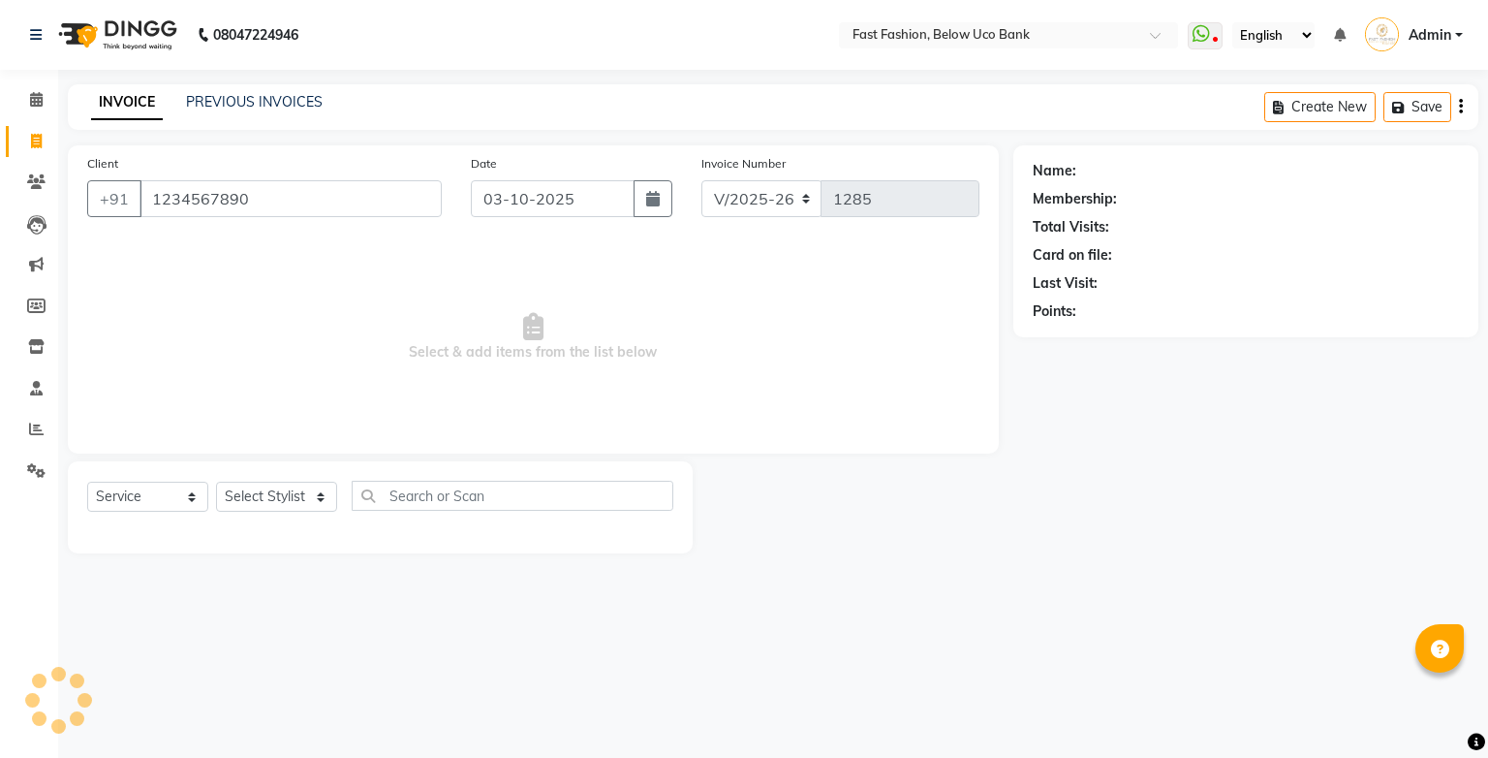
type input "1234567890"
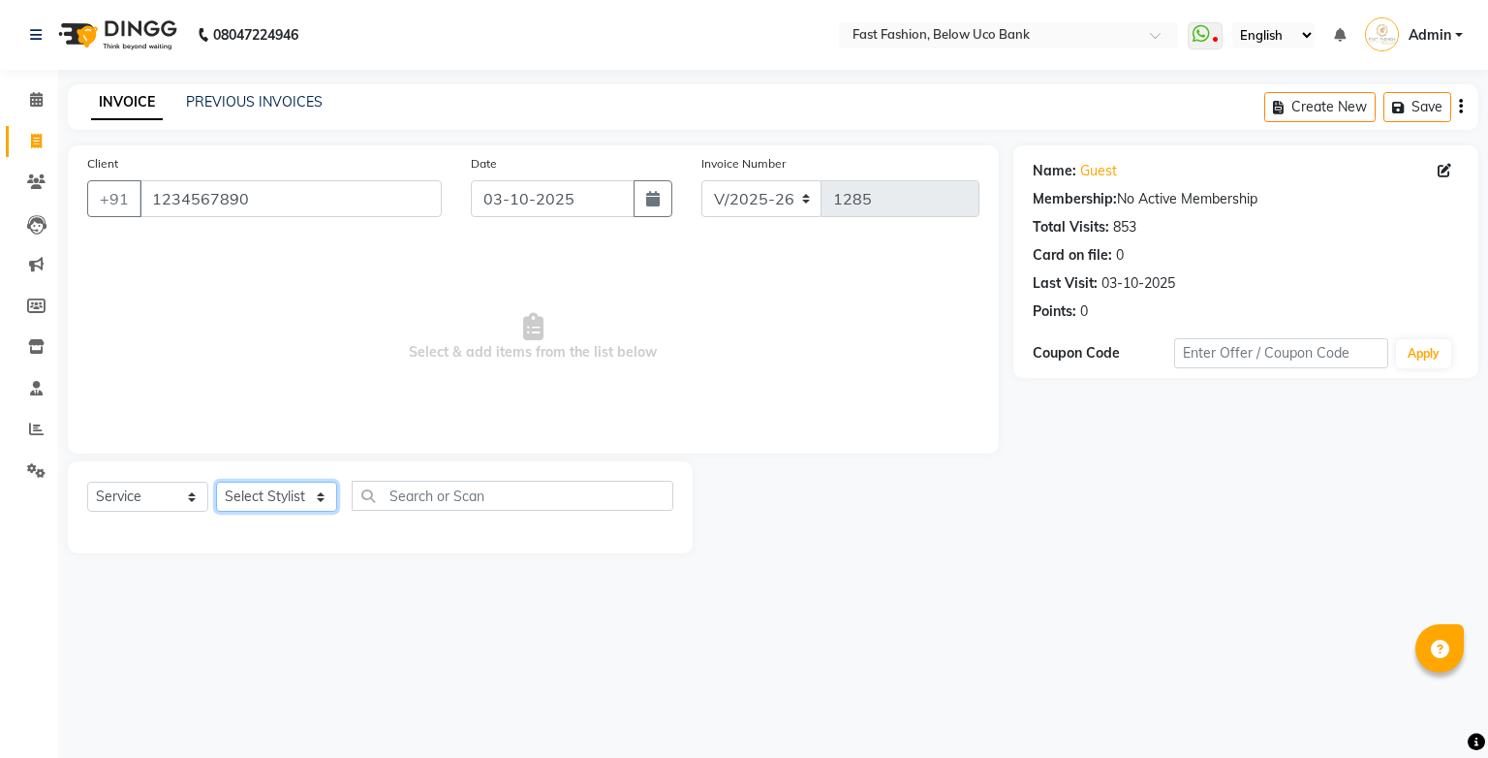
click at [311, 502] on select "Select Stylist ali anjali ashish golu mamta [PERSON_NAME] [PERSON_NAME] [PERSON…" at bounding box center [276, 497] width 121 height 30
select select "22049"
click at [216, 482] on select "Select Stylist ali anjali ashish golu mamta [PERSON_NAME] [PERSON_NAME] [PERSON…" at bounding box center [276, 497] width 121 height 30
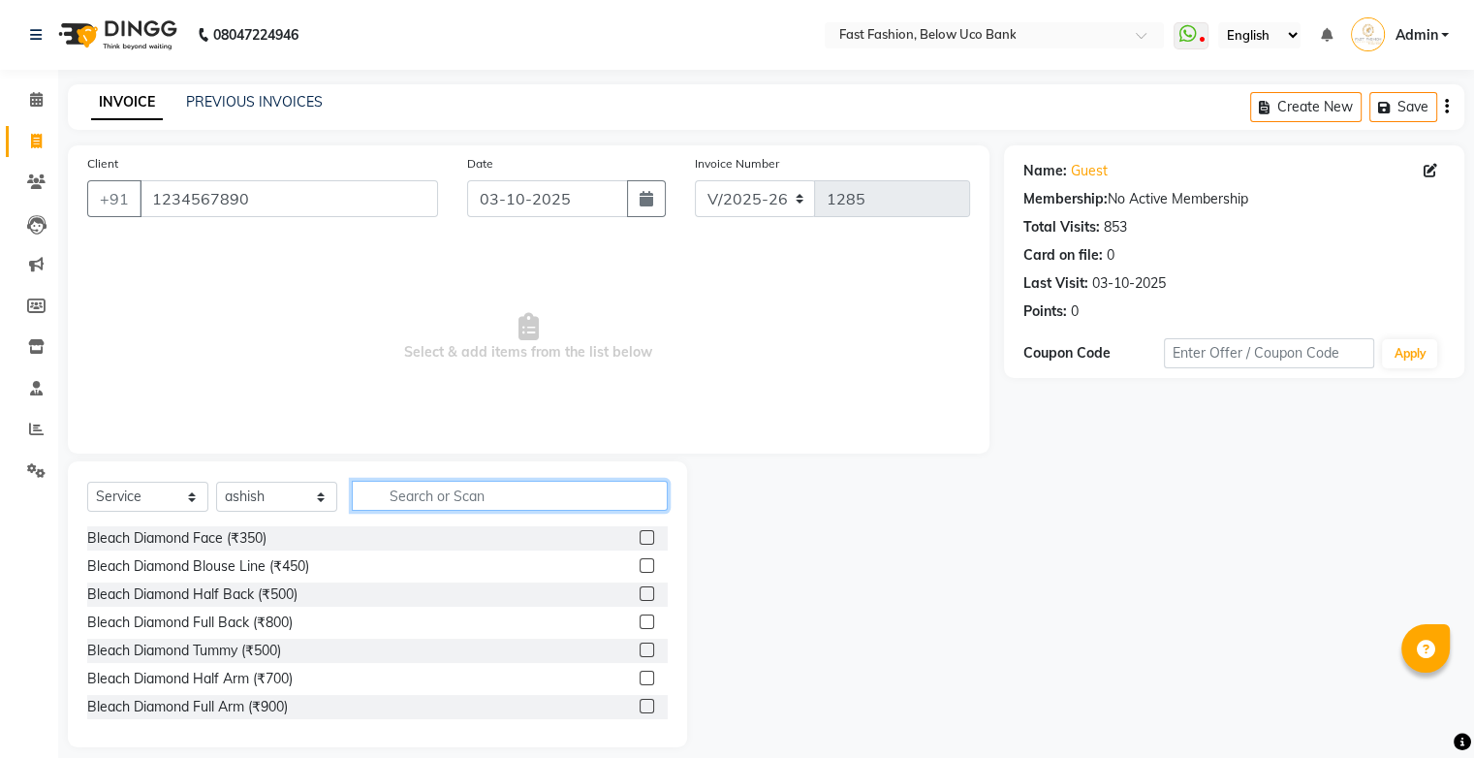
click at [458, 482] on input "text" at bounding box center [510, 496] width 316 height 30
type input "hair"
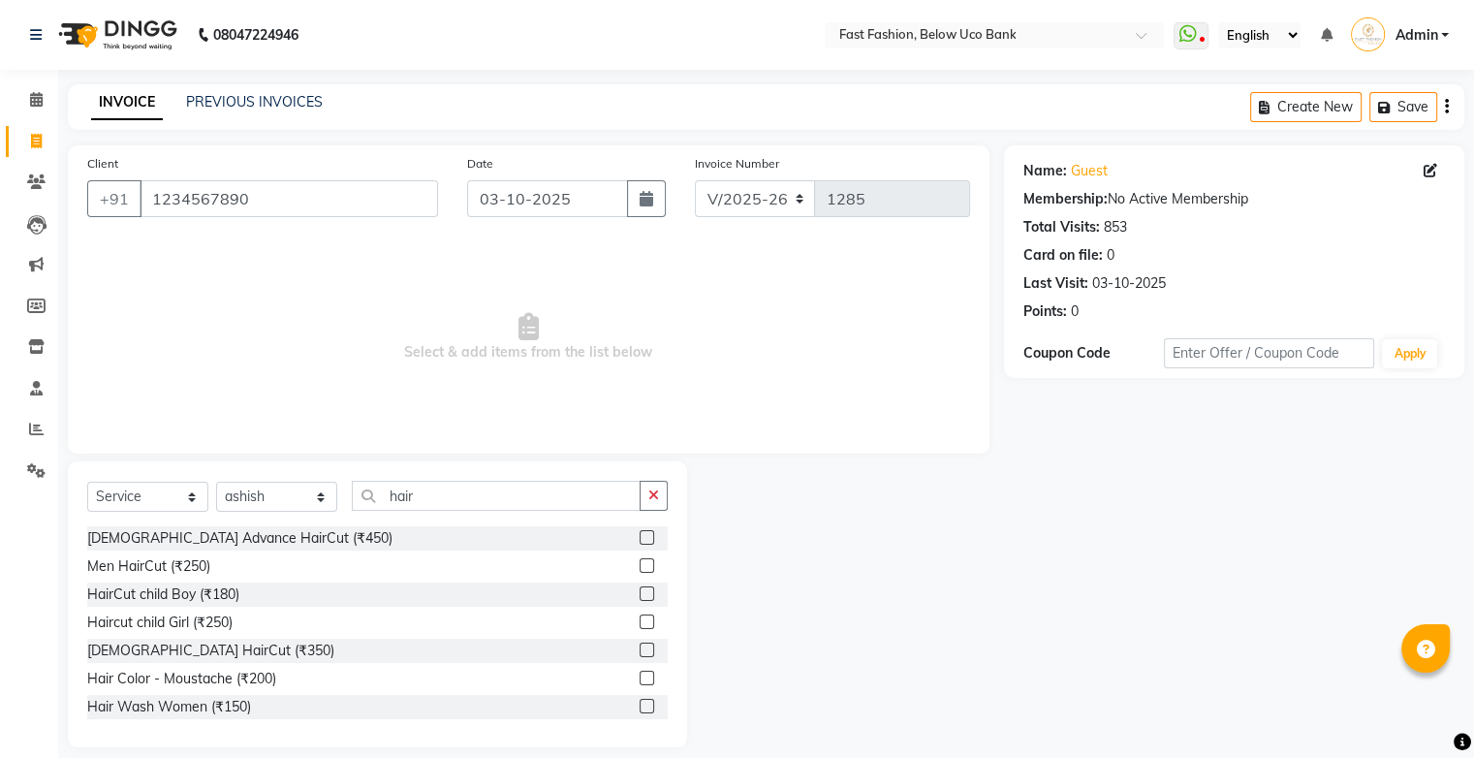
click at [639, 540] on label at bounding box center [646, 537] width 15 height 15
click at [639, 540] on input "checkbox" at bounding box center [645, 538] width 13 height 13
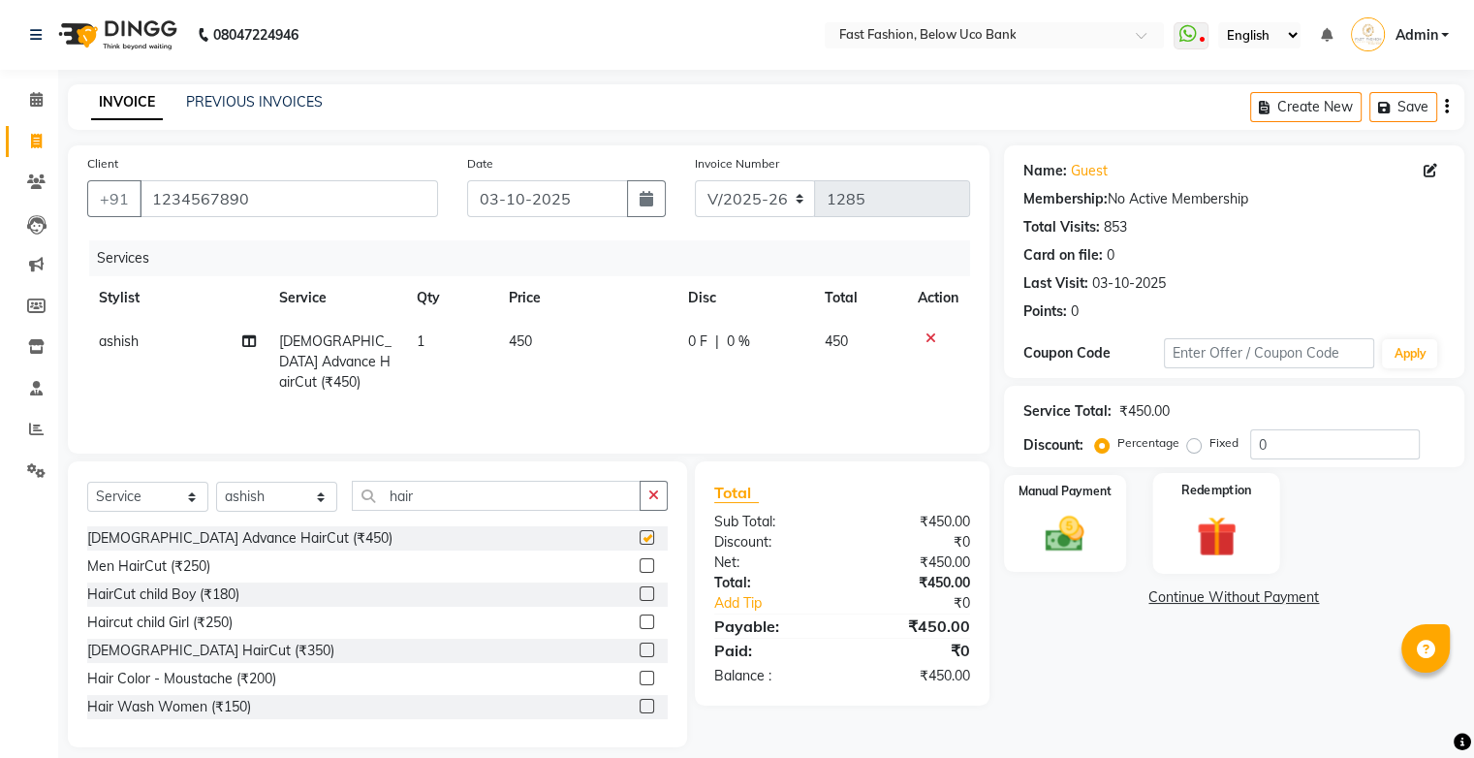
checkbox input "false"
drag, startPoint x: 1046, startPoint y: 510, endPoint x: 1146, endPoint y: 574, distance: 118.5
click at [1044, 512] on img at bounding box center [1064, 534] width 63 height 45
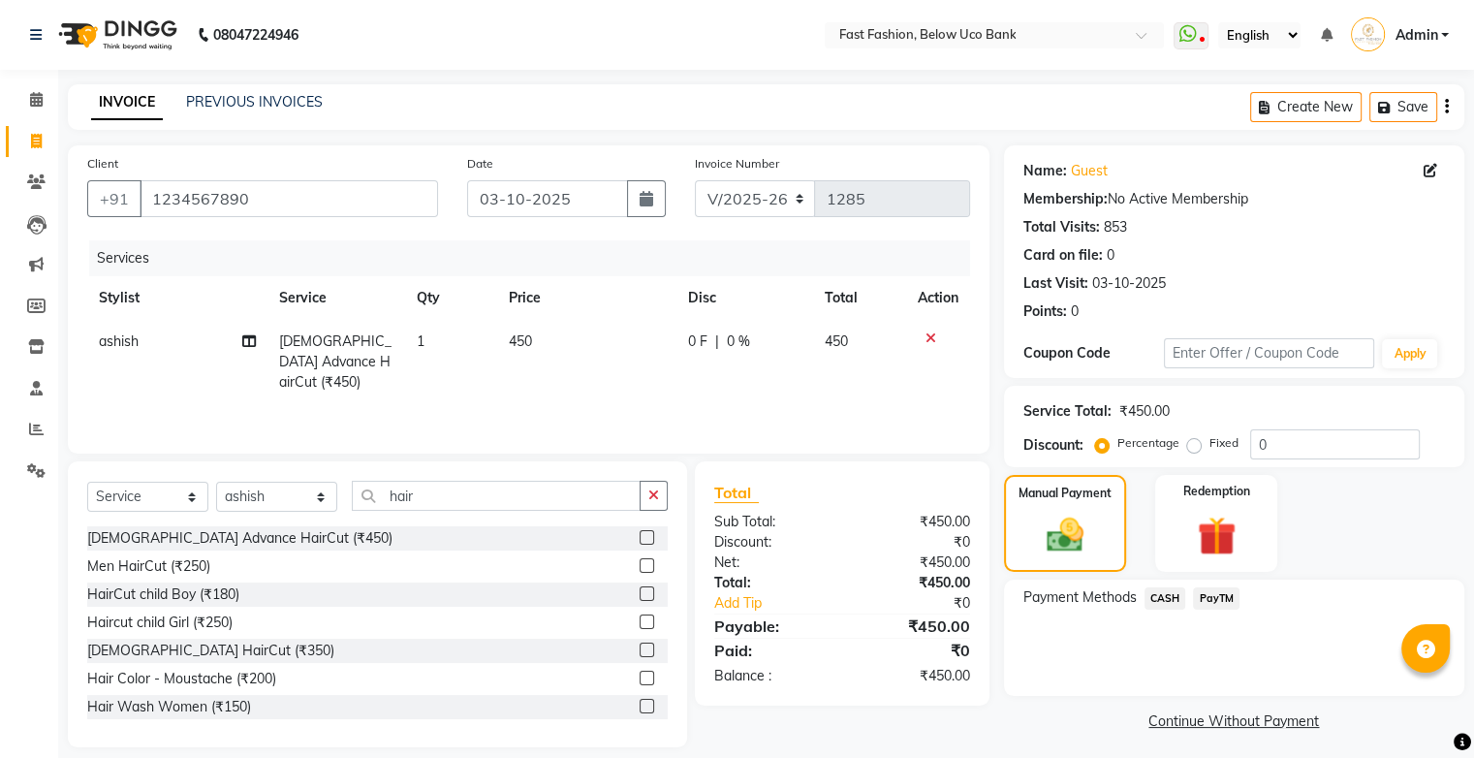
click at [1213, 598] on span "PayTM" at bounding box center [1216, 598] width 47 height 22
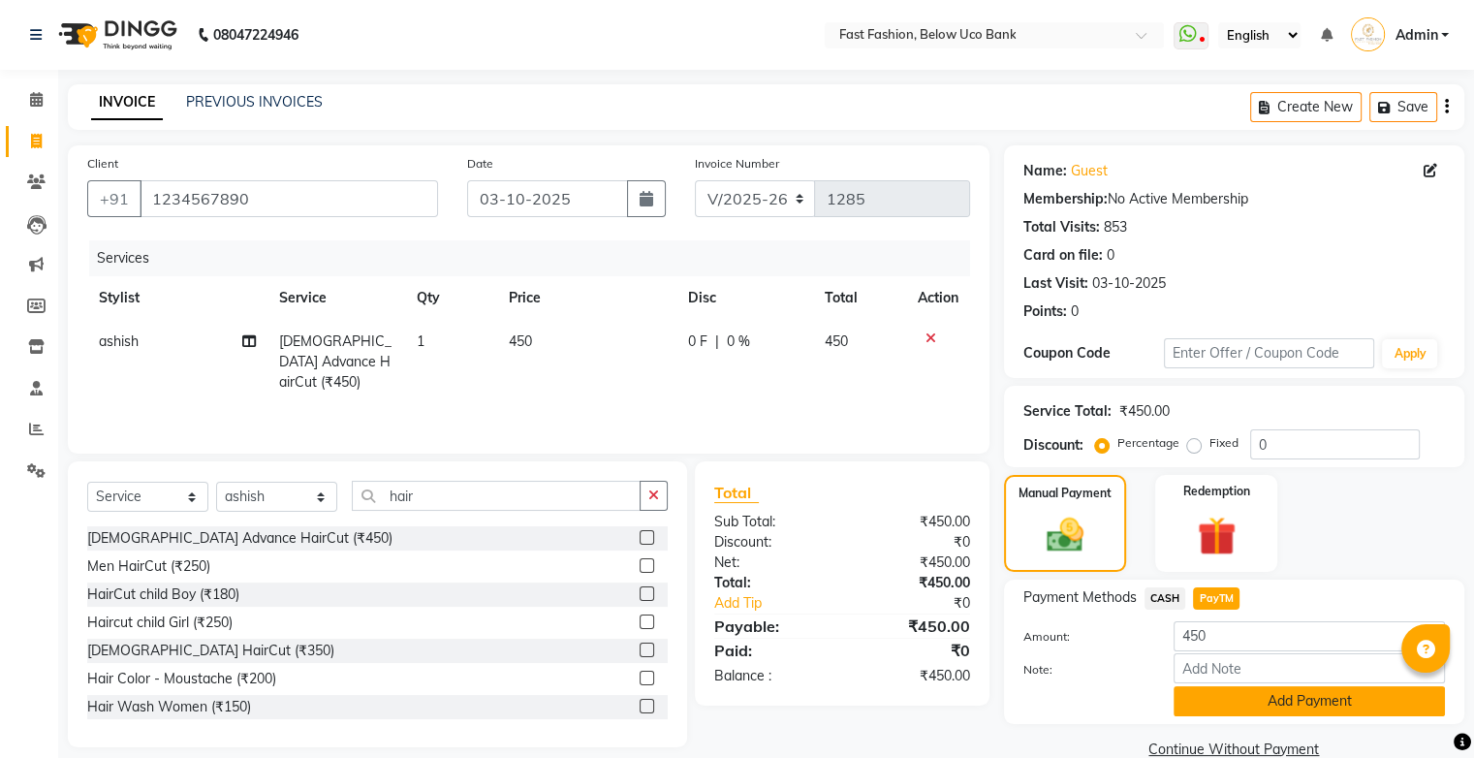
click at [1282, 706] on button "Add Payment" at bounding box center [1308, 701] width 271 height 30
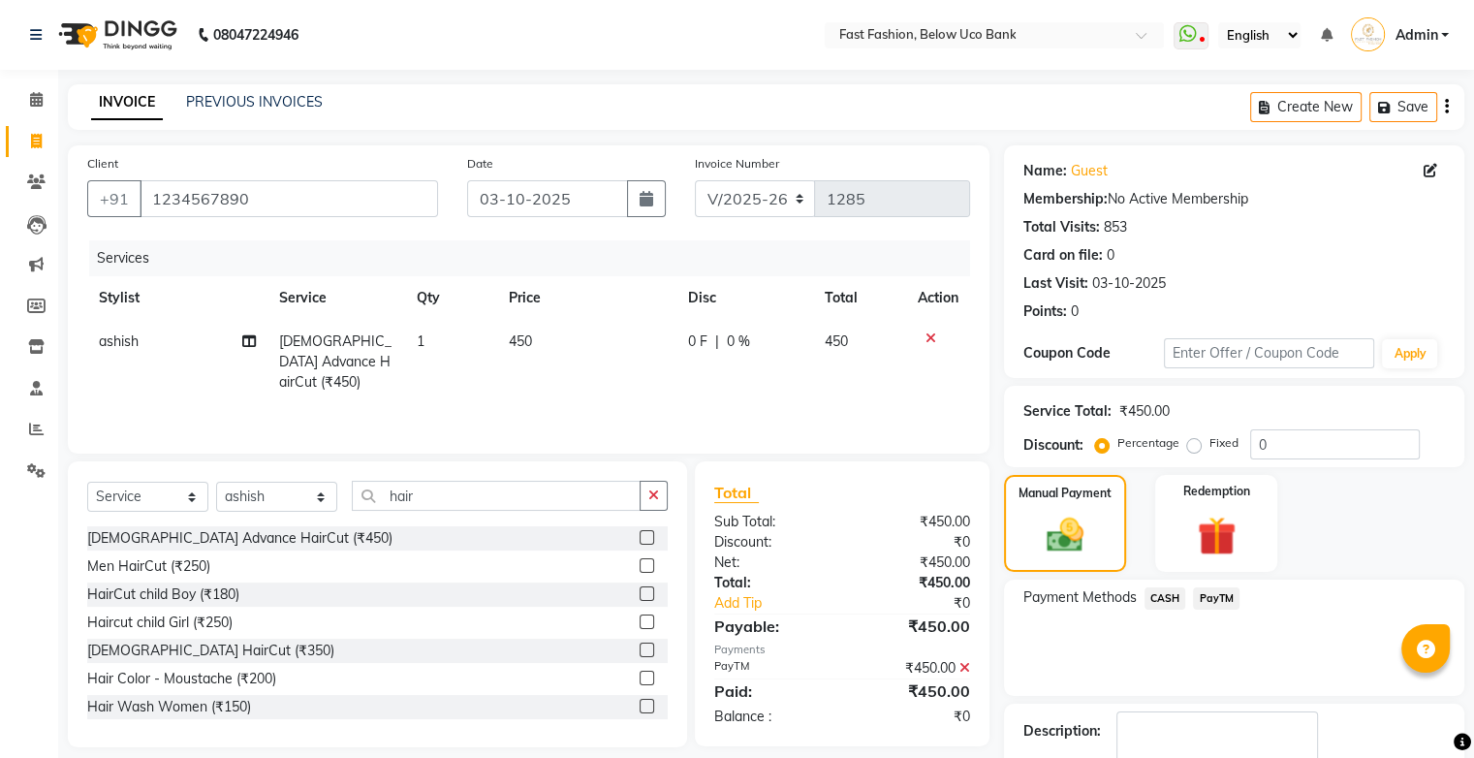
scroll to position [85, 0]
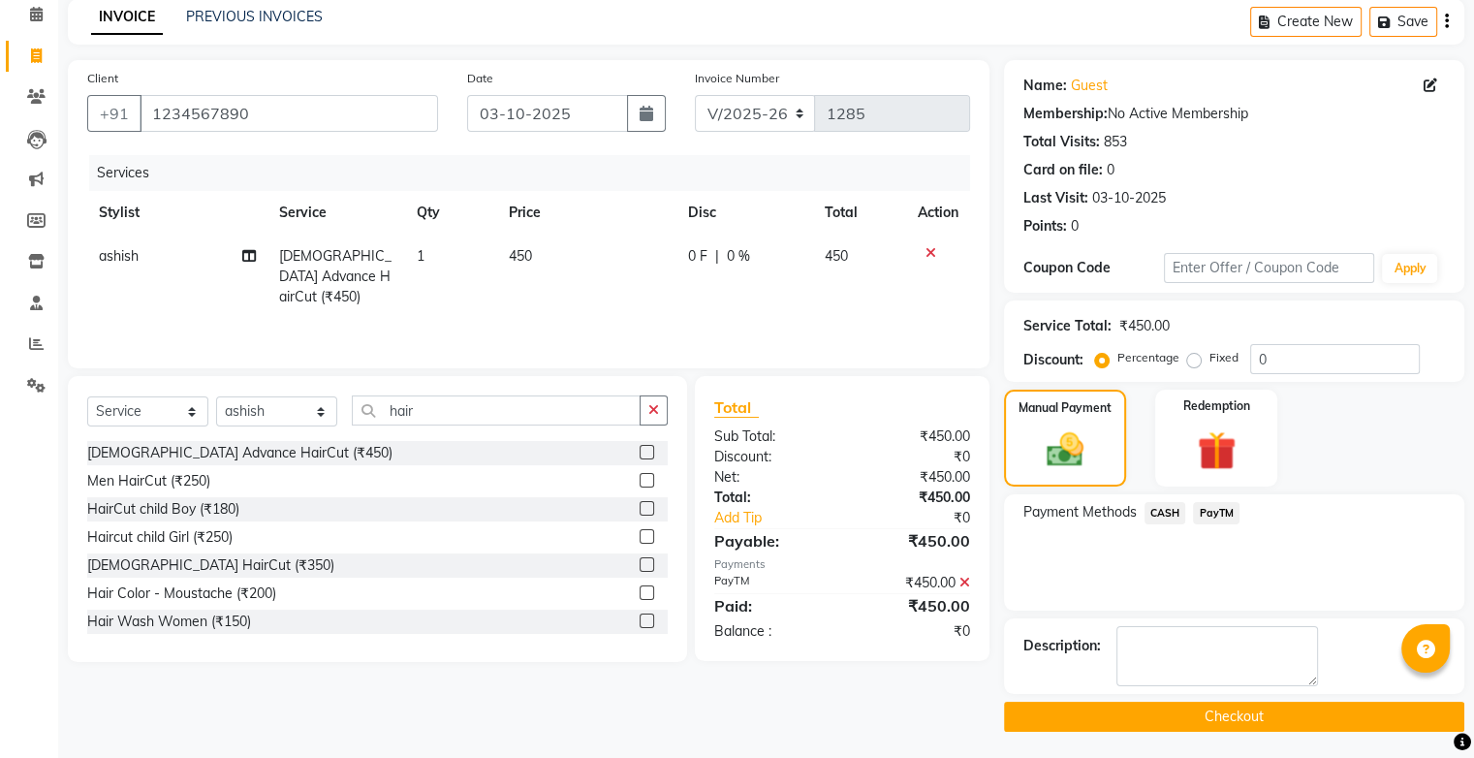
click at [1236, 709] on button "Checkout" at bounding box center [1234, 716] width 460 height 30
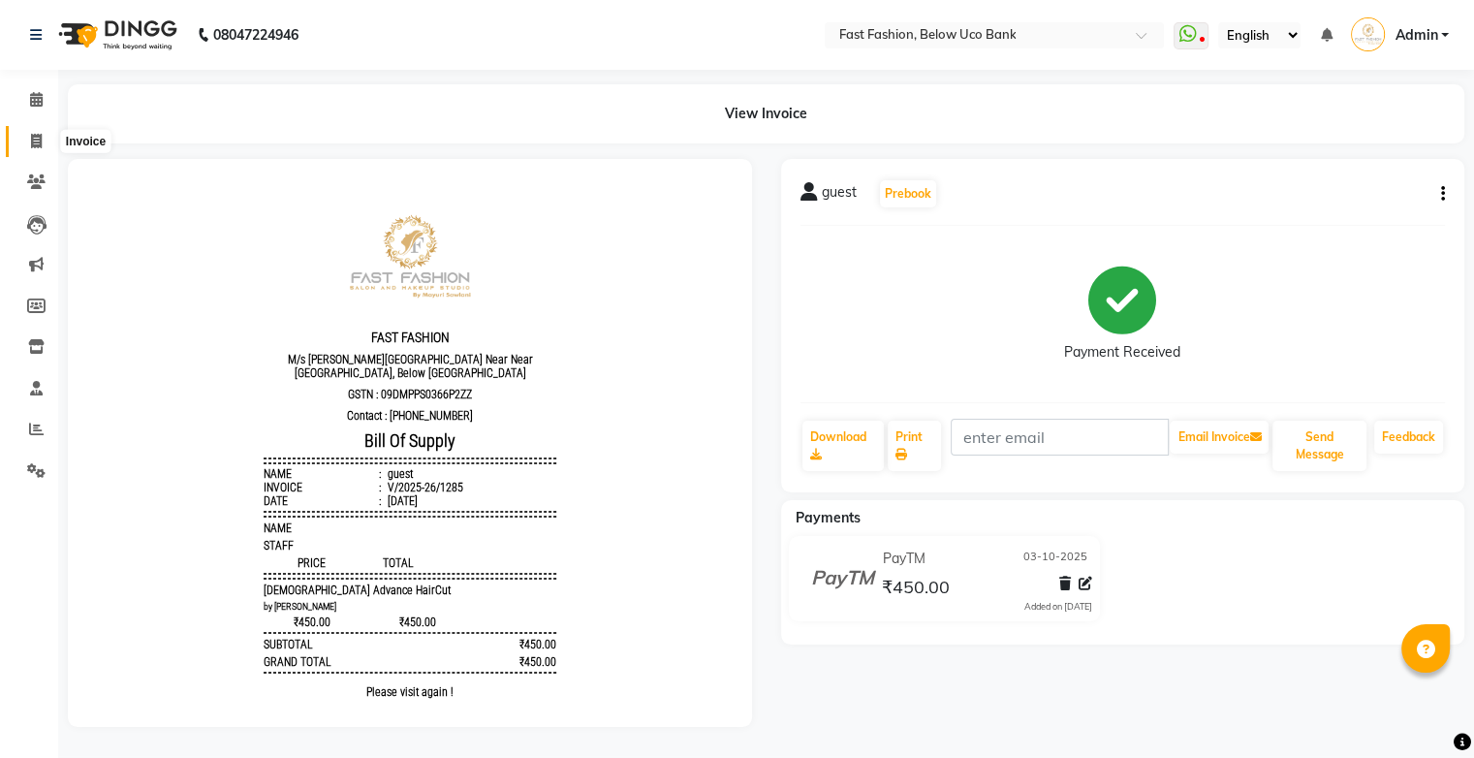
click at [35, 145] on icon at bounding box center [36, 141] width 11 height 15
select select "4228"
select select "service"
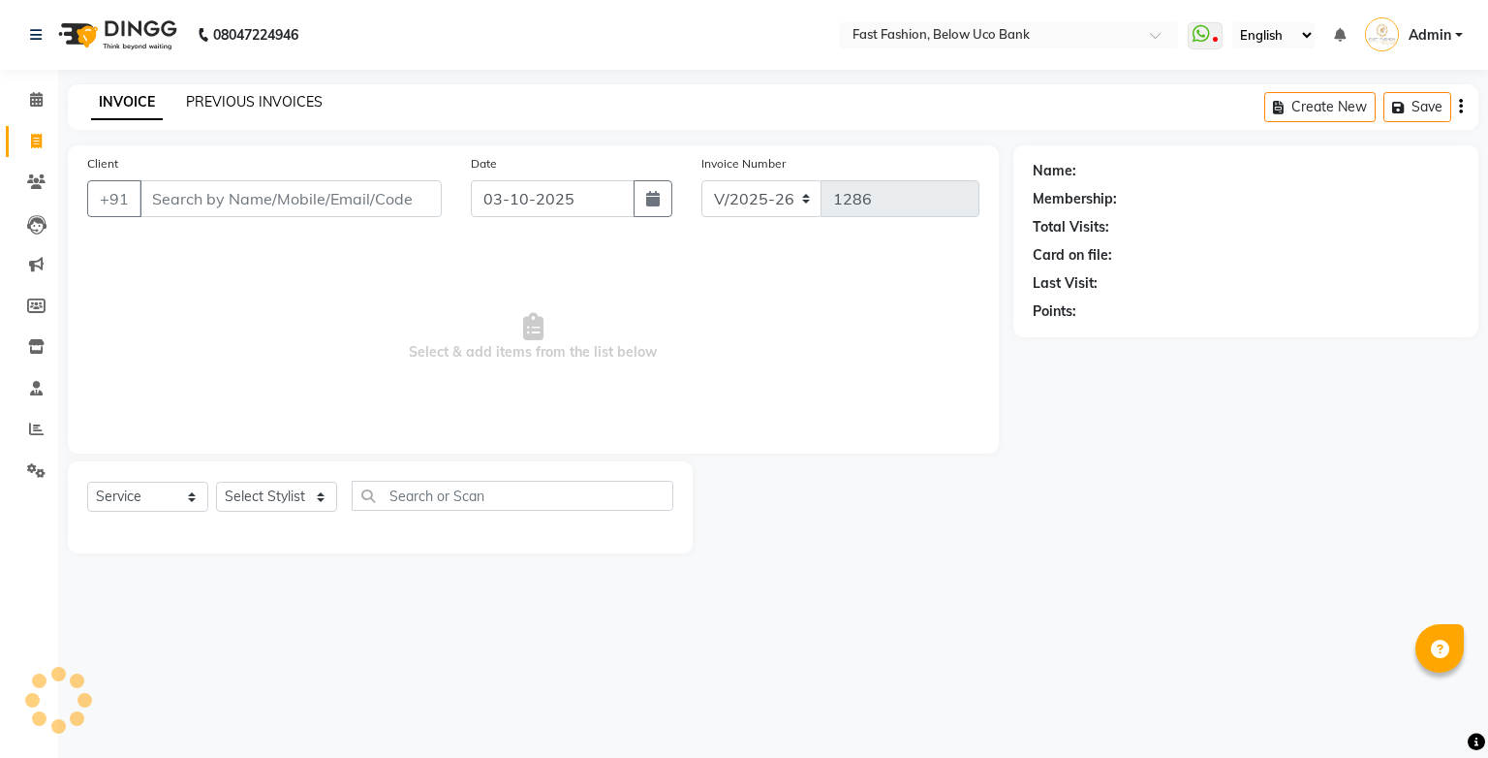
click at [217, 96] on link "PREVIOUS INVOICES" at bounding box center [254, 101] width 137 height 17
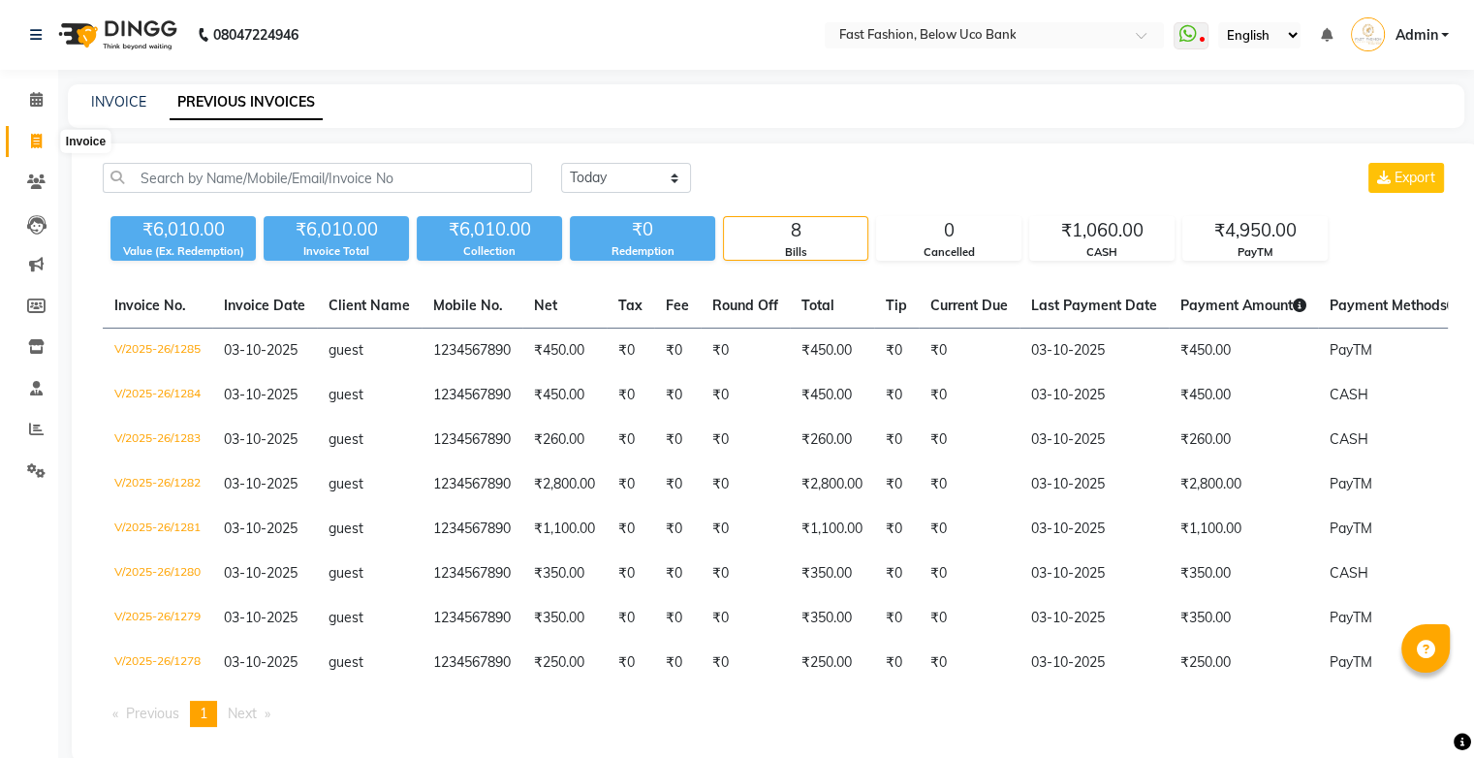
click at [31, 142] on icon at bounding box center [36, 141] width 11 height 15
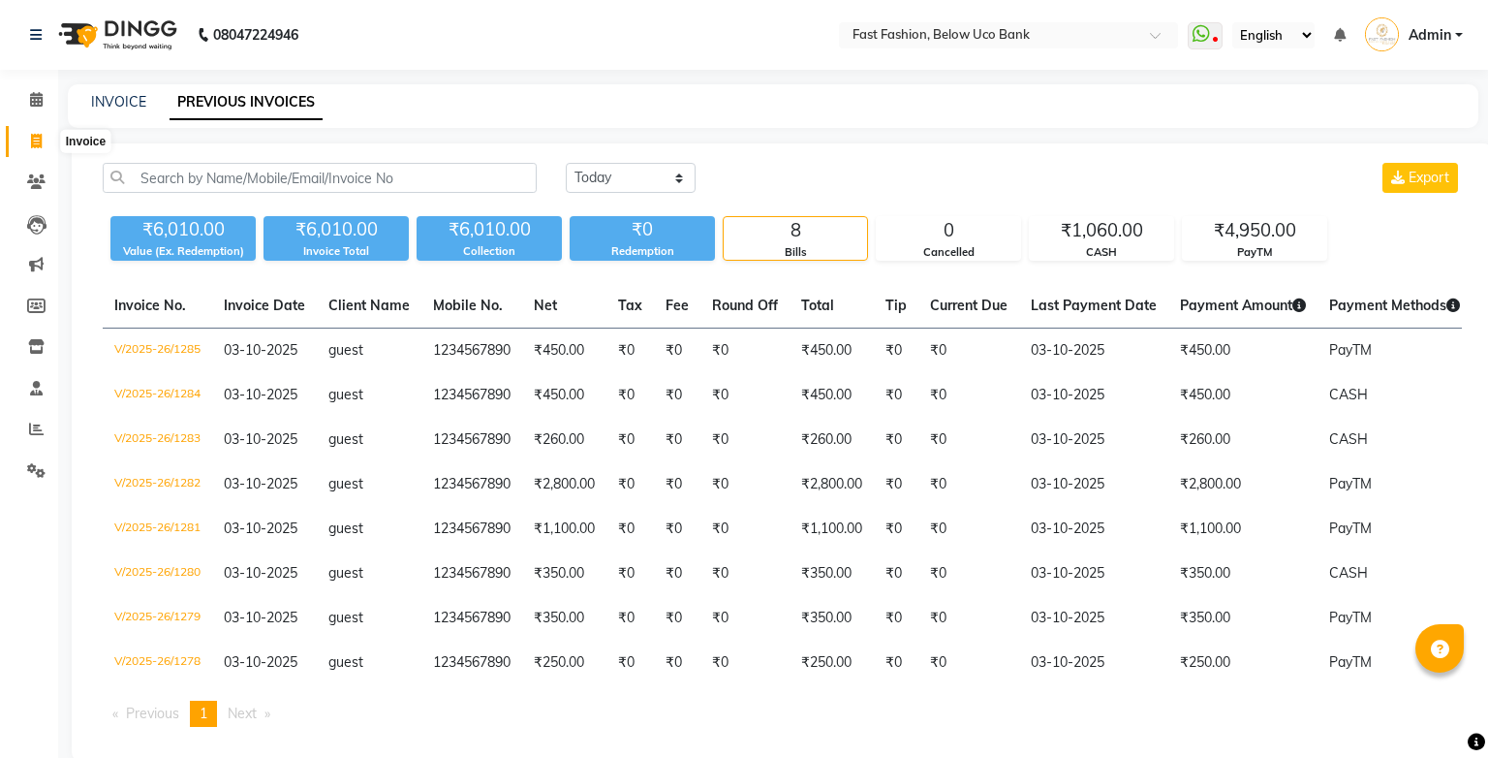
select select "service"
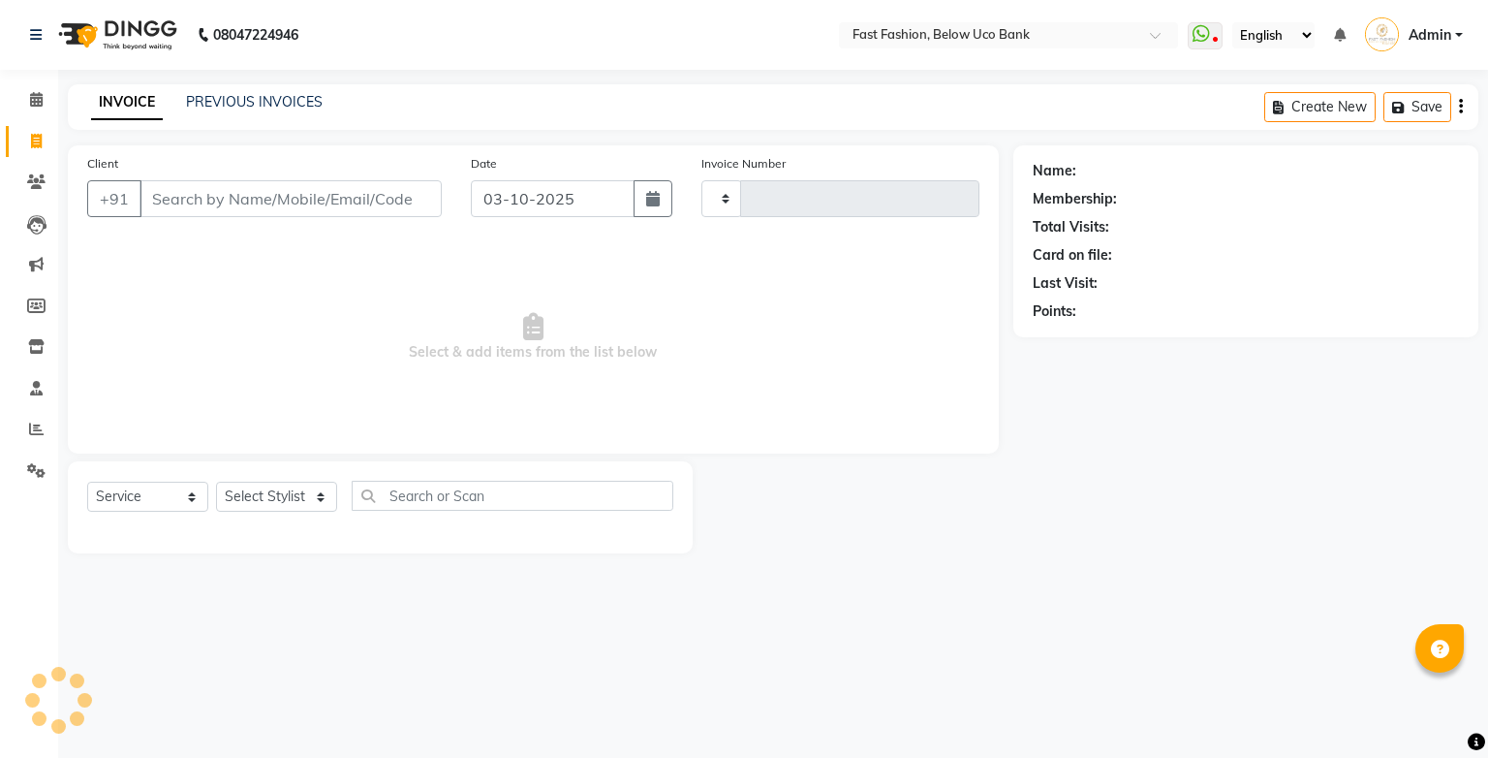
type input "1286"
select select "4228"
click at [193, 201] on input "Client" at bounding box center [291, 198] width 302 height 37
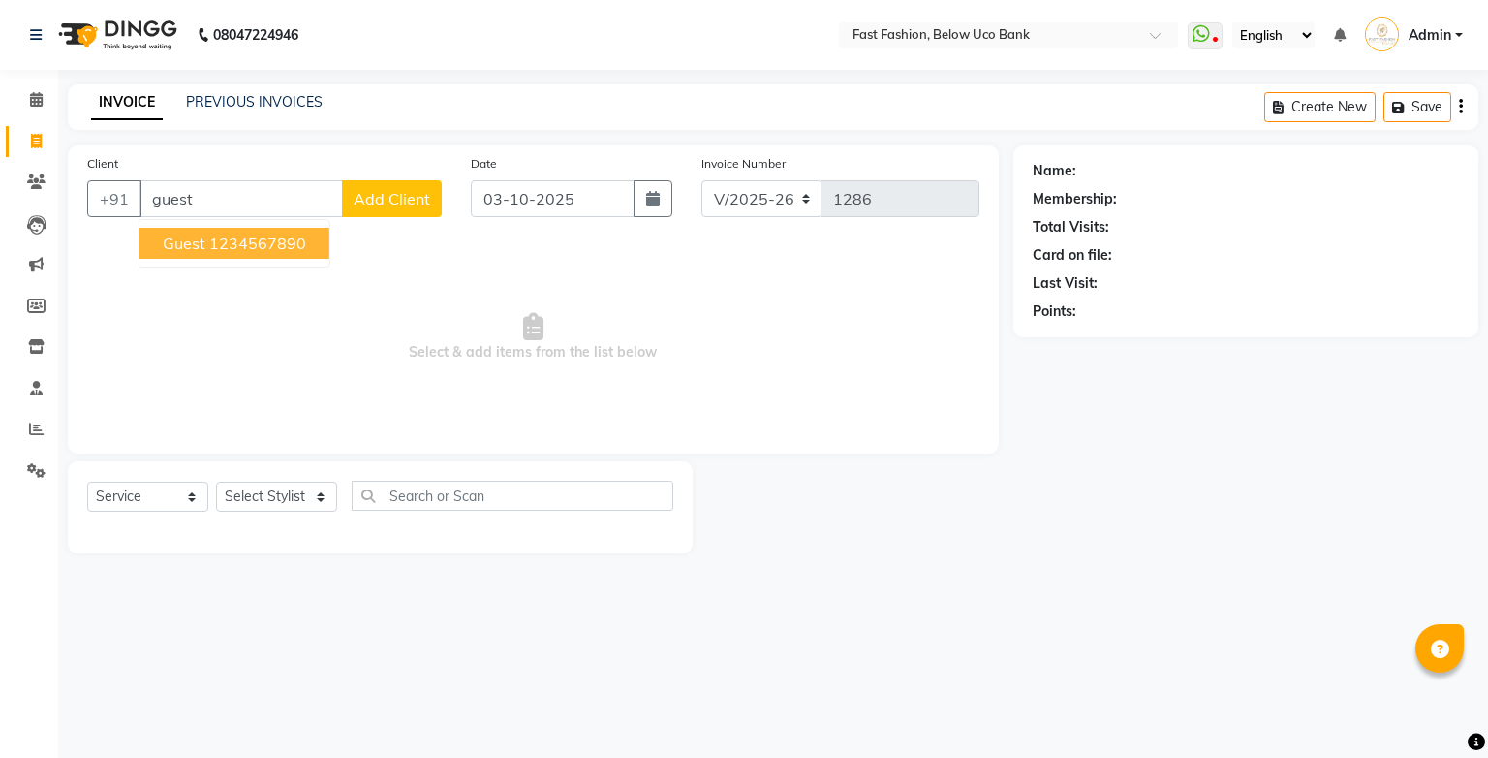
click at [190, 242] on span "guest" at bounding box center [184, 242] width 43 height 19
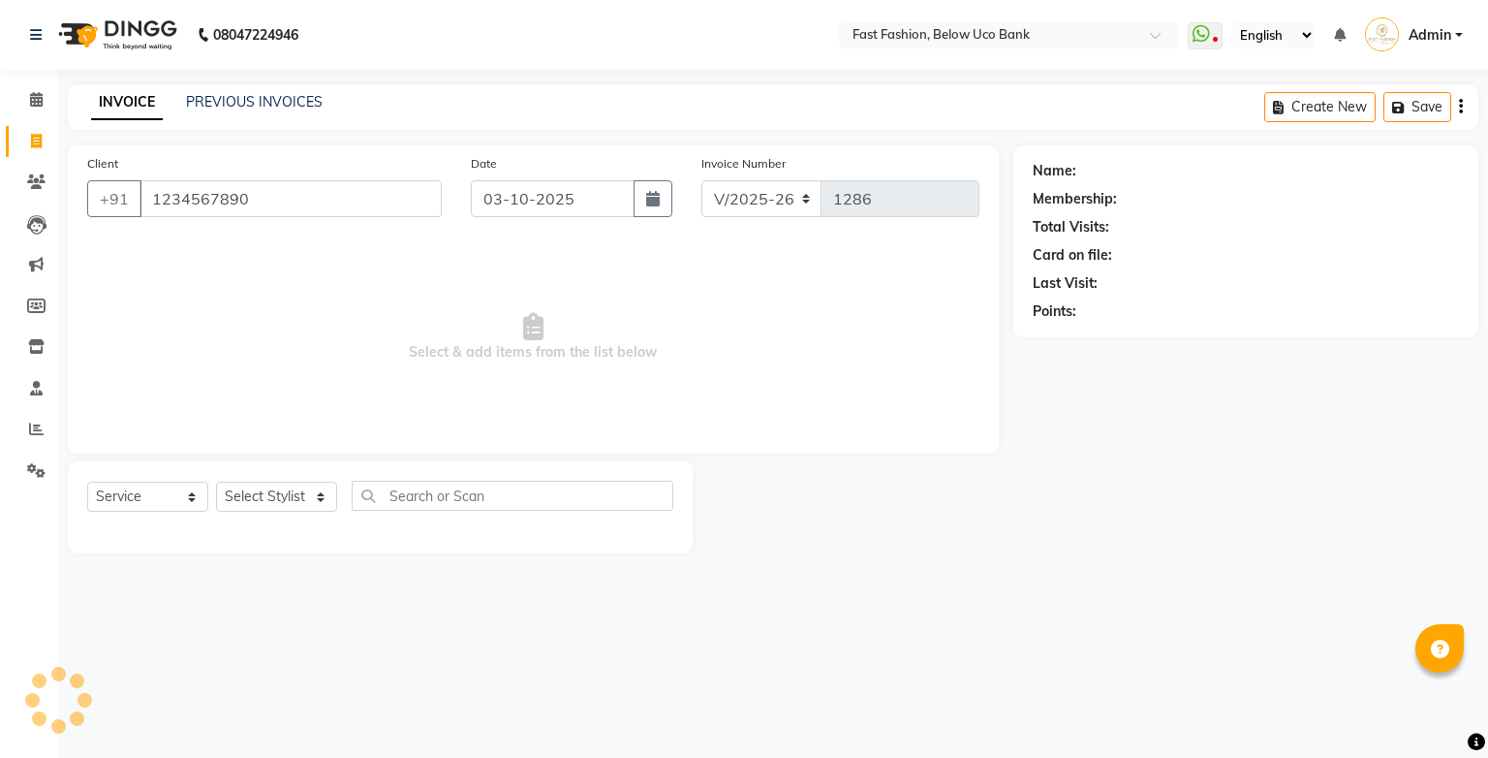
type input "1234567890"
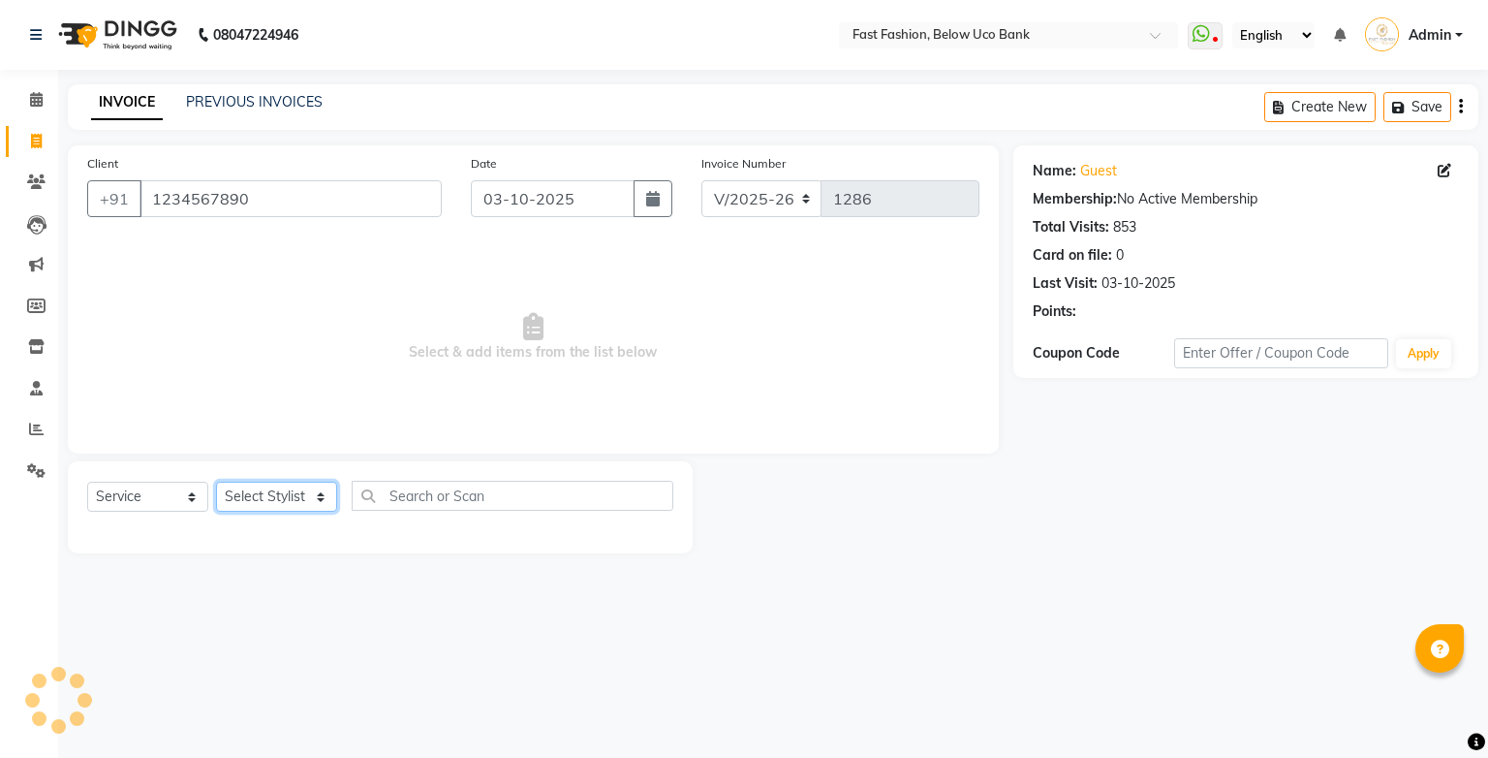
click at [295, 502] on select "Select Stylist ali anjali ashish golu mamta [PERSON_NAME] [PERSON_NAME] [PERSON…" at bounding box center [276, 497] width 121 height 30
select select "22409"
click at [216, 482] on select "Select Stylist ali anjali ashish golu mamta [PERSON_NAME] [PERSON_NAME] [PERSON…" at bounding box center [276, 497] width 121 height 30
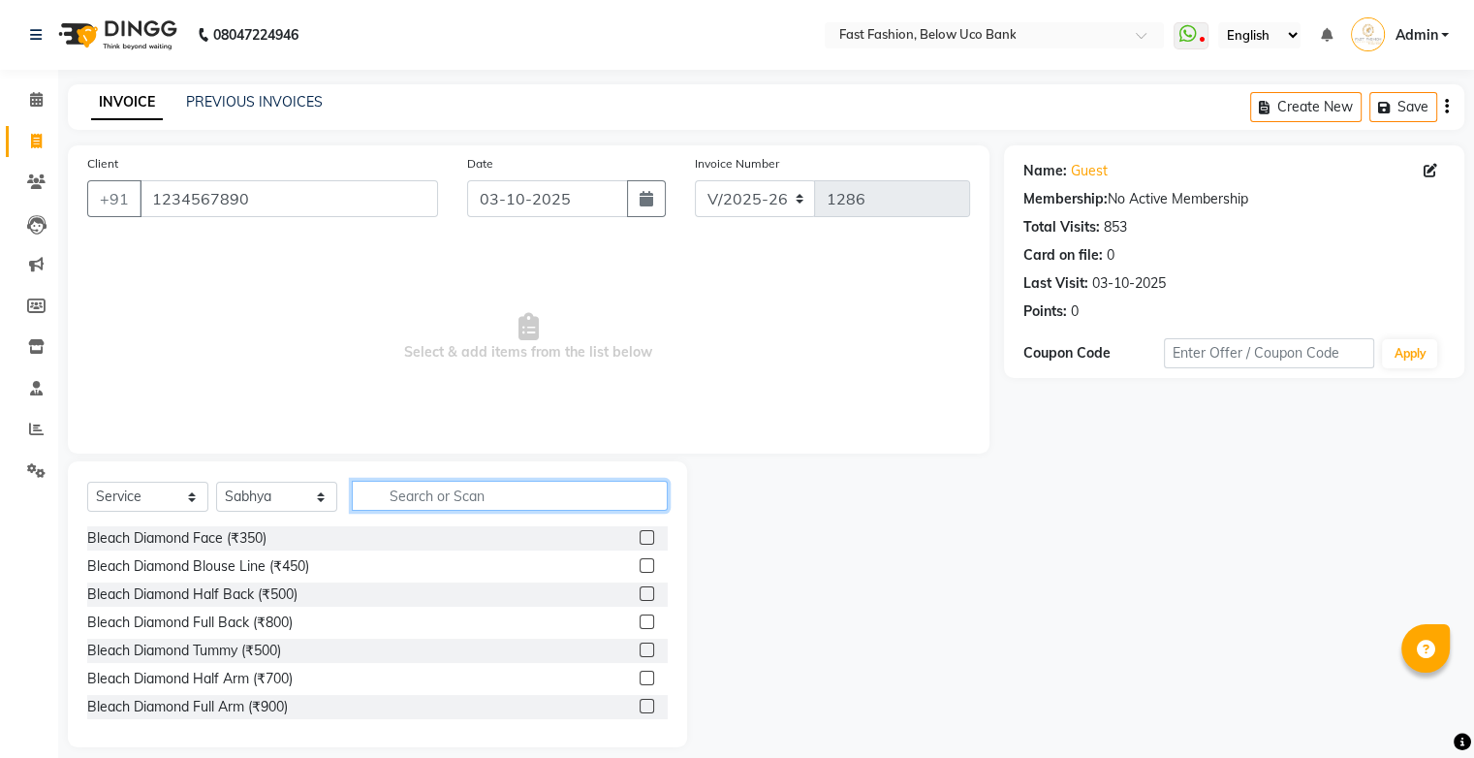
click at [444, 491] on input "text" at bounding box center [510, 496] width 316 height 30
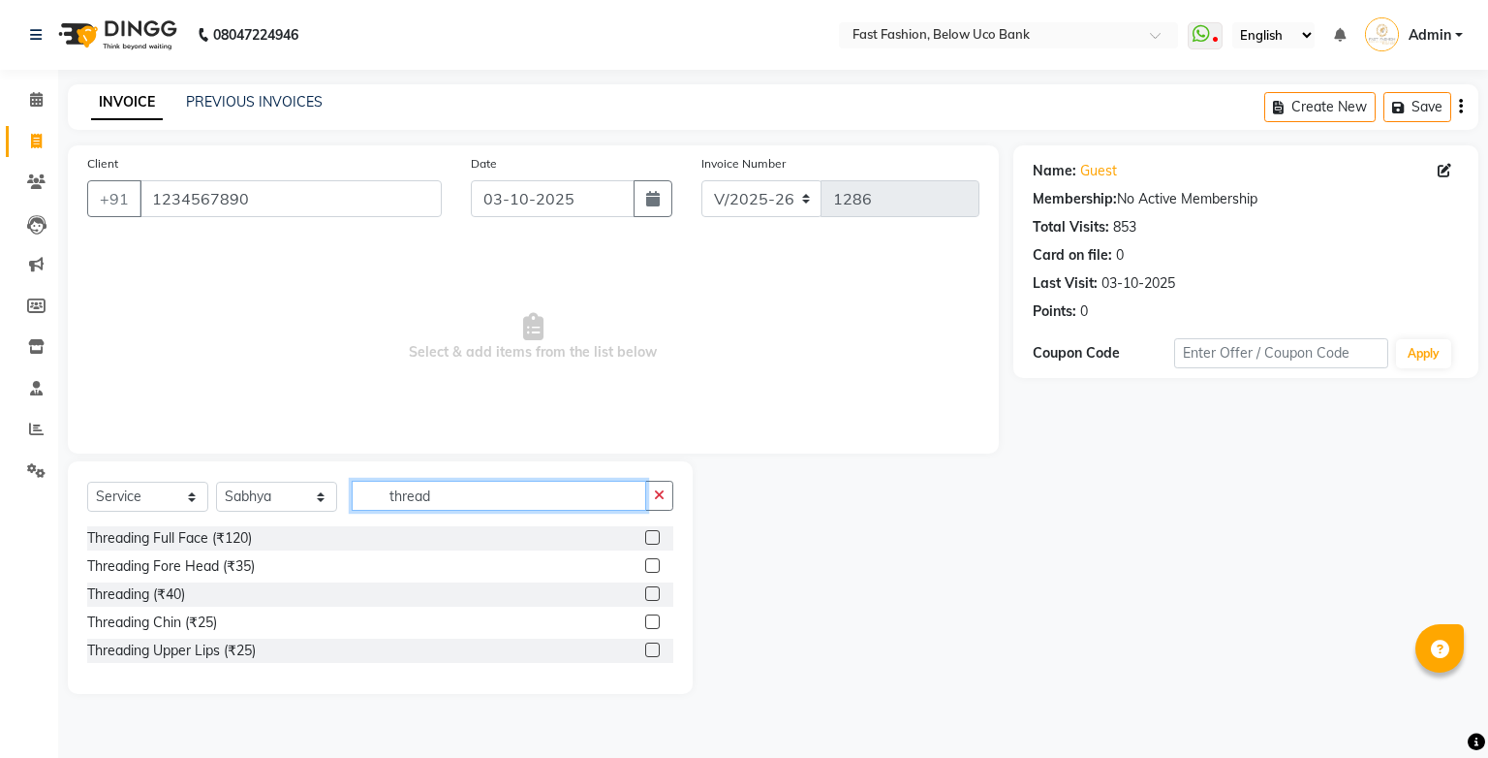
type input "thread"
click at [652, 593] on label at bounding box center [652, 593] width 15 height 15
click at [652, 593] on input "checkbox" at bounding box center [651, 594] width 13 height 13
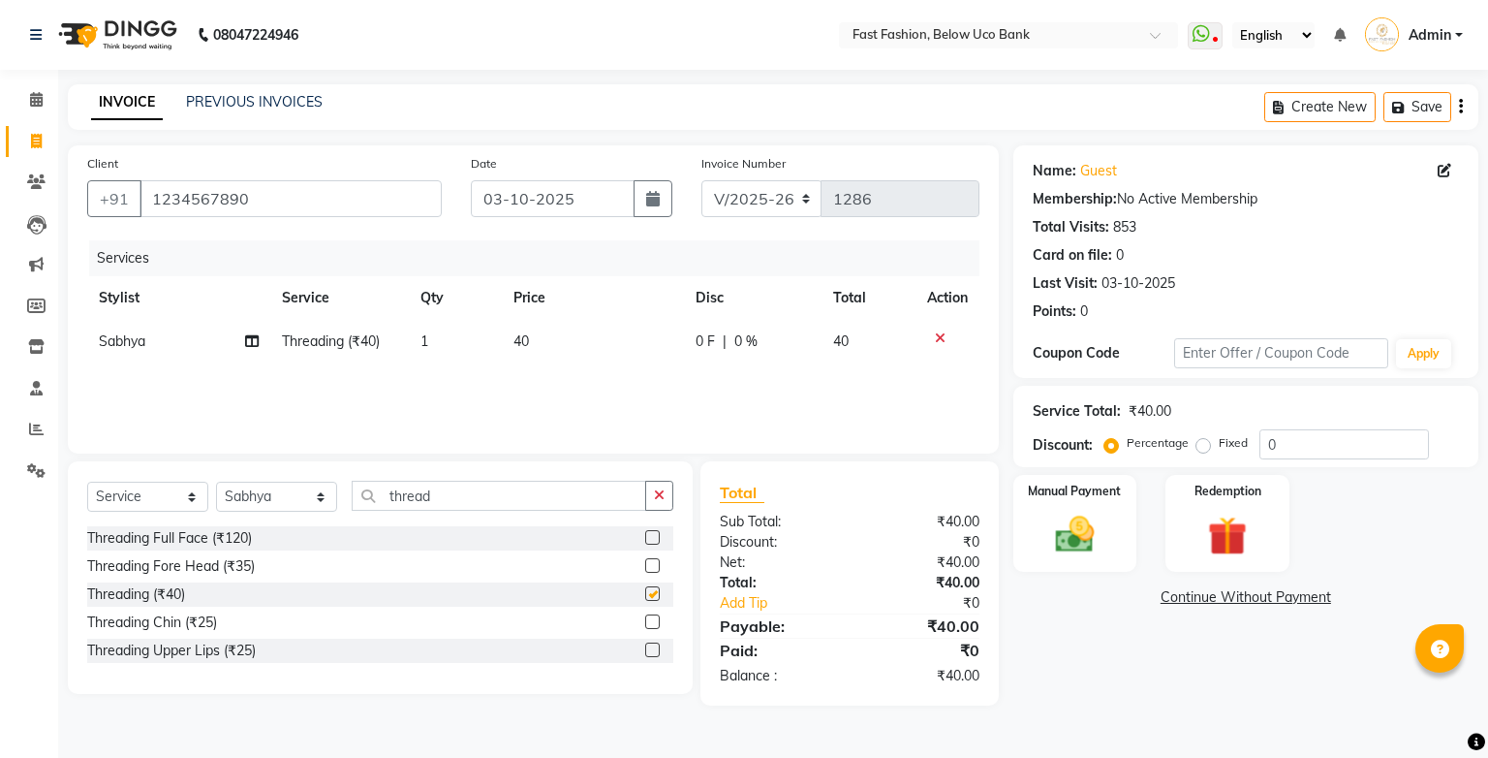
checkbox input "false"
click at [533, 500] on input "thread" at bounding box center [499, 496] width 295 height 30
type input "t"
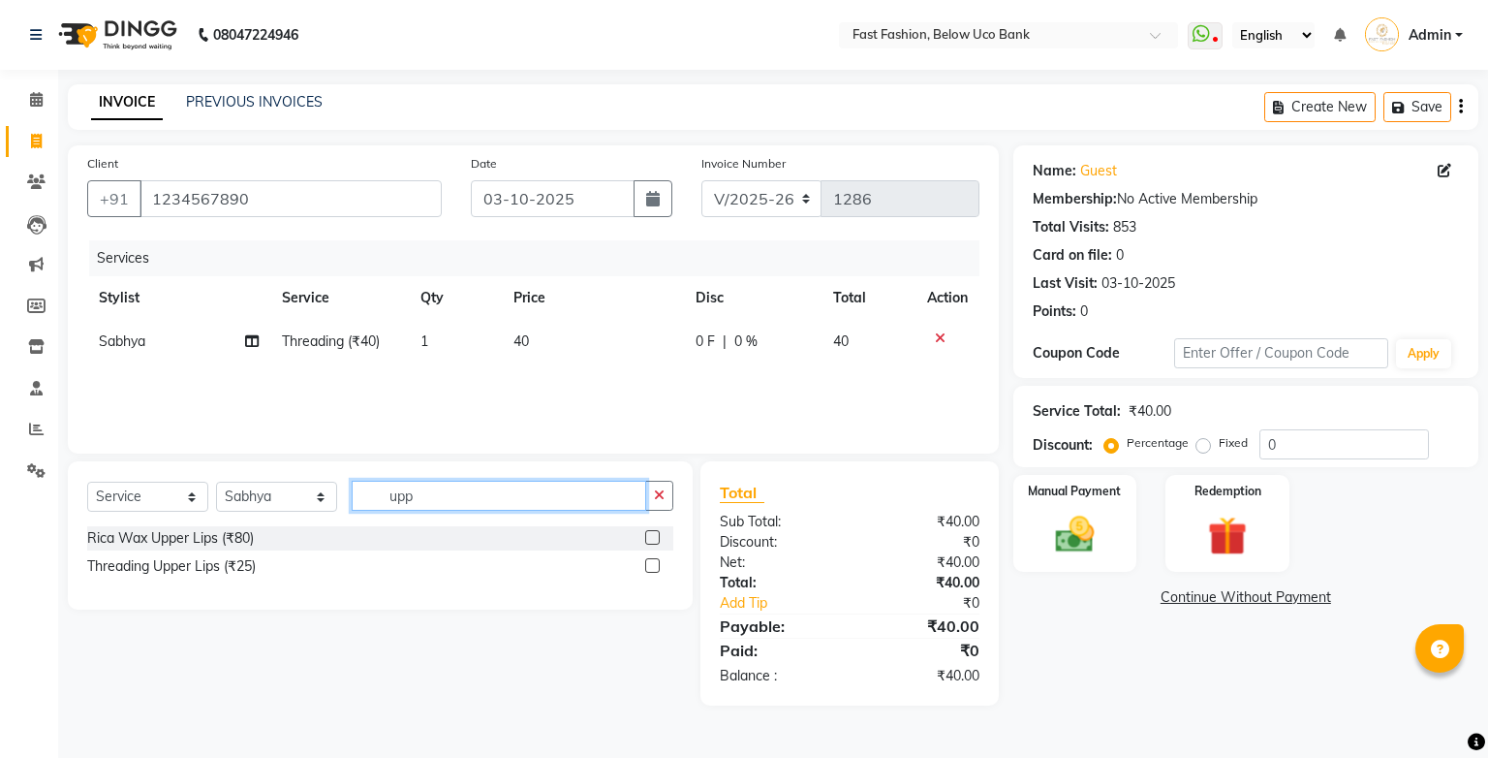
type input "upp"
click at [646, 541] on label at bounding box center [652, 537] width 15 height 15
click at [646, 541] on input "checkbox" at bounding box center [651, 538] width 13 height 13
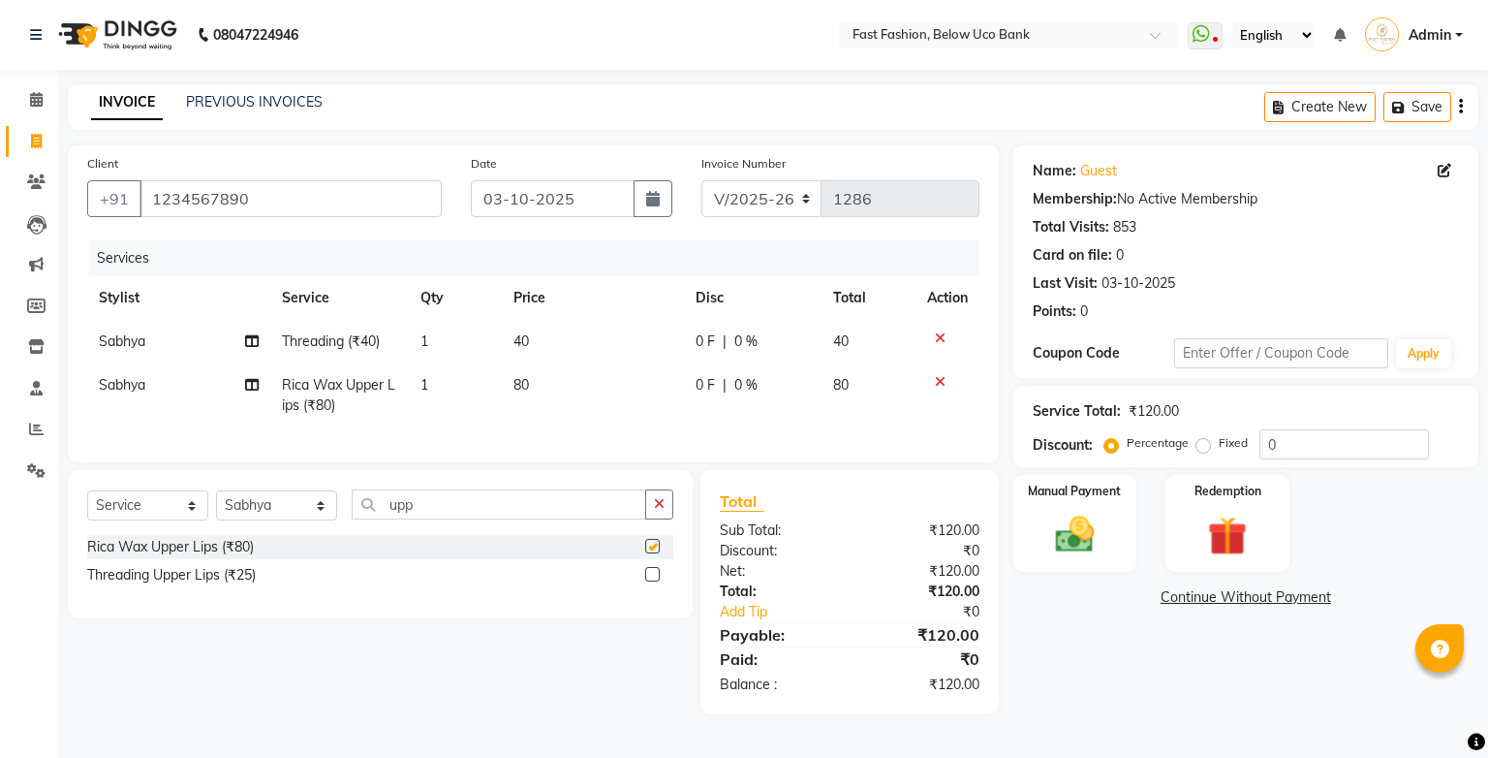
checkbox input "false"
click at [581, 517] on input "upp" at bounding box center [499, 504] width 295 height 30
type input "u"
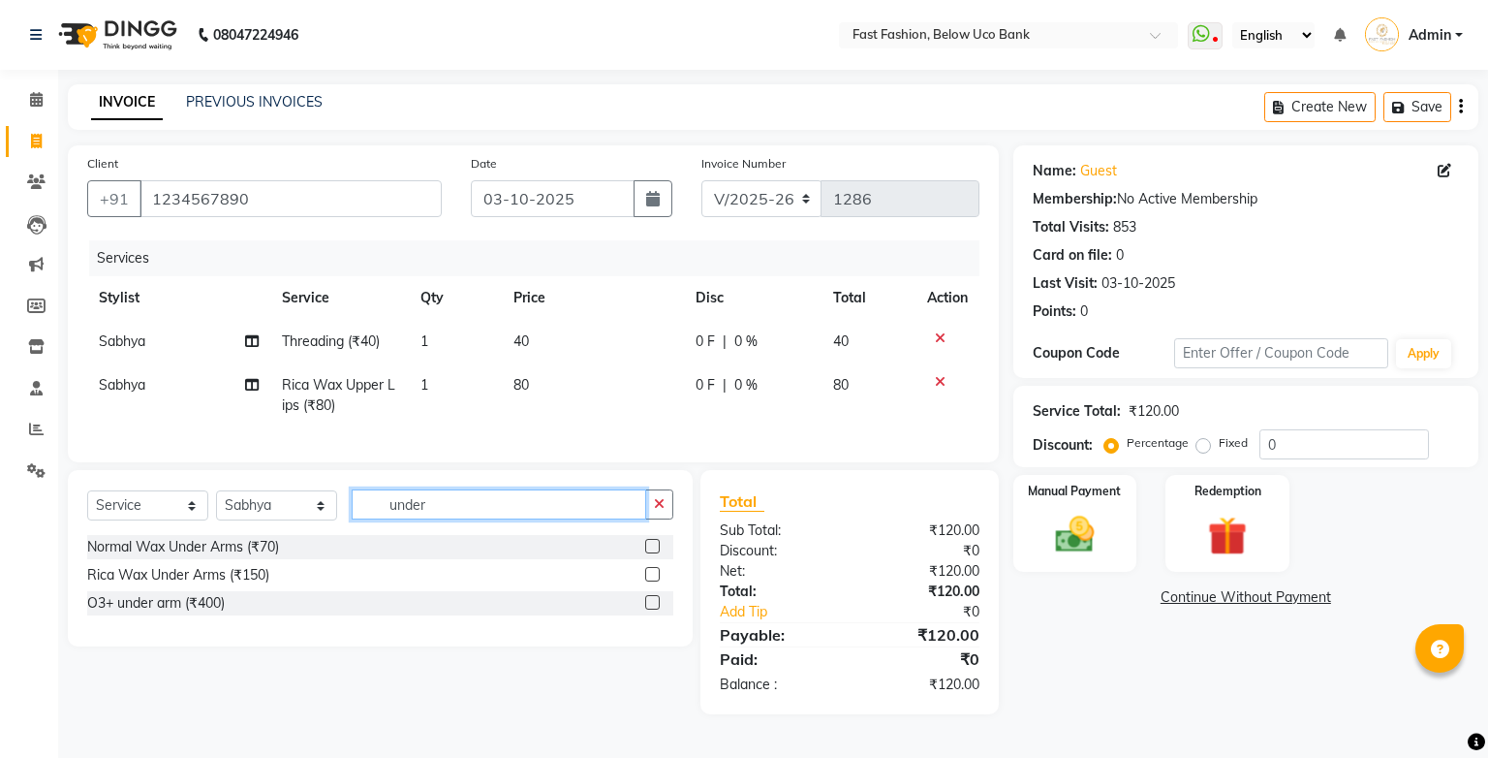
type input "under"
click at [647, 581] on label at bounding box center [652, 574] width 15 height 15
click at [647, 581] on input "checkbox" at bounding box center [651, 575] width 13 height 13
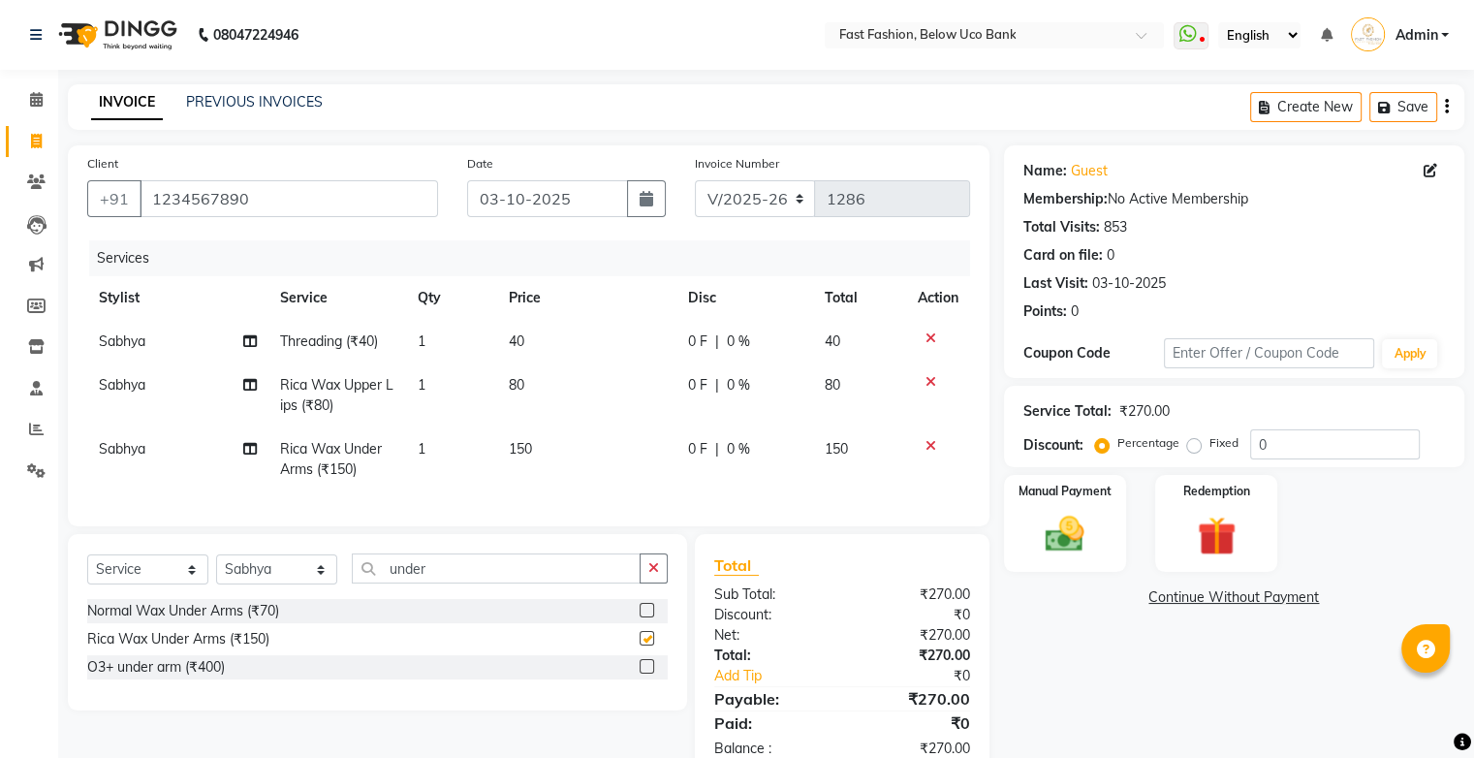
checkbox input "false"
click at [1064, 517] on img at bounding box center [1064, 535] width 65 height 47
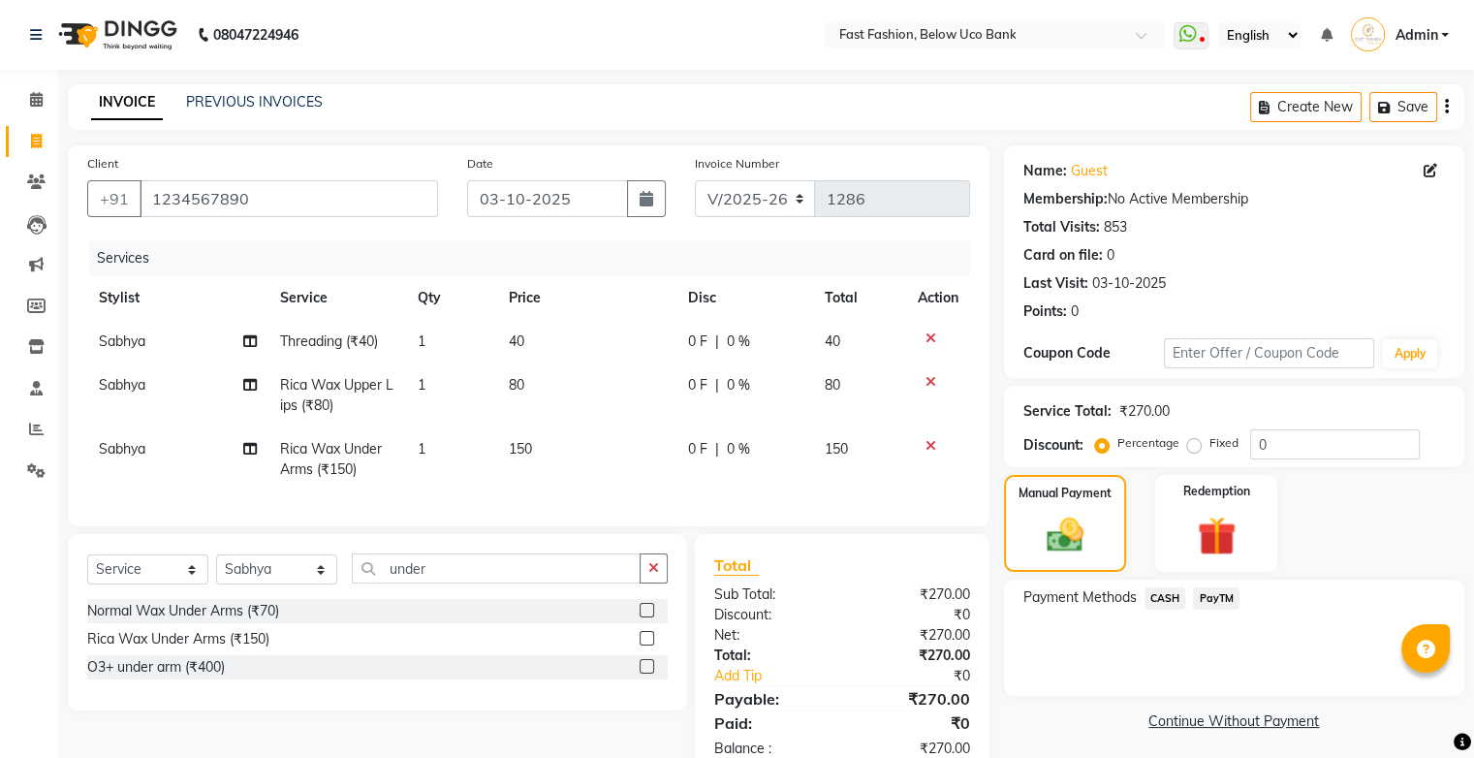
click at [1221, 592] on span "PayTM" at bounding box center [1216, 598] width 47 height 22
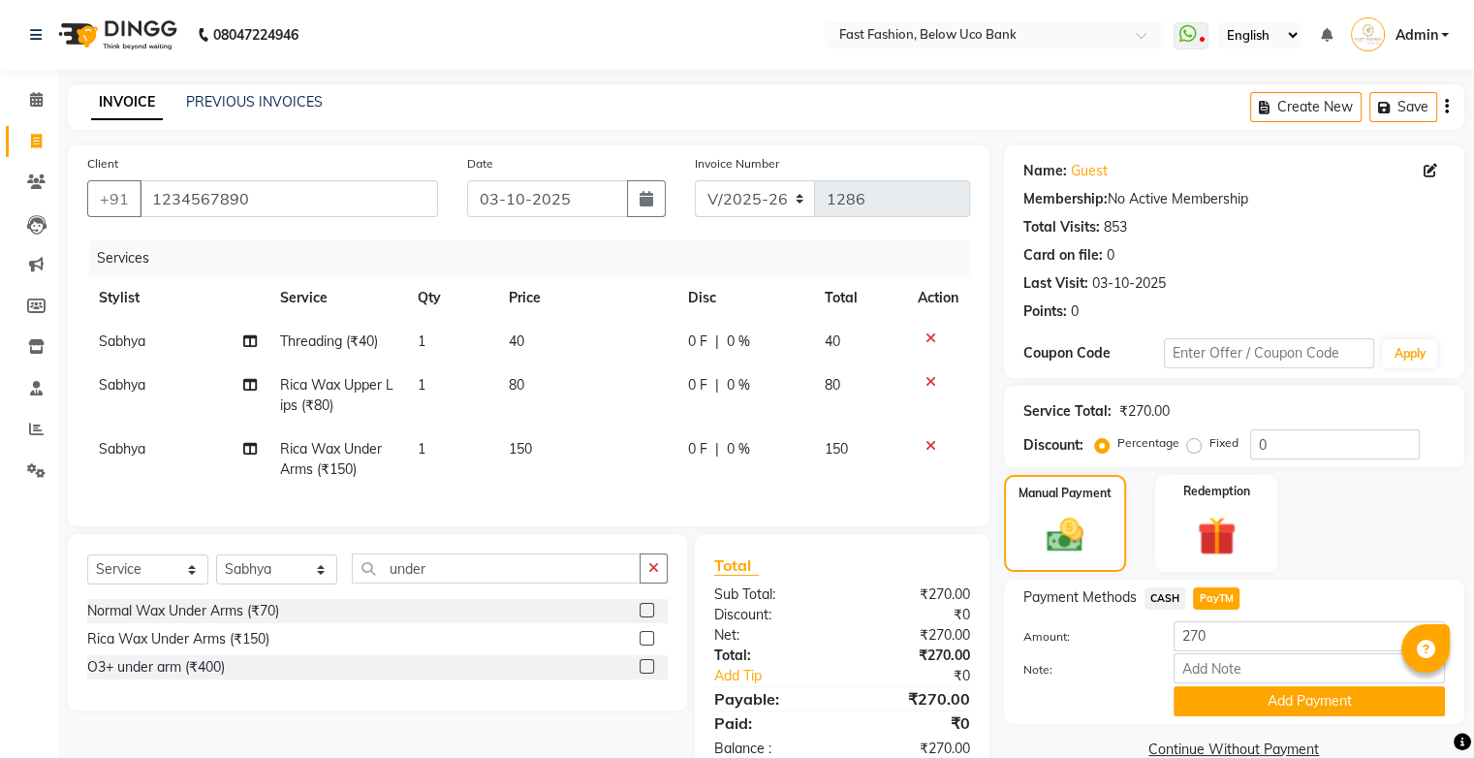
click at [1228, 699] on button "Add Payment" at bounding box center [1308, 701] width 271 height 30
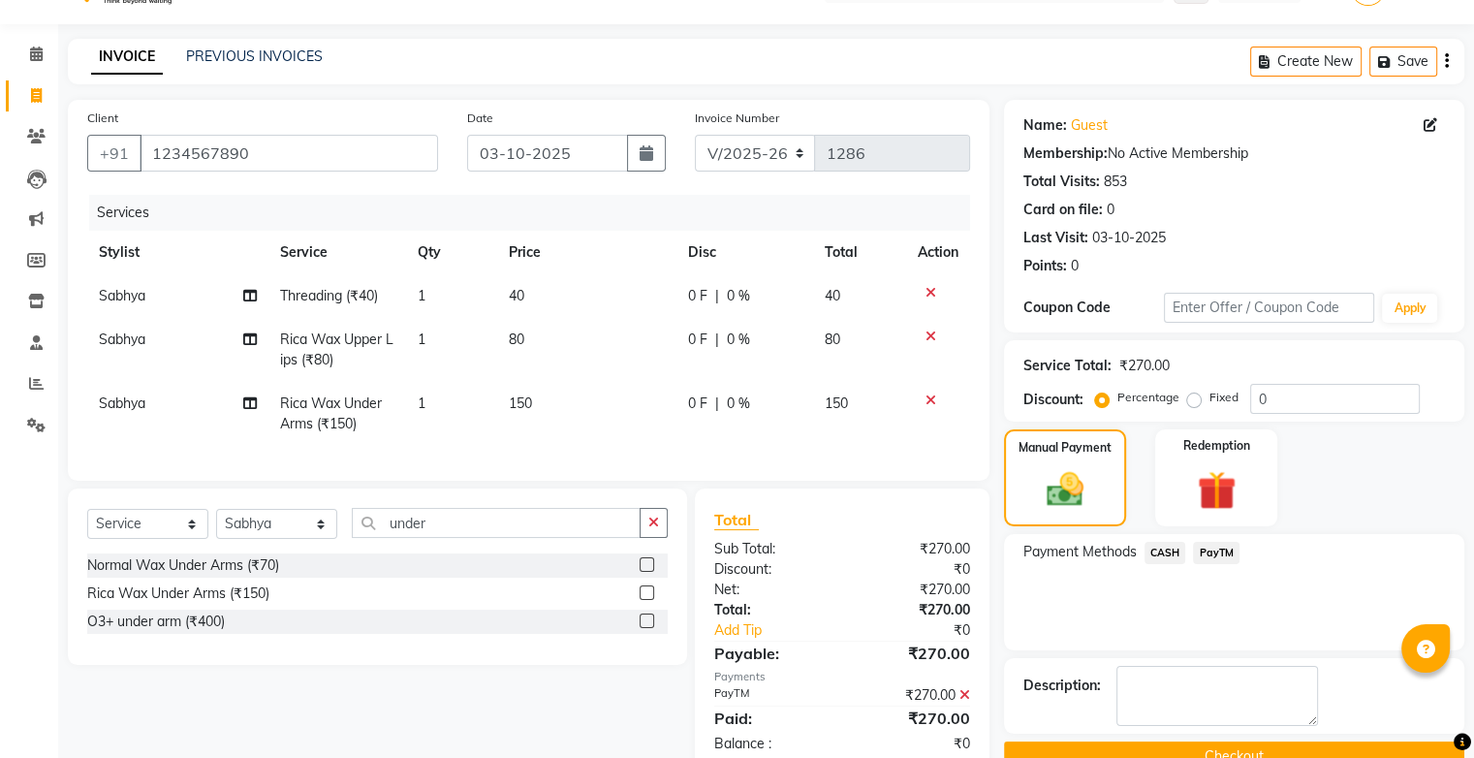
scroll to position [105, 0]
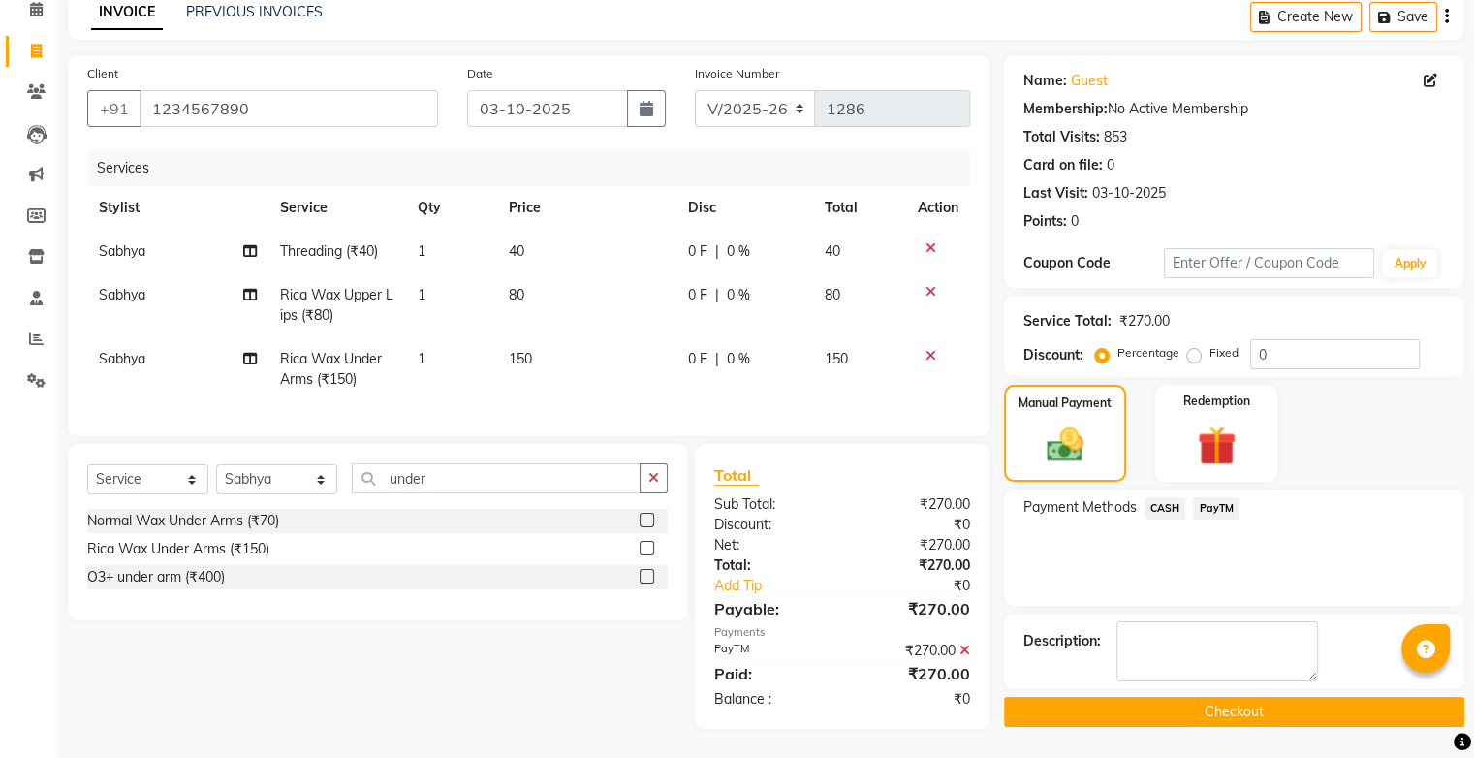
click at [1217, 698] on button "Checkout" at bounding box center [1234, 712] width 460 height 30
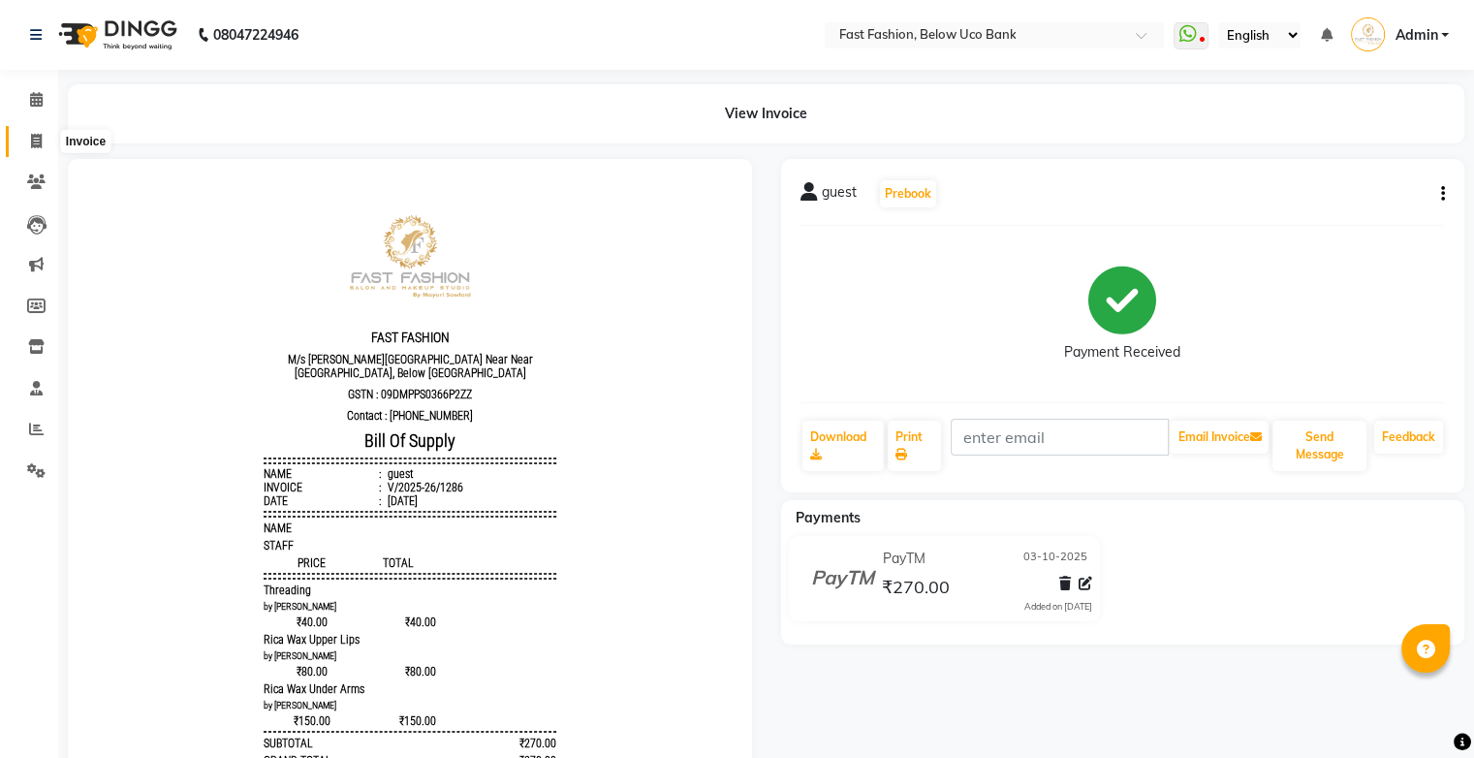
drag, startPoint x: 31, startPoint y: 132, endPoint x: 58, endPoint y: 148, distance: 31.7
click at [31, 132] on span at bounding box center [36, 142] width 34 height 22
select select "service"
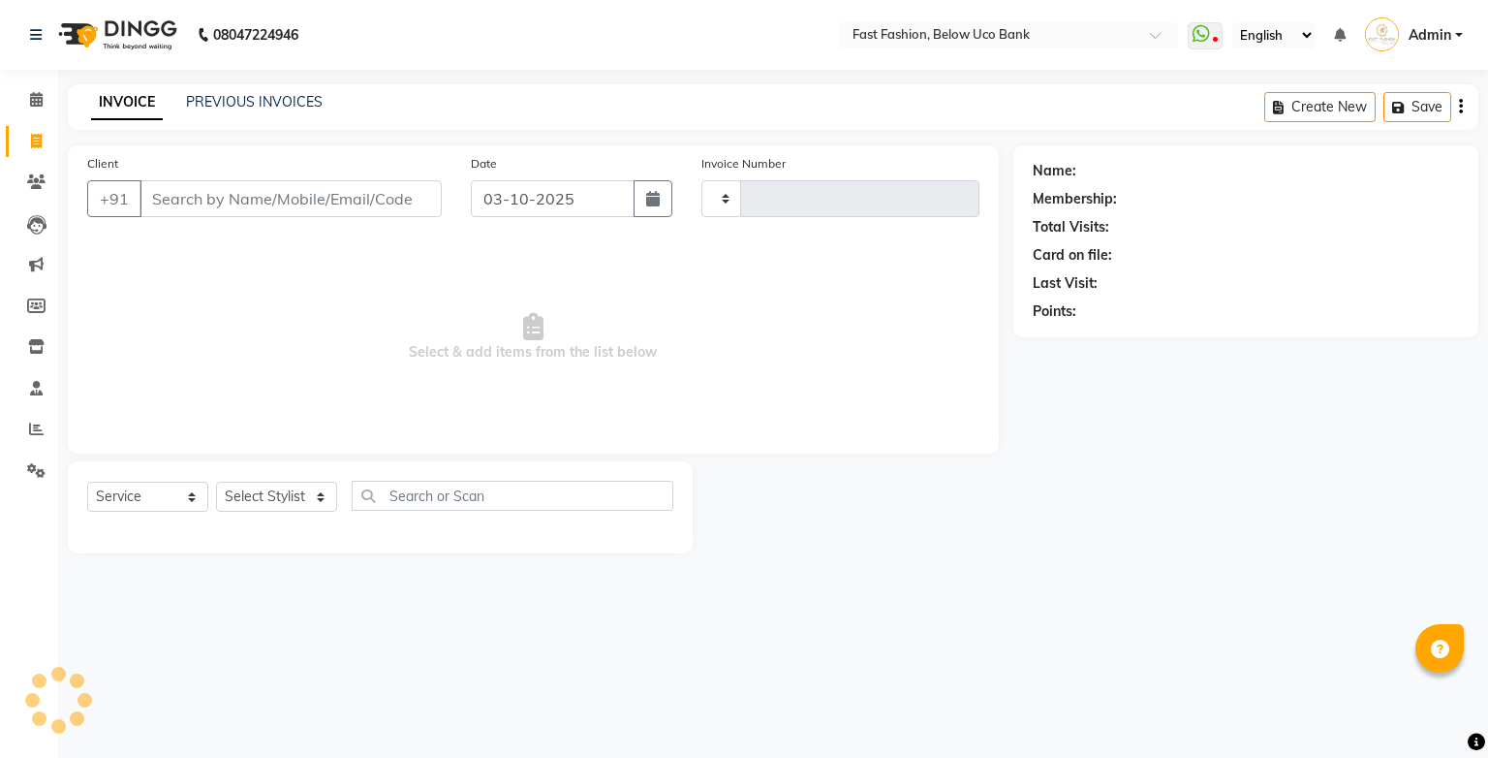
type input "1287"
select select "4228"
click at [286, 200] on input "Client" at bounding box center [291, 198] width 302 height 37
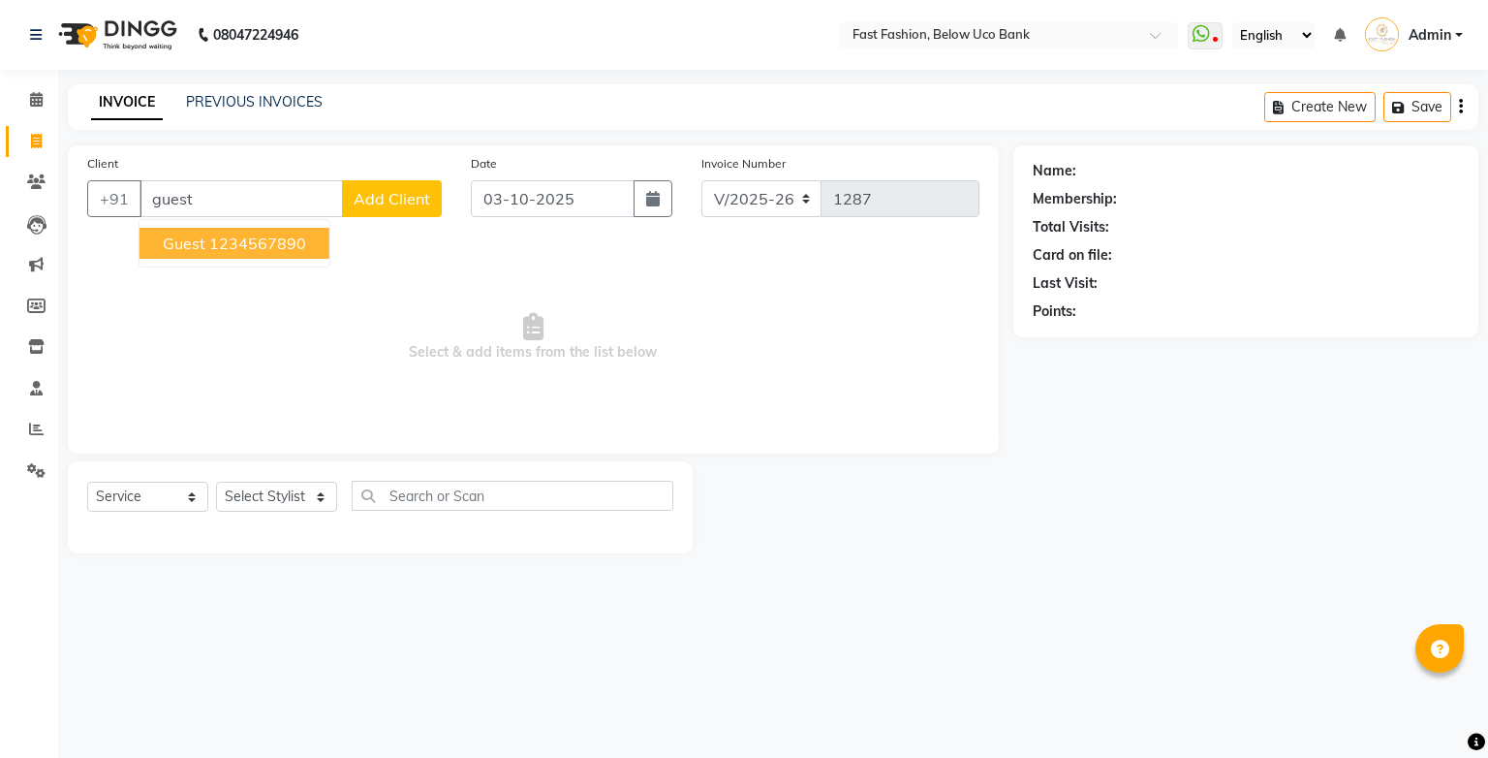
click at [286, 243] on ngb-highlight "1234567890" at bounding box center [257, 242] width 97 height 19
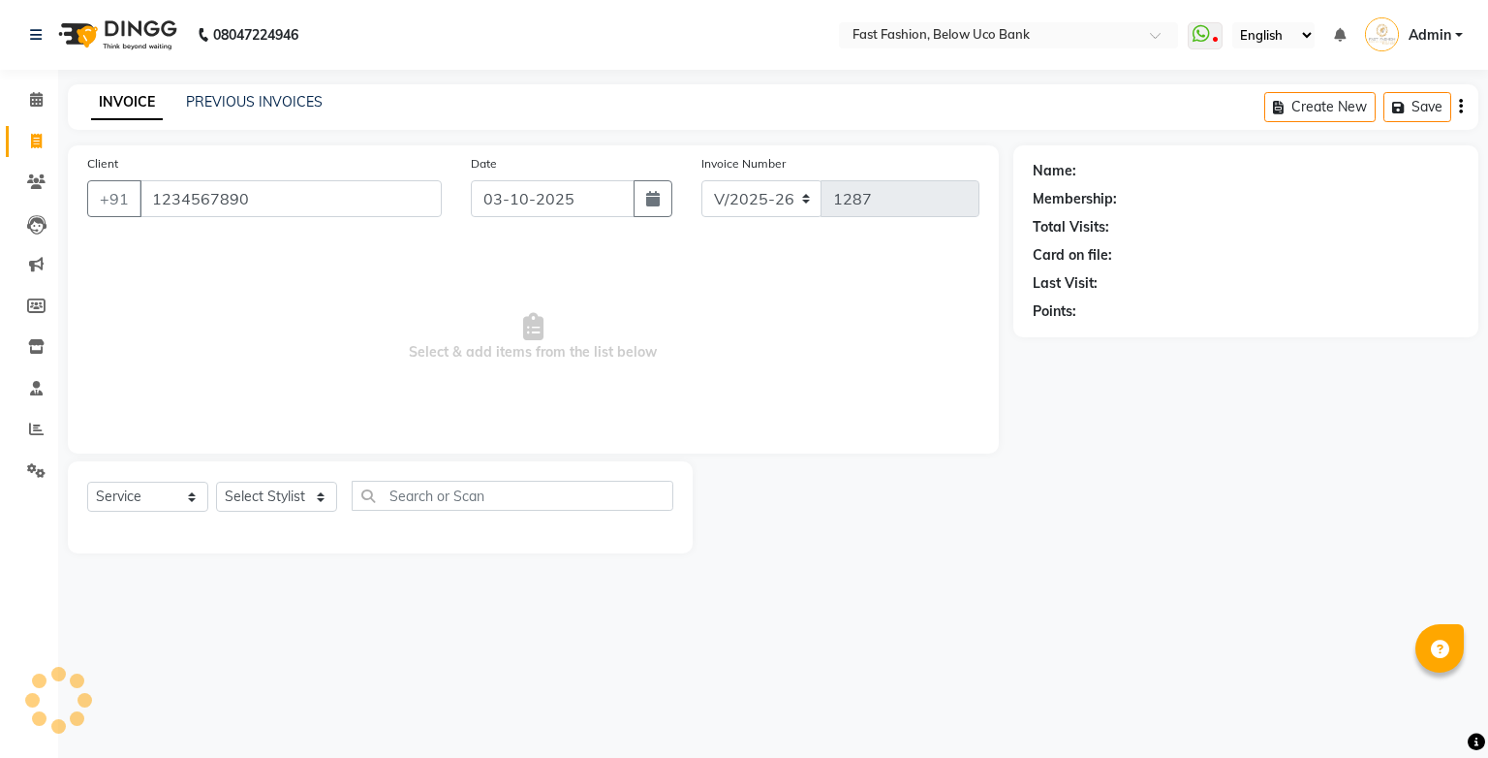
type input "1234567890"
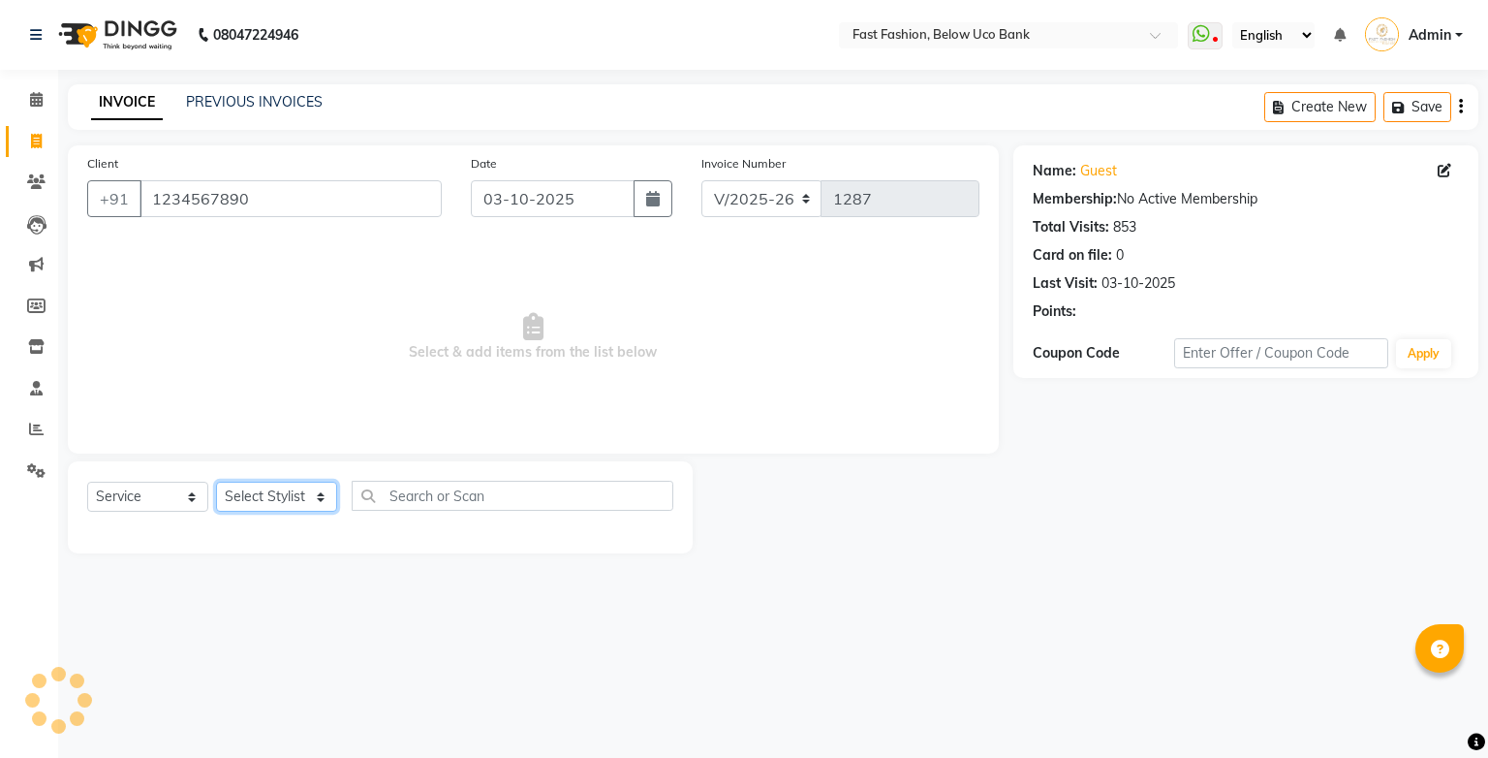
click at [306, 508] on select "Select Stylist ali anjali ashish golu mamta [PERSON_NAME] [PERSON_NAME] [PERSON…" at bounding box center [276, 497] width 121 height 30
select select "22047"
click at [216, 482] on select "Select Stylist ali anjali ashish golu mamta [PERSON_NAME] [PERSON_NAME] [PERSON…" at bounding box center [276, 497] width 121 height 30
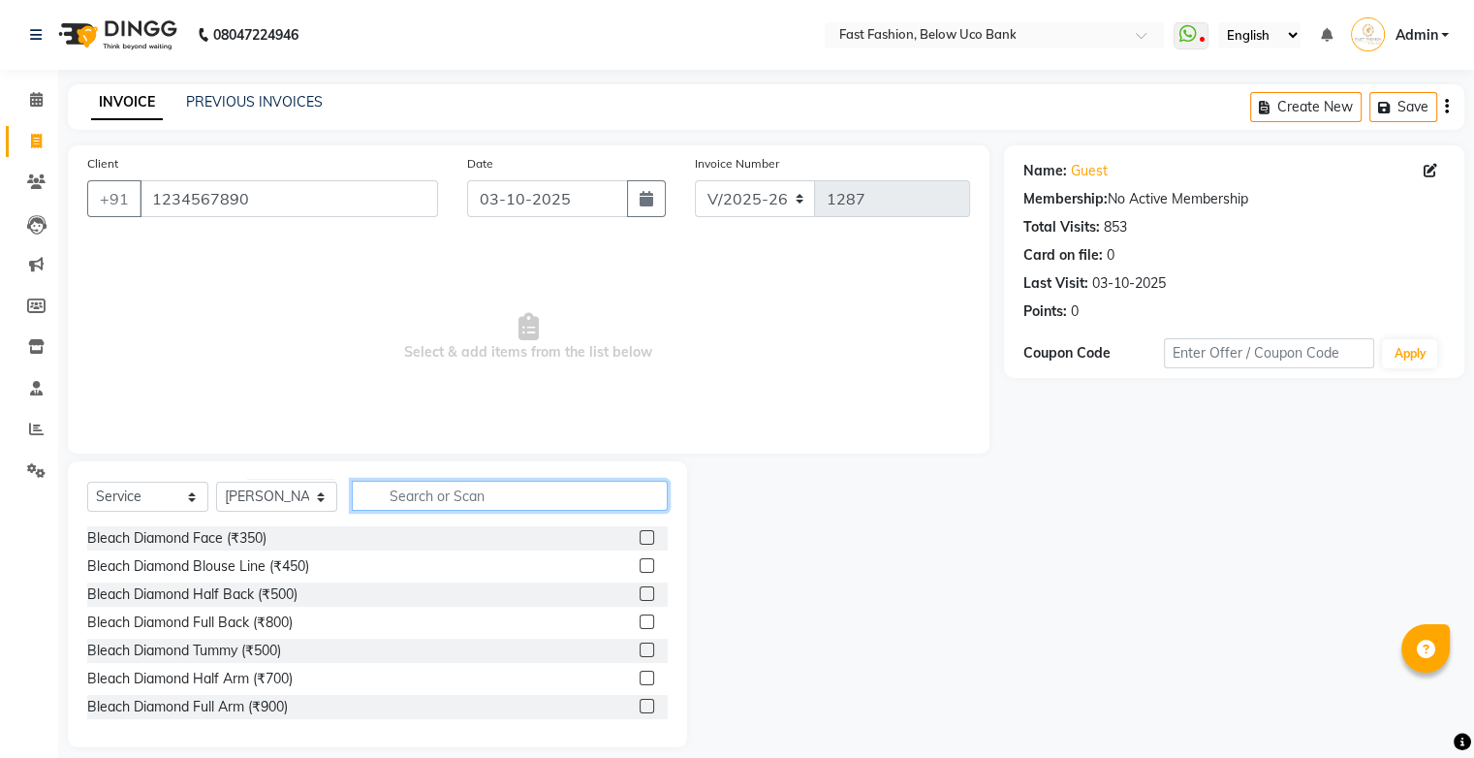
click at [458, 499] on input "text" at bounding box center [510, 496] width 316 height 30
type input "half arm"
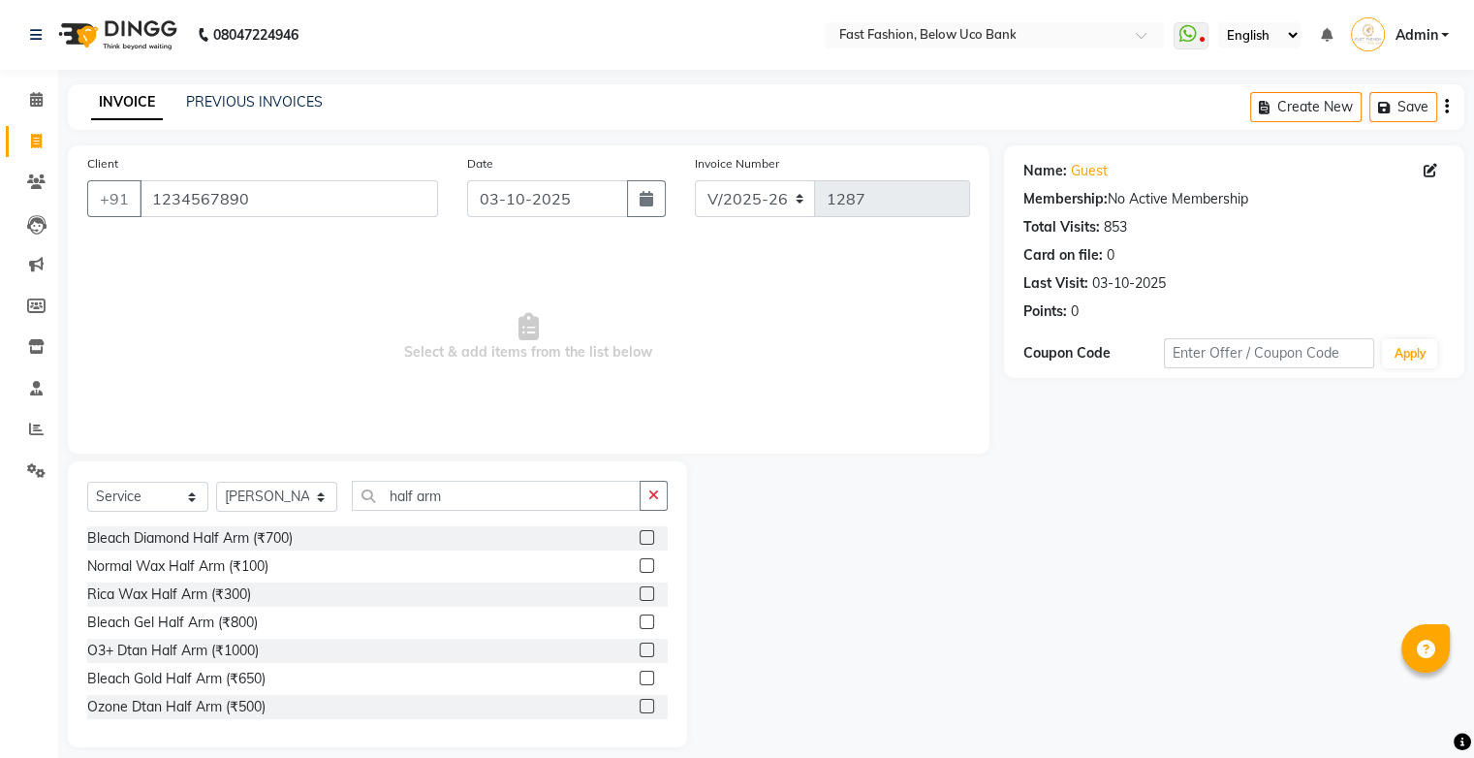
click at [639, 645] on label at bounding box center [646, 649] width 15 height 15
click at [639, 645] on input "checkbox" at bounding box center [645, 650] width 13 height 13
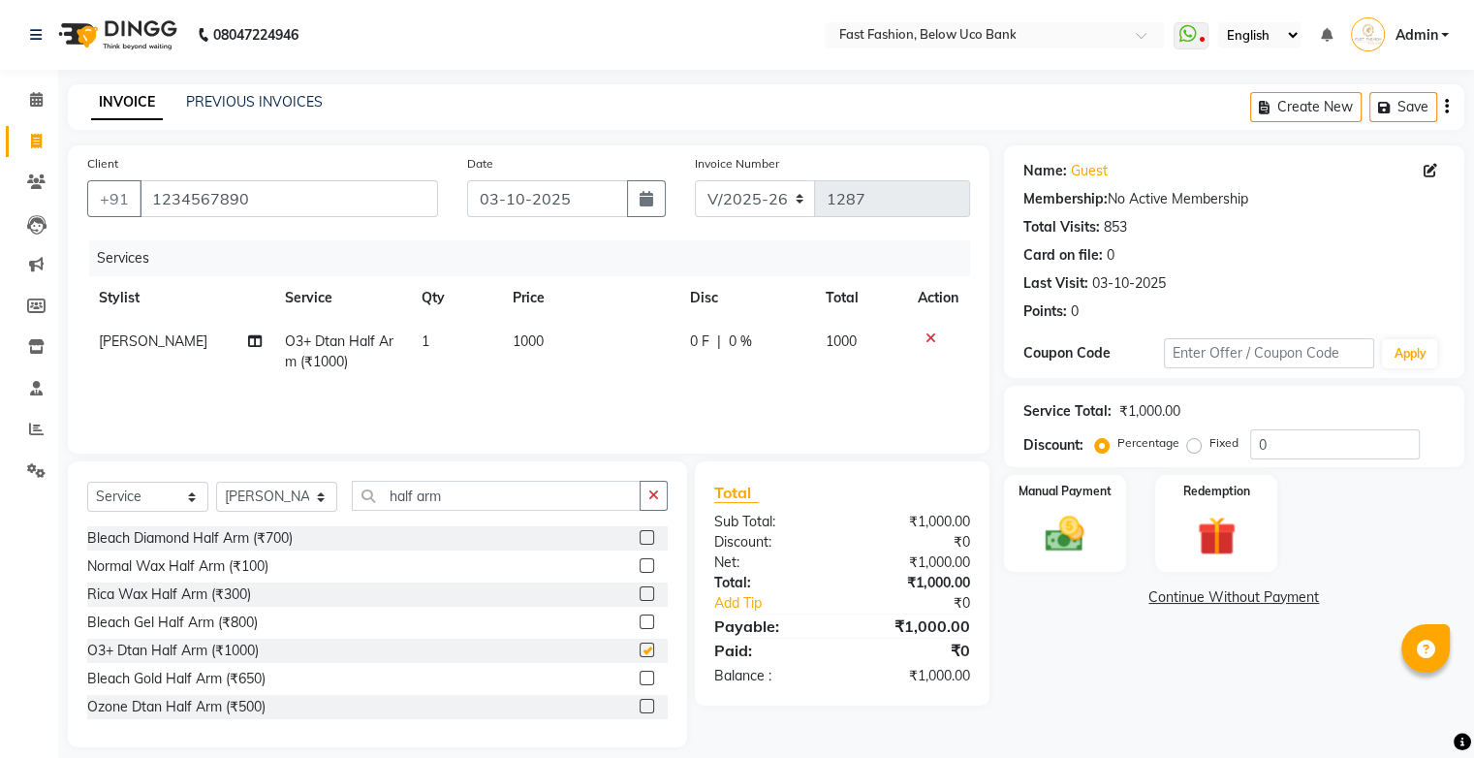
checkbox input "false"
click at [1209, 445] on label "Fixed" at bounding box center [1223, 442] width 29 height 17
click at [1193, 445] on input "Fixed" at bounding box center [1198, 443] width 14 height 14
radio input "true"
click at [1318, 447] on input "0" at bounding box center [1335, 444] width 170 height 30
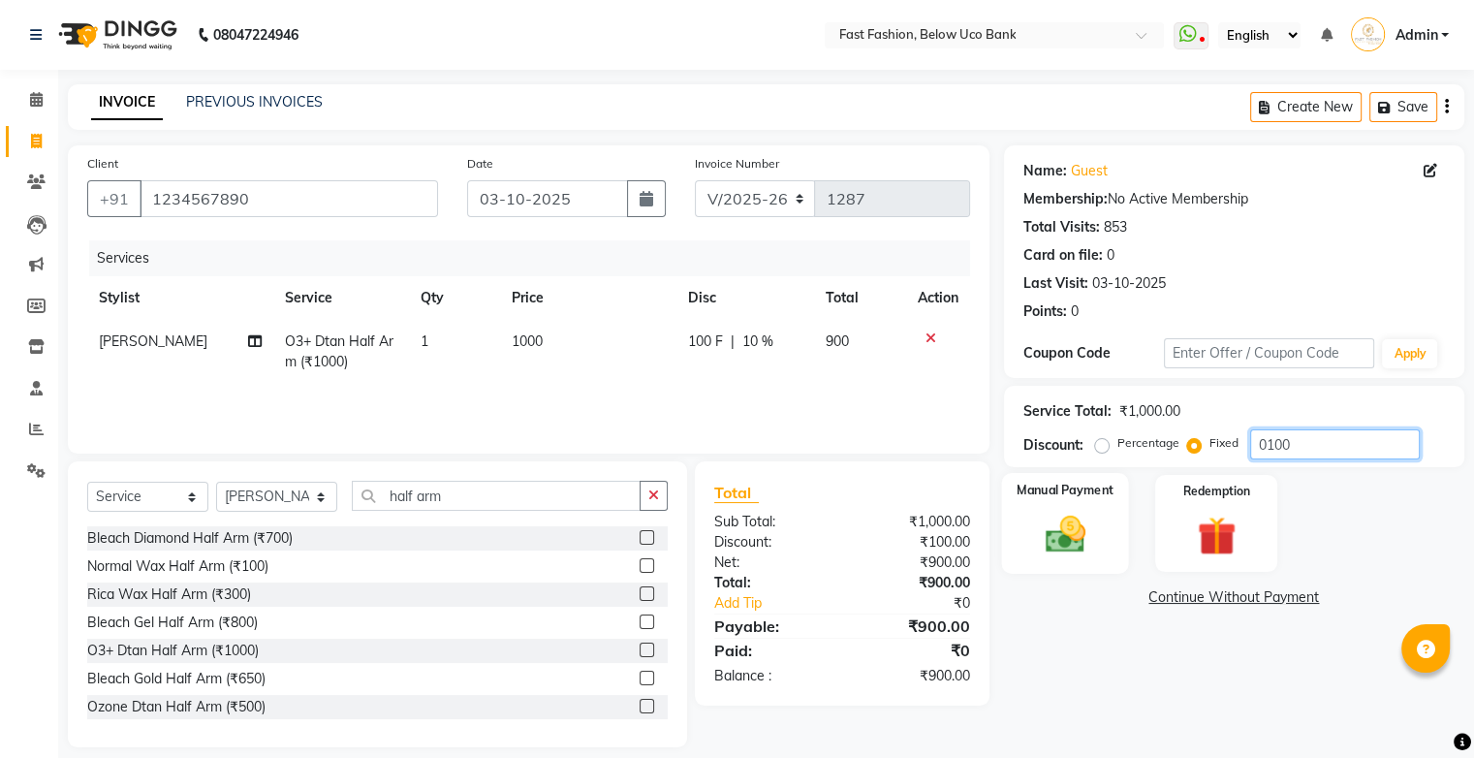
type input "0100"
click at [1062, 522] on img at bounding box center [1064, 535] width 65 height 47
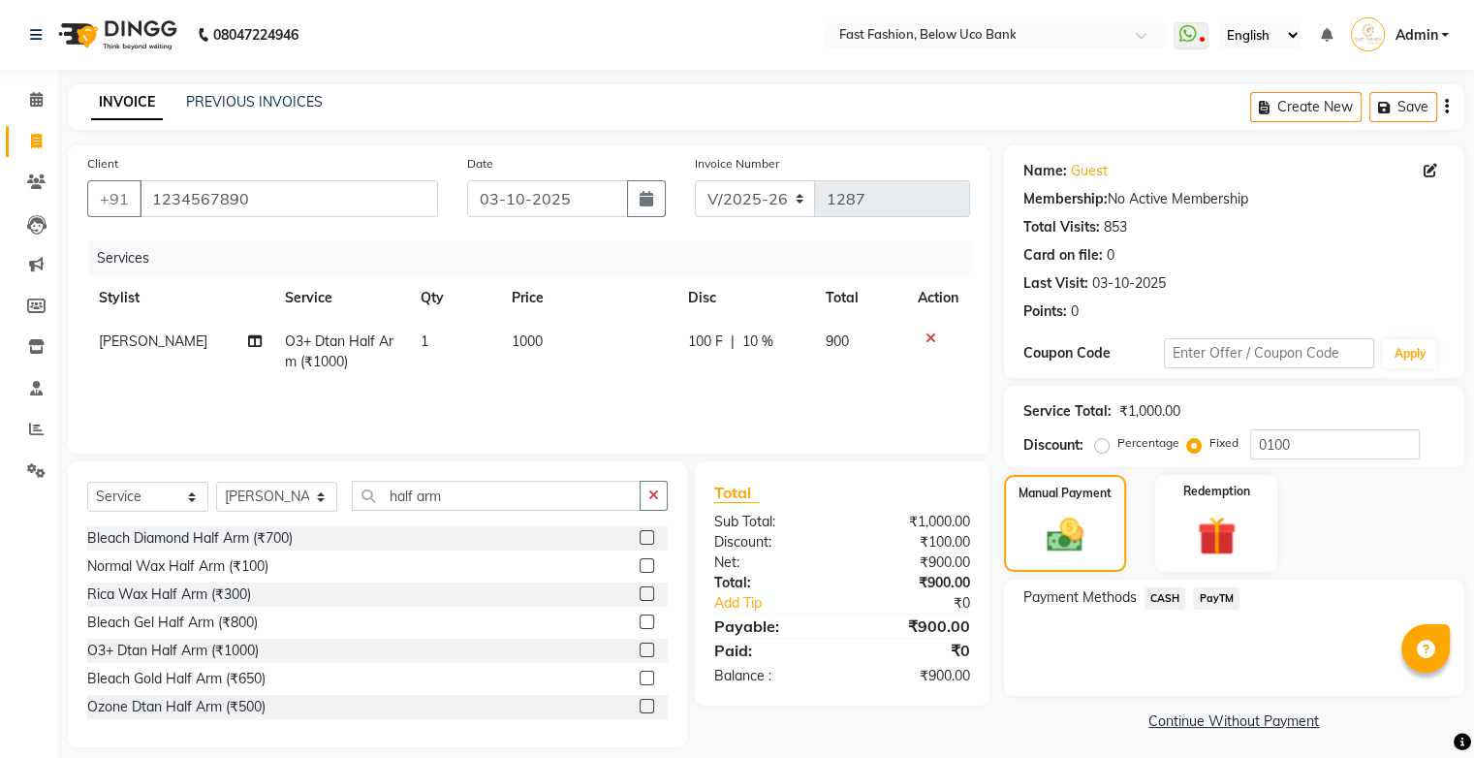
click at [1209, 598] on span "PayTM" at bounding box center [1216, 598] width 47 height 22
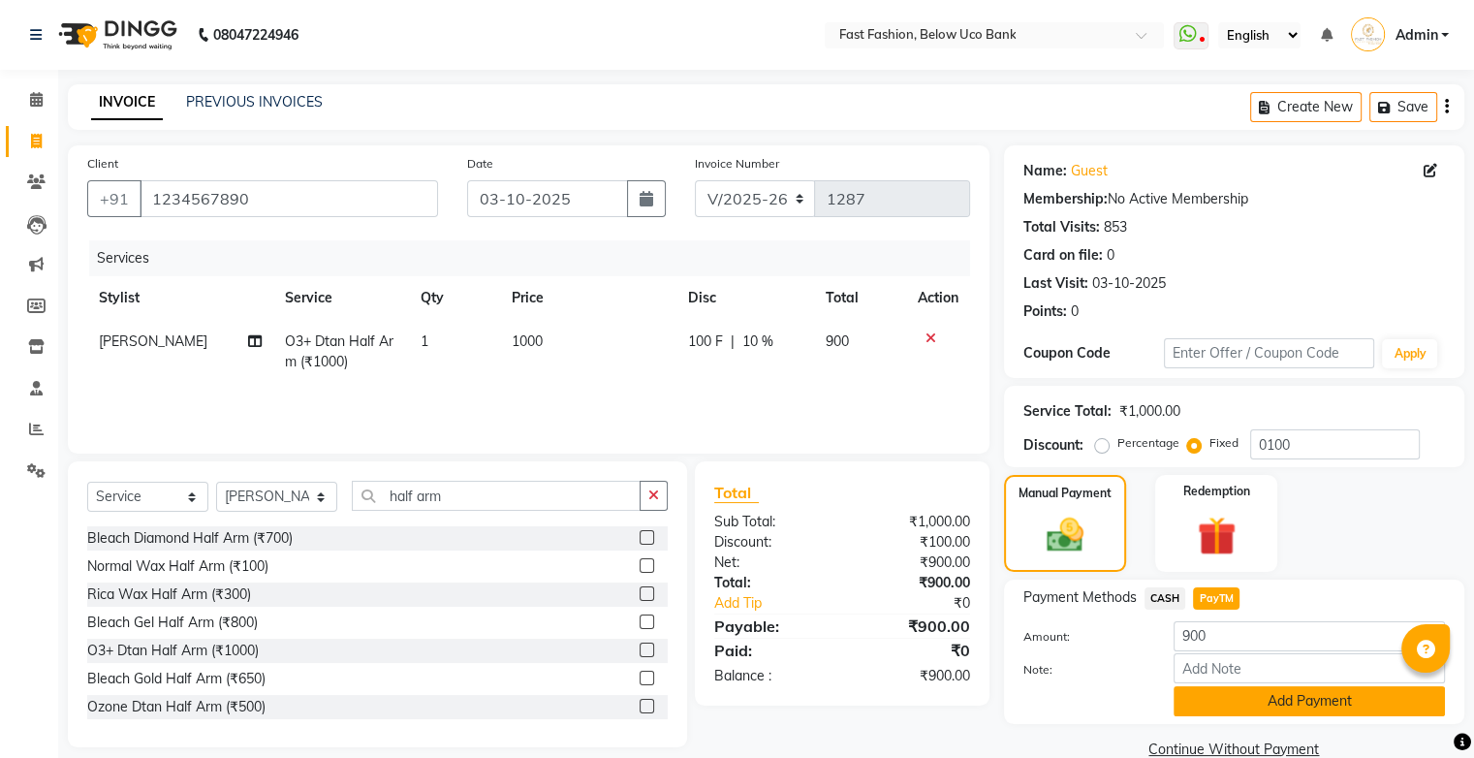
click at [1269, 714] on button "Add Payment" at bounding box center [1308, 701] width 271 height 30
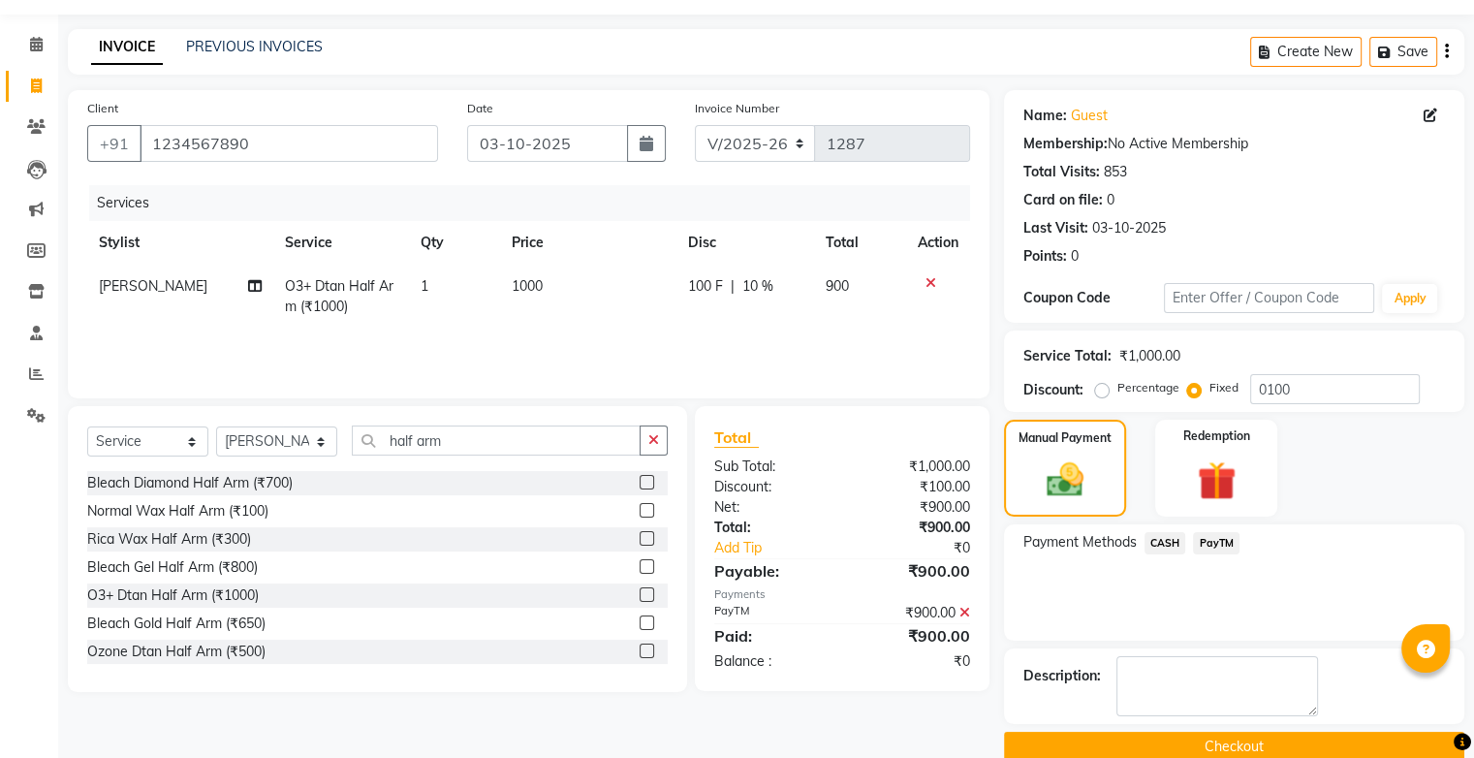
scroll to position [85, 0]
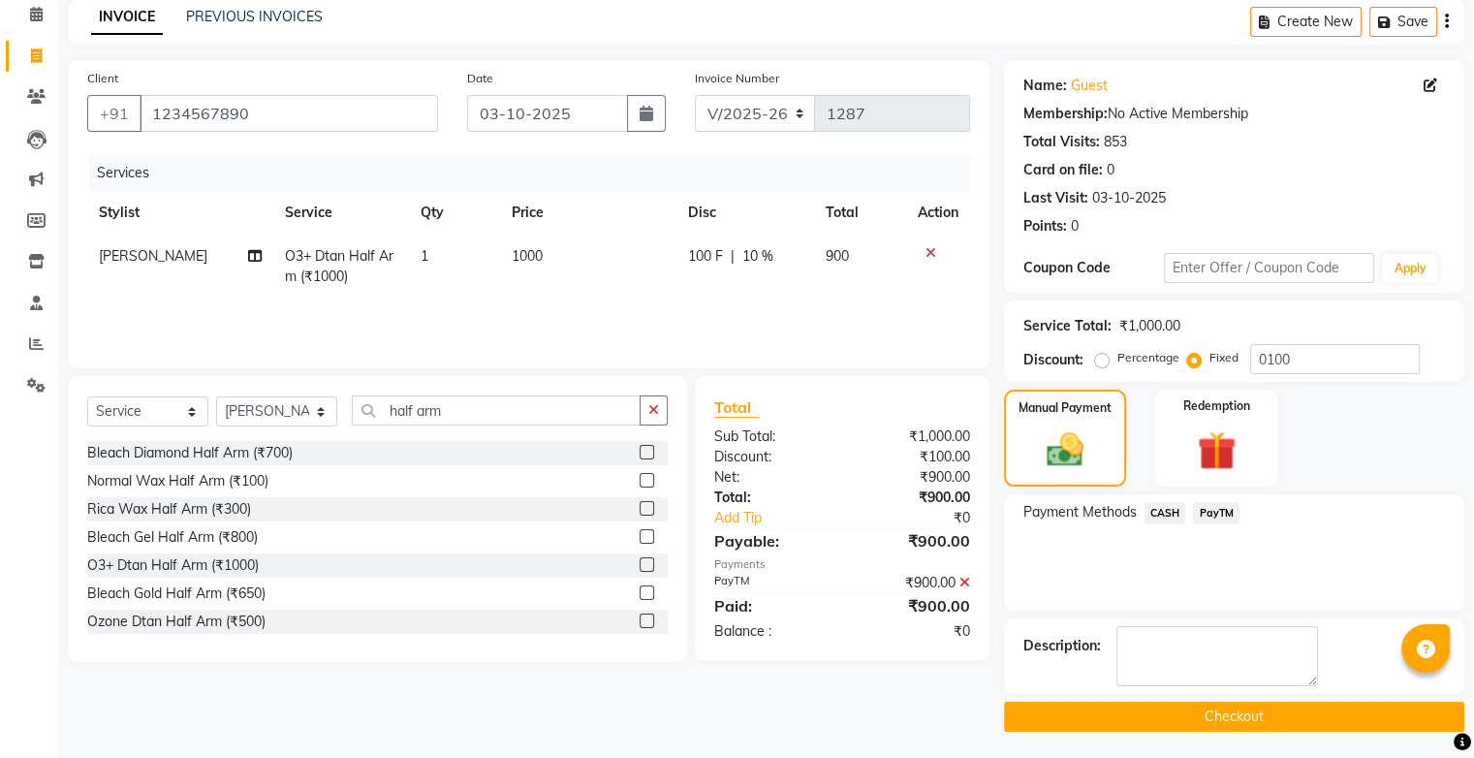
click at [1245, 719] on button "Checkout" at bounding box center [1234, 716] width 460 height 30
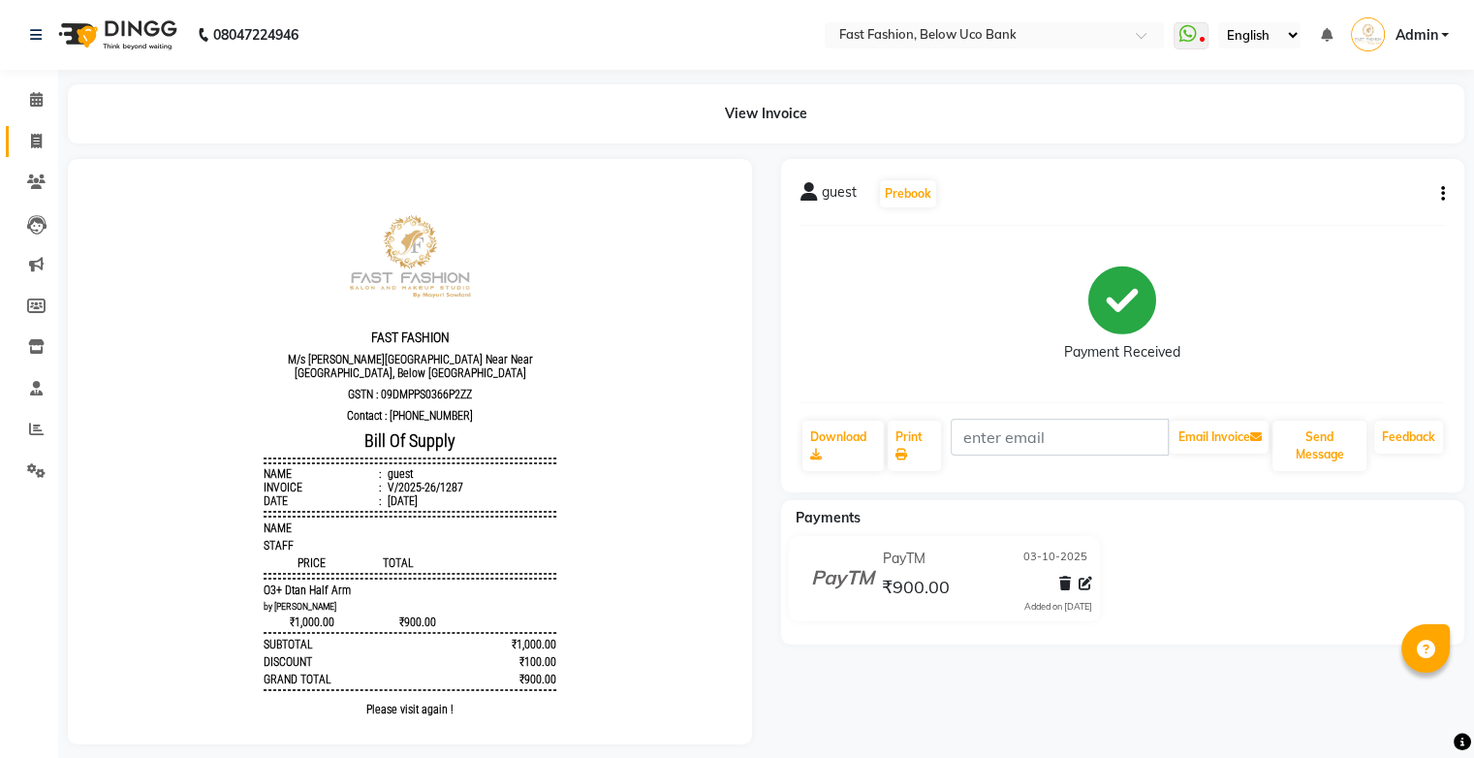
click at [43, 146] on span at bounding box center [36, 142] width 34 height 22
select select "service"
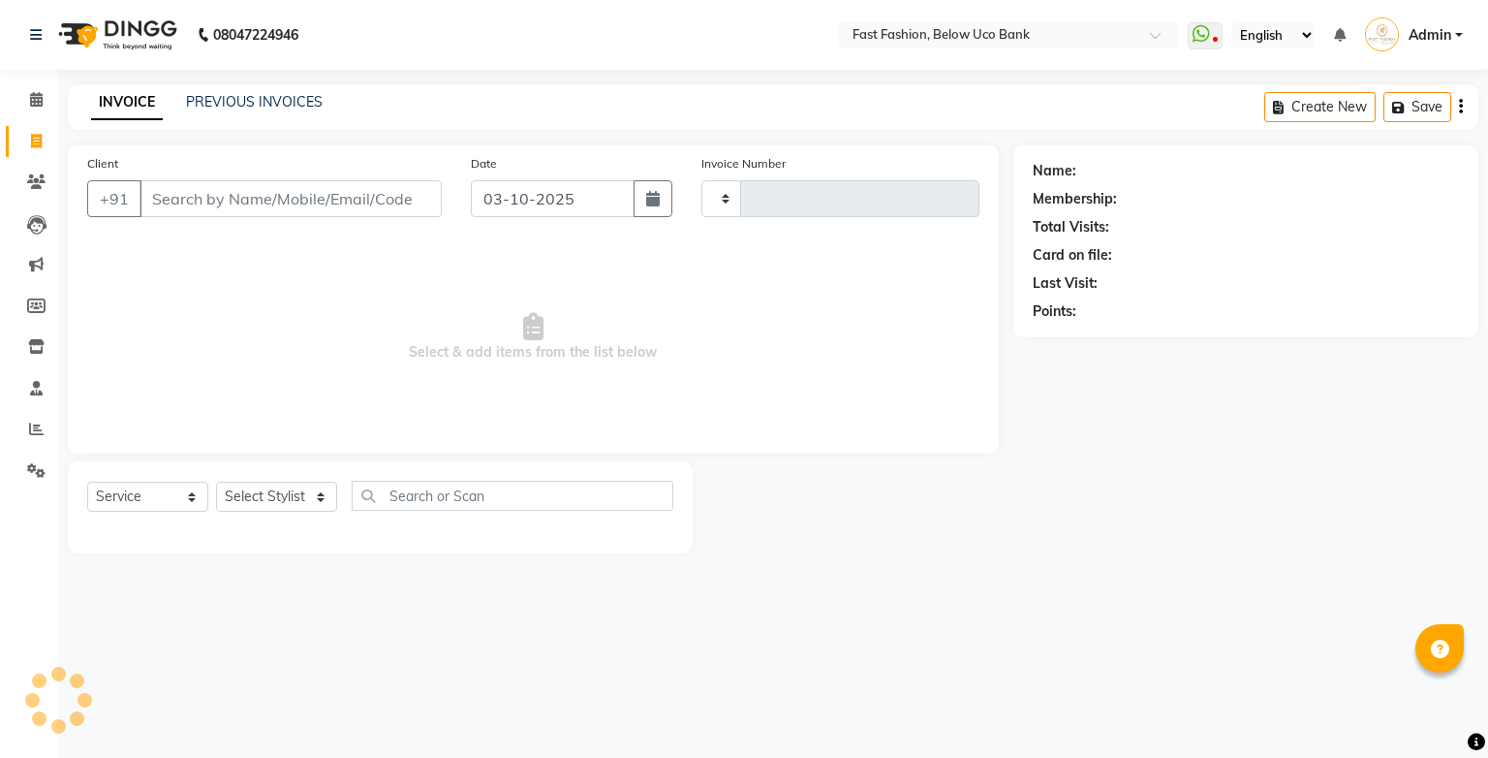
type input "1288"
select select "4228"
click at [191, 207] on input "Client" at bounding box center [291, 198] width 302 height 37
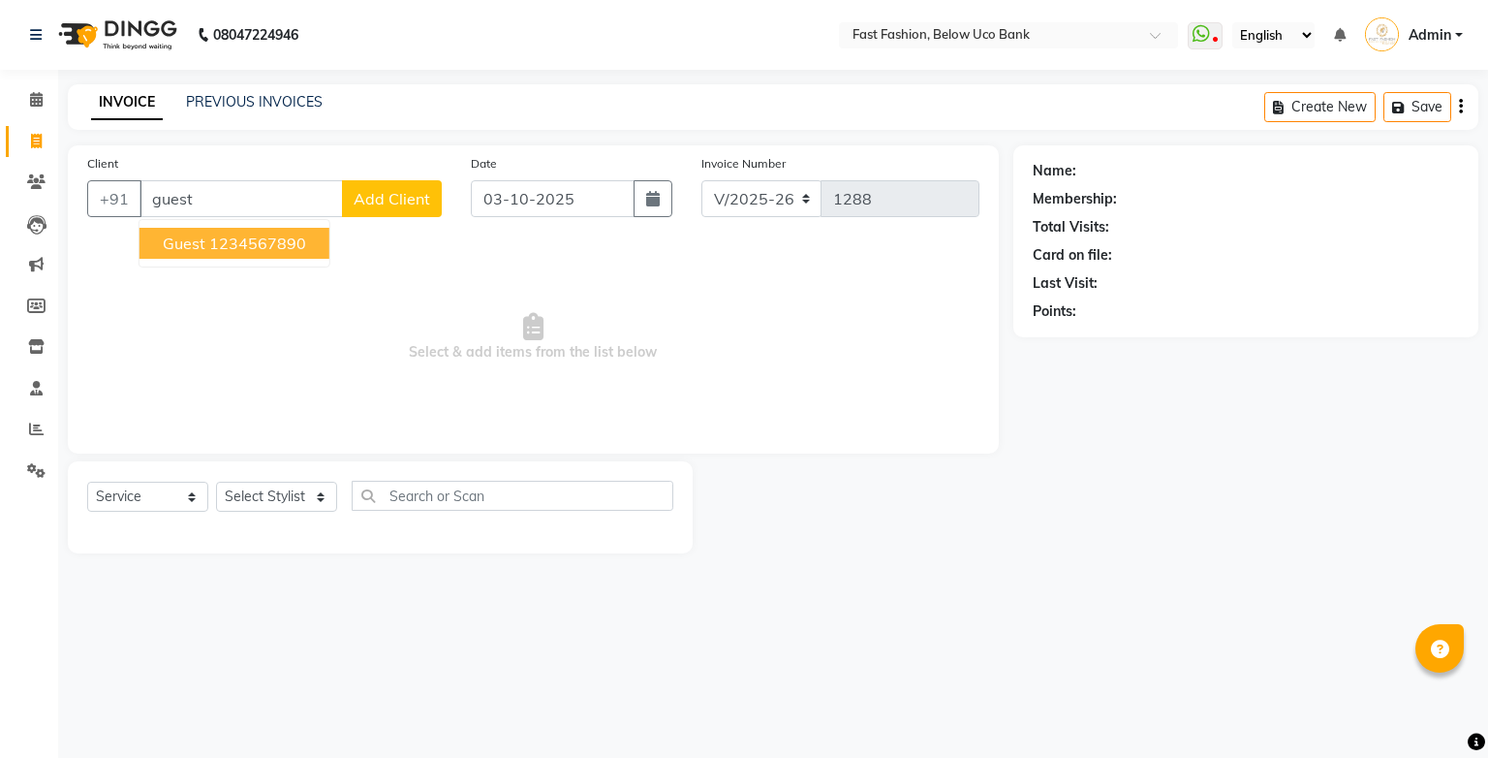
click at [196, 246] on span "guest" at bounding box center [184, 242] width 43 height 19
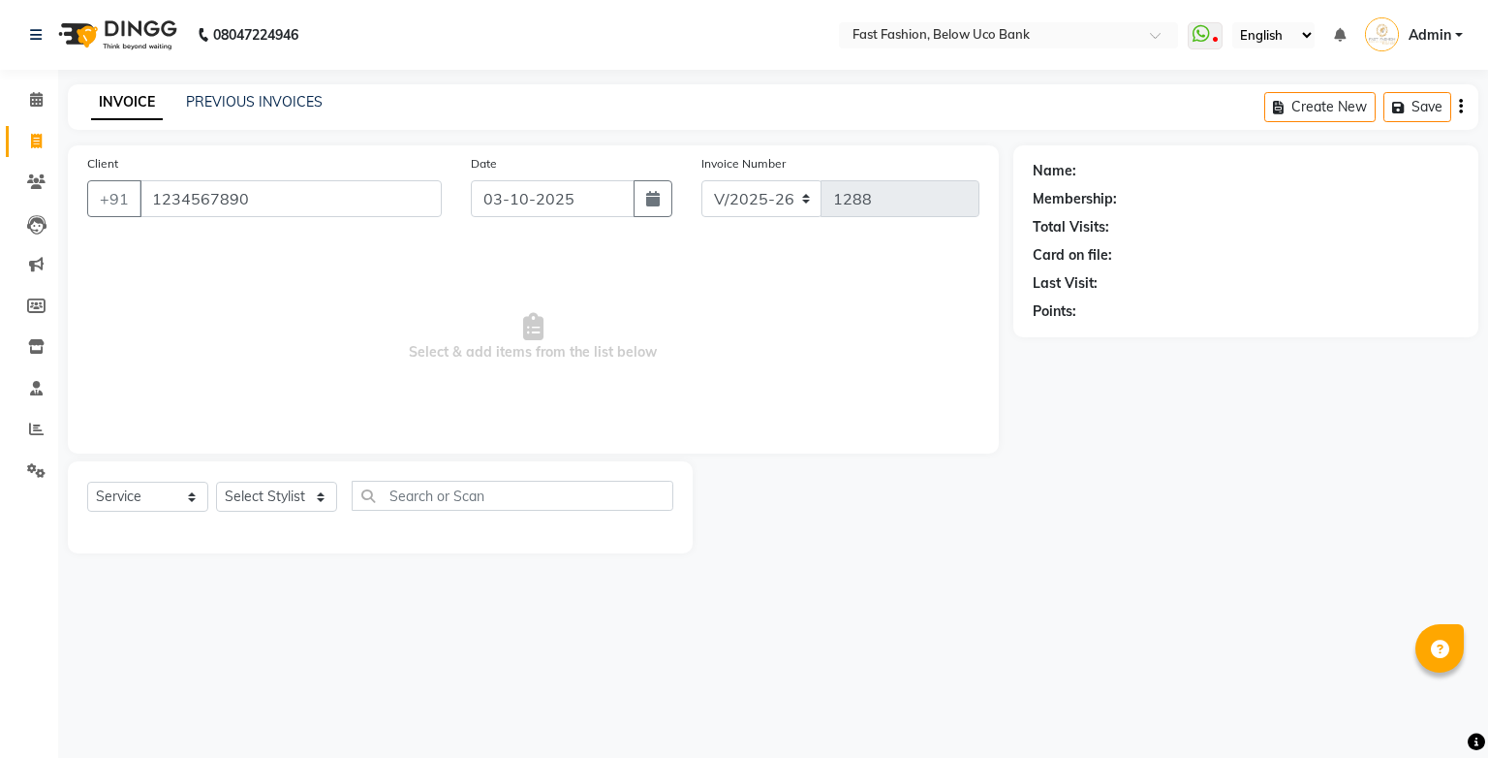
type input "1234567890"
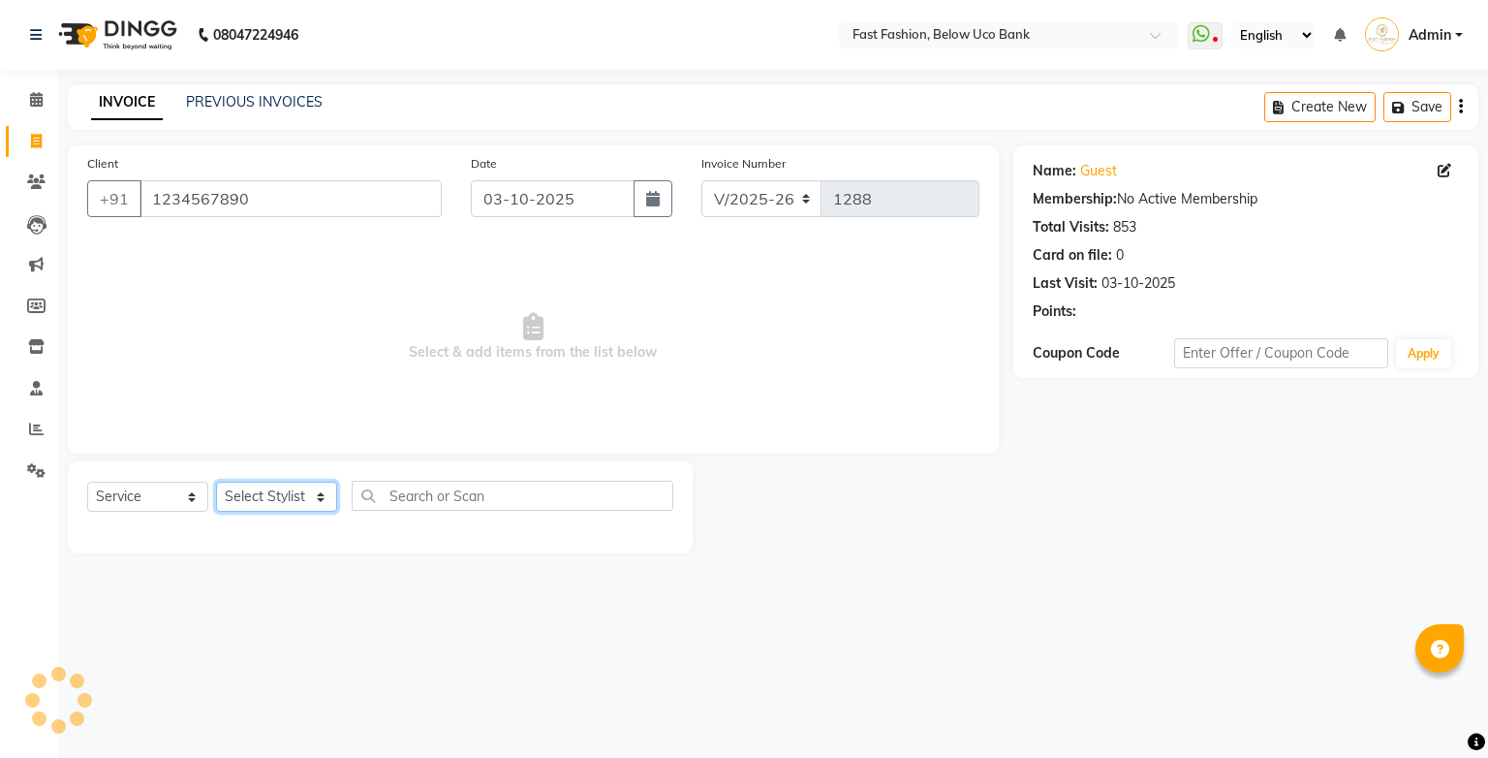
click at [324, 502] on select "Select Stylist ali anjali ashish golu mamta [PERSON_NAME] [PERSON_NAME] [PERSON…" at bounding box center [276, 497] width 121 height 30
select select "22410"
click at [216, 482] on select "Select Stylist ali anjali ashish golu mamta [PERSON_NAME] [PERSON_NAME] [PERSON…" at bounding box center [276, 497] width 121 height 30
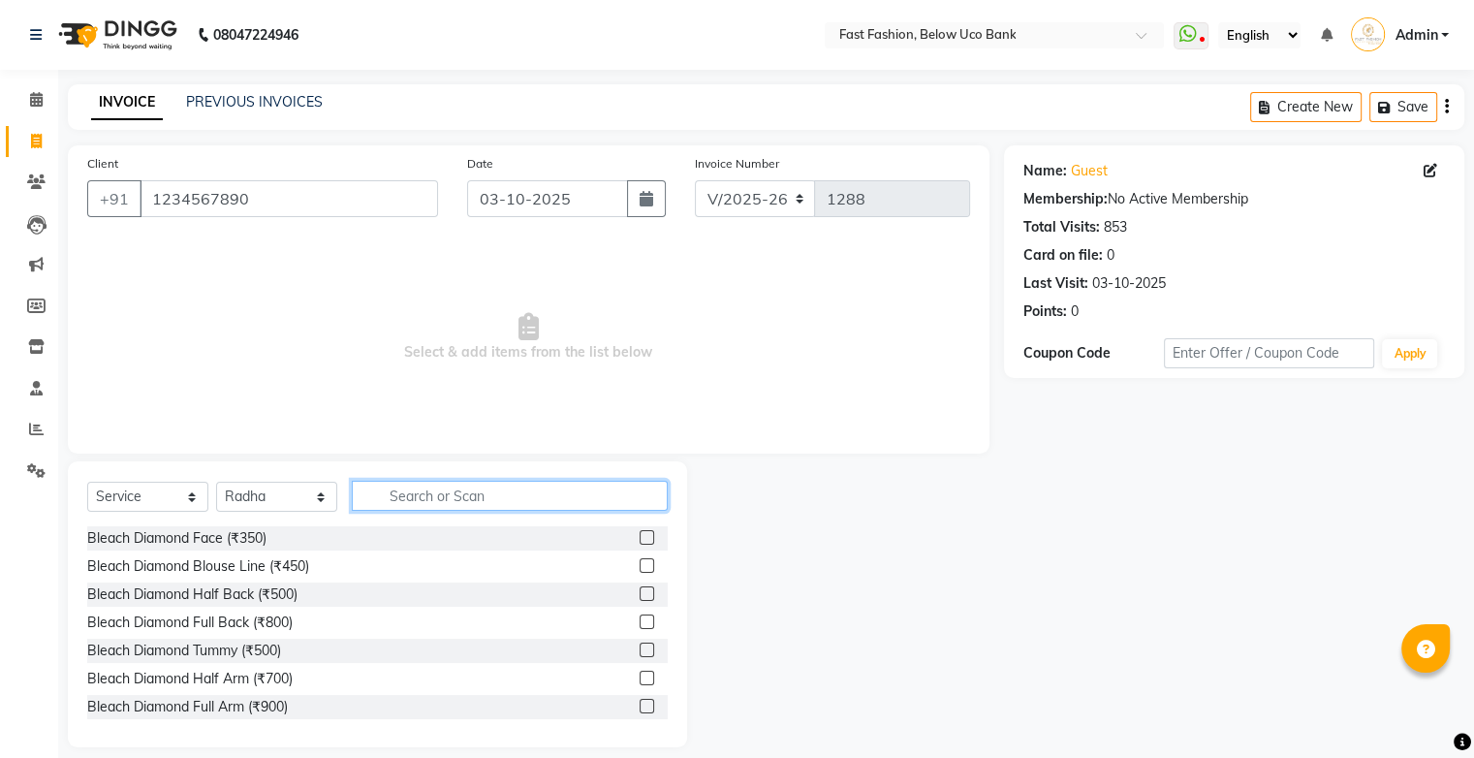
click at [434, 497] on input "text" at bounding box center [510, 496] width 316 height 30
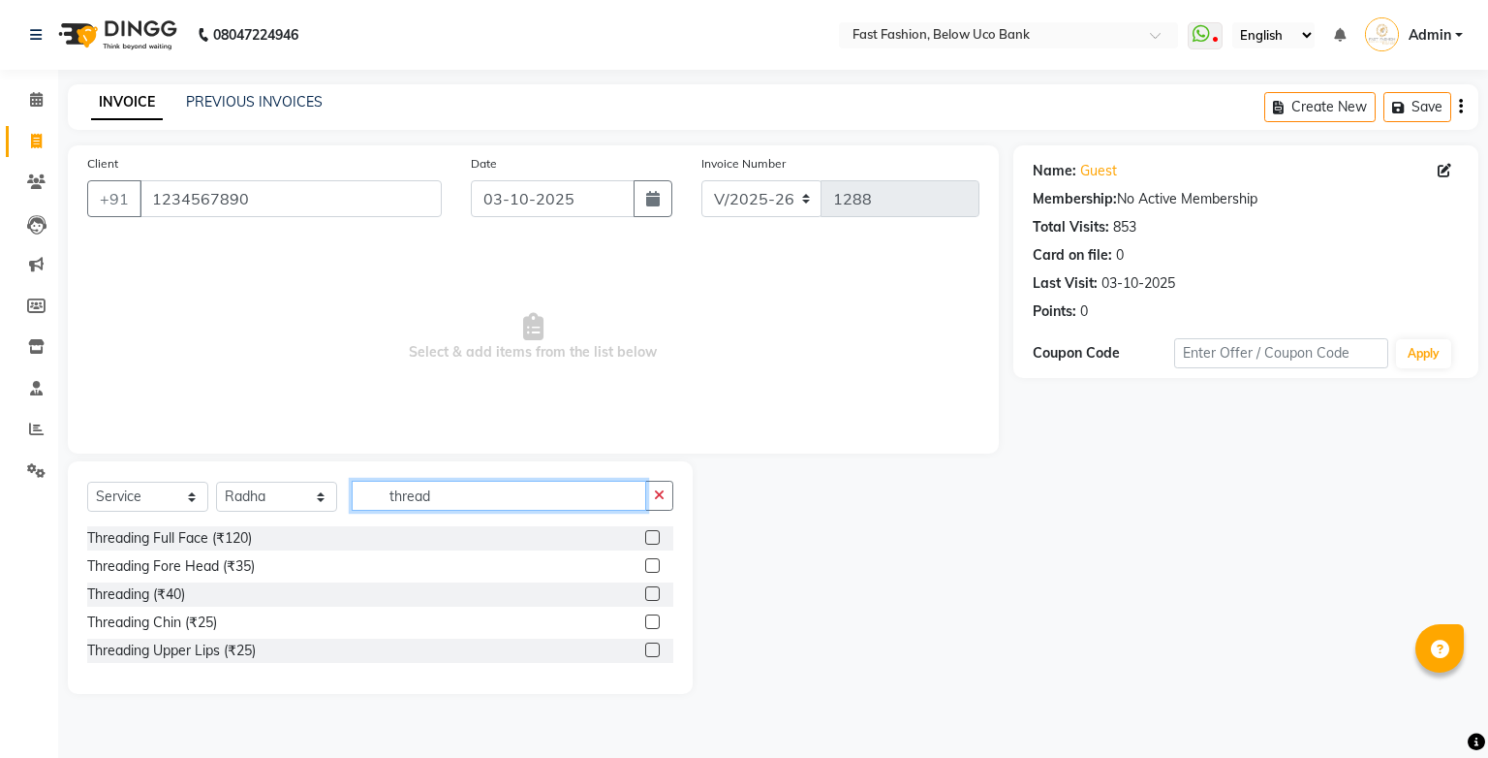
type input "thread"
click at [649, 592] on label at bounding box center [652, 593] width 15 height 15
click at [649, 592] on input "checkbox" at bounding box center [651, 594] width 13 height 13
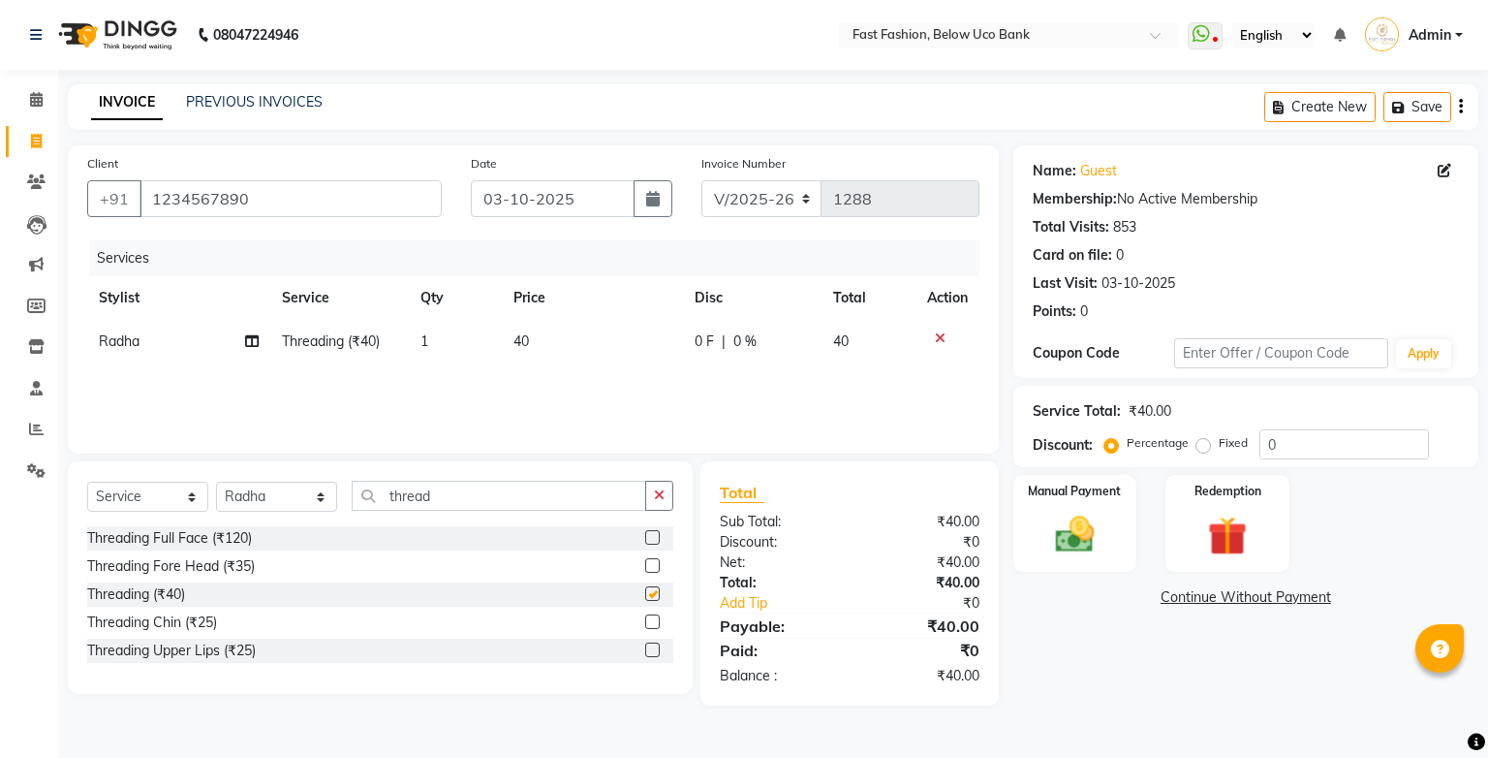
checkbox input "false"
click at [450, 486] on input "thread" at bounding box center [499, 496] width 295 height 30
type input "t"
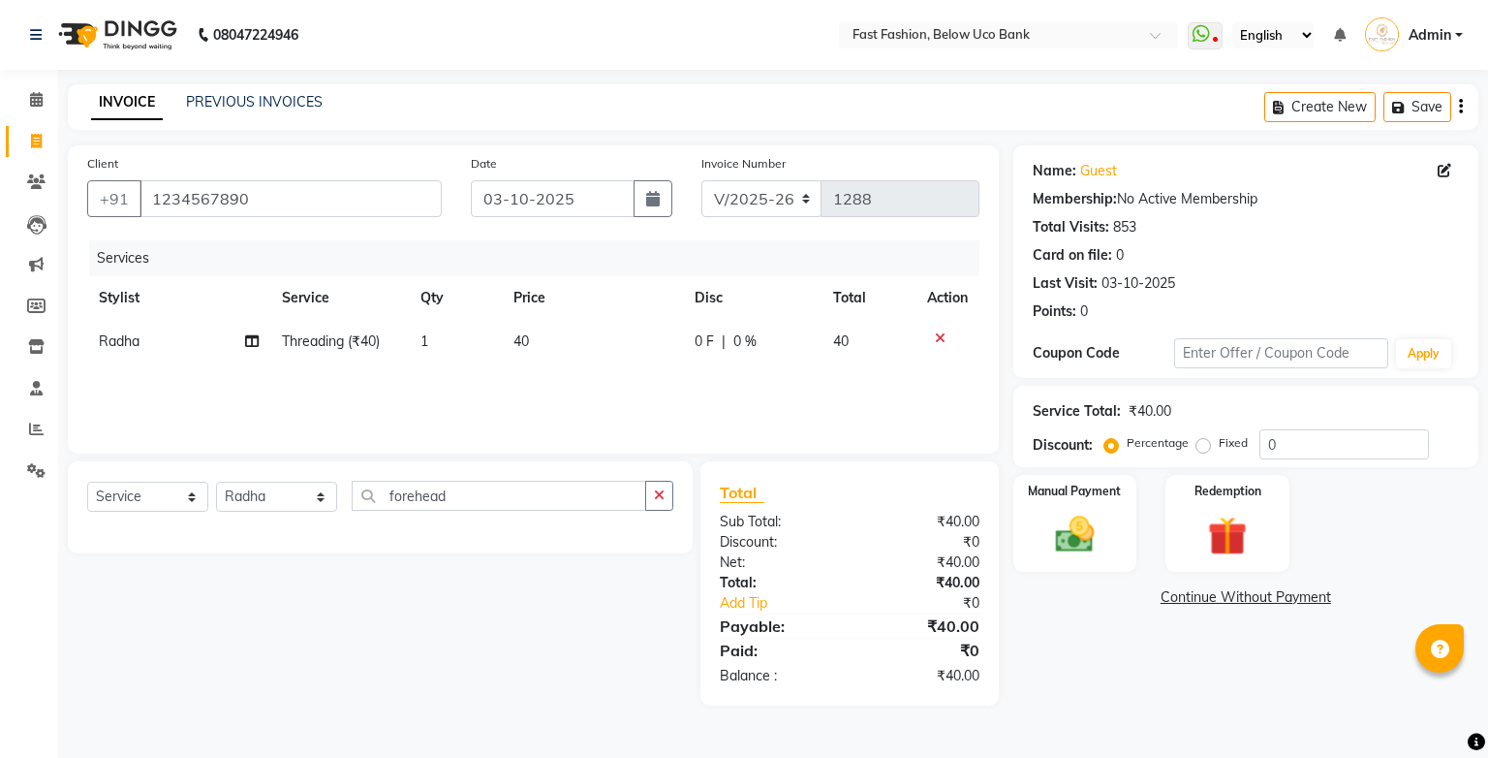
drag, startPoint x: 847, startPoint y: 538, endPoint x: 874, endPoint y: 559, distance: 34.5
click at [872, 555] on div "Total Sub Total: ₹40.00 Discount: ₹0 Net: ₹40.00 Total: ₹40.00 Add Tip ₹0 Payab…" at bounding box center [849, 583] width 259 height 205
click at [585, 492] on input "forehead" at bounding box center [499, 496] width 295 height 30
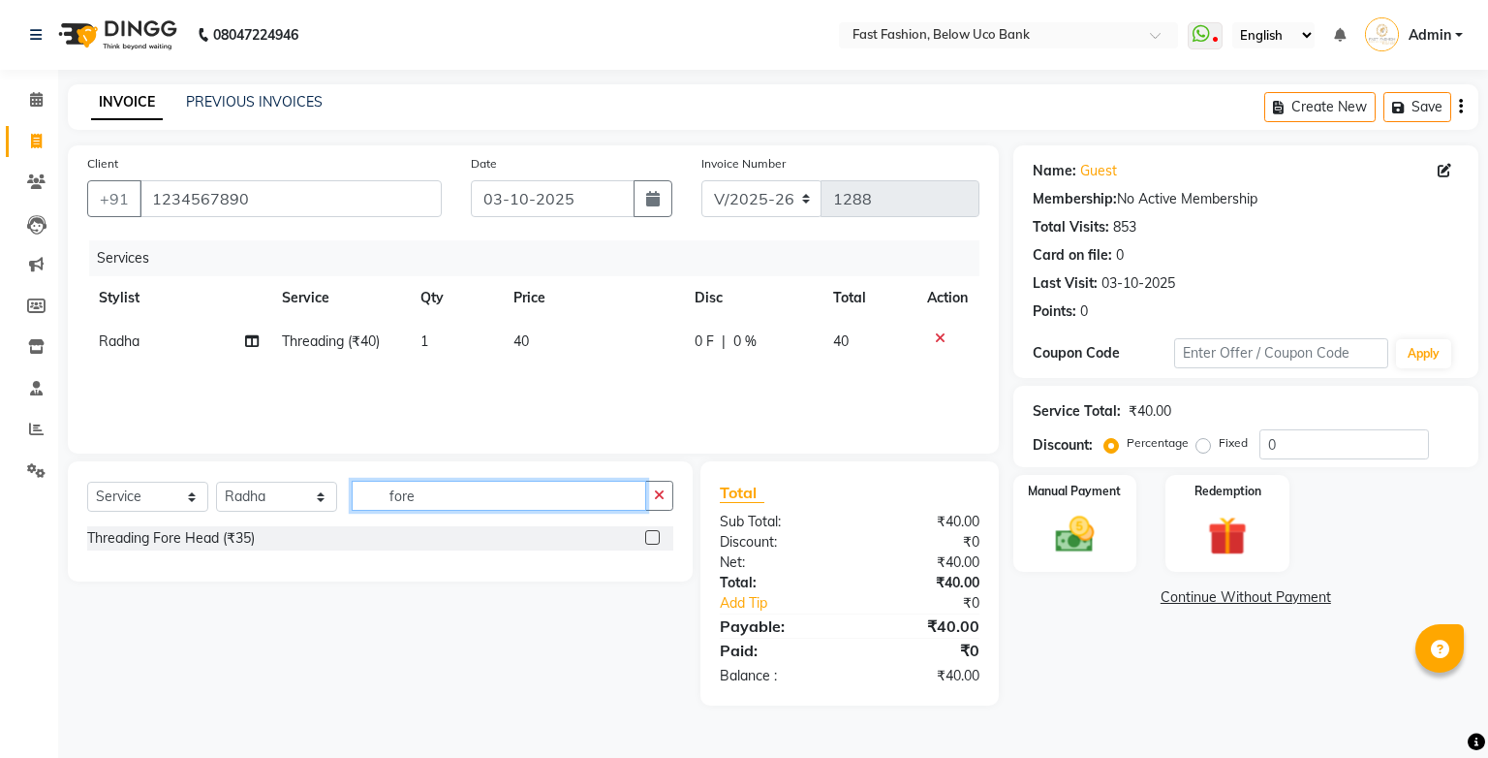
type input "fore"
click at [648, 543] on label at bounding box center [652, 537] width 15 height 15
click at [648, 543] on input "checkbox" at bounding box center [651, 538] width 13 height 13
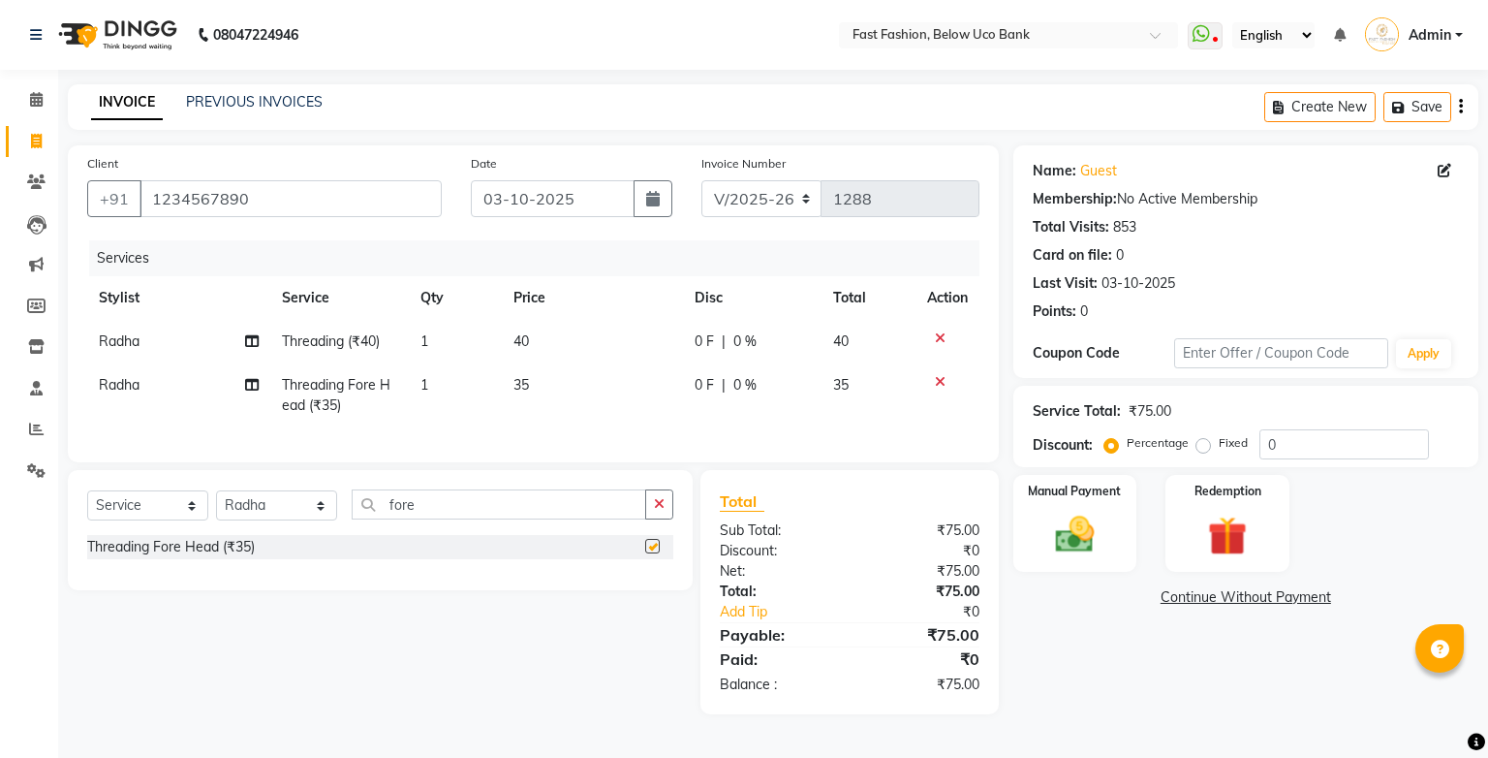
checkbox input "false"
click at [558, 510] on input "fore" at bounding box center [499, 504] width 295 height 30
type input "f"
type input "upp"
click at [651, 553] on label at bounding box center [652, 546] width 15 height 15
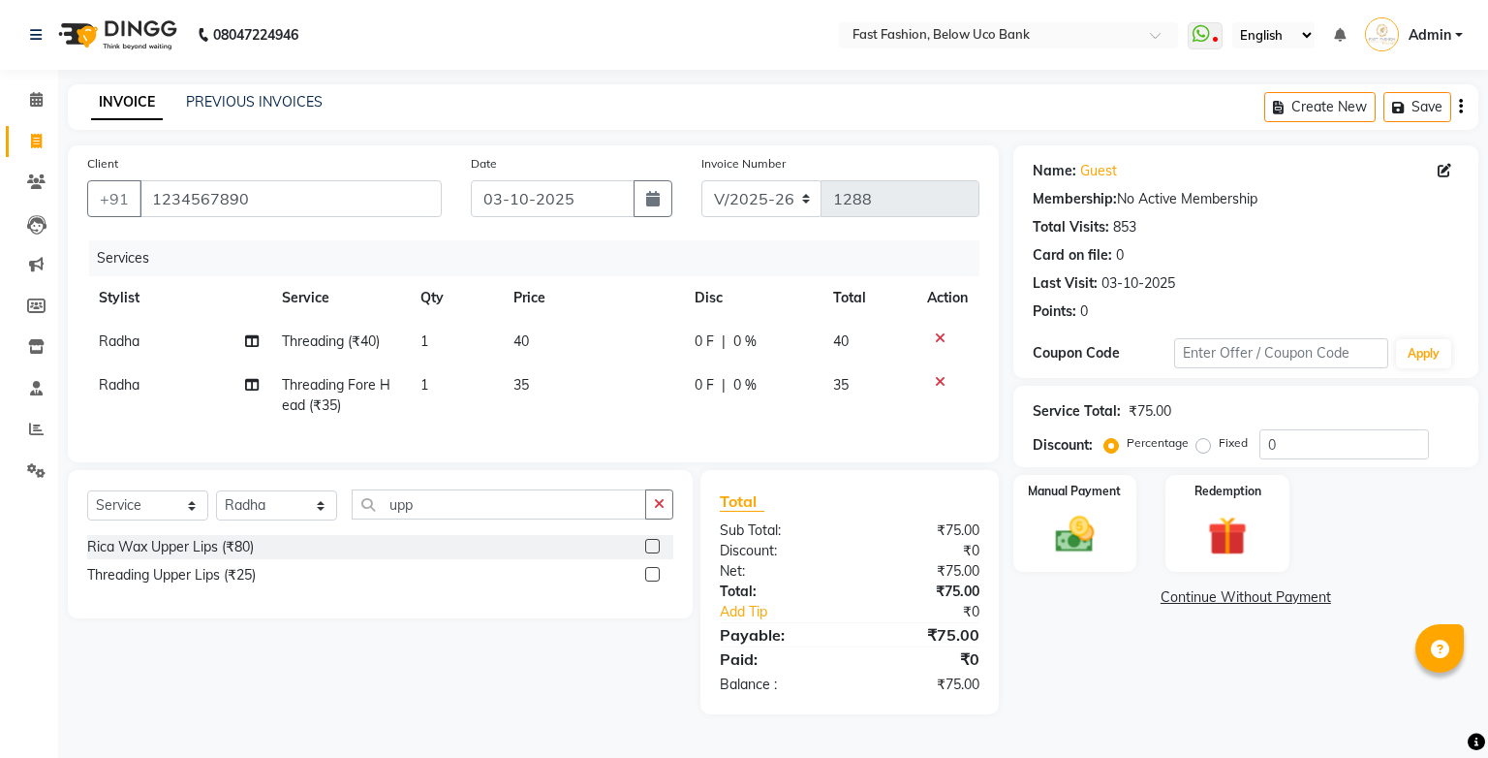
click at [651, 553] on input "checkbox" at bounding box center [651, 547] width 13 height 13
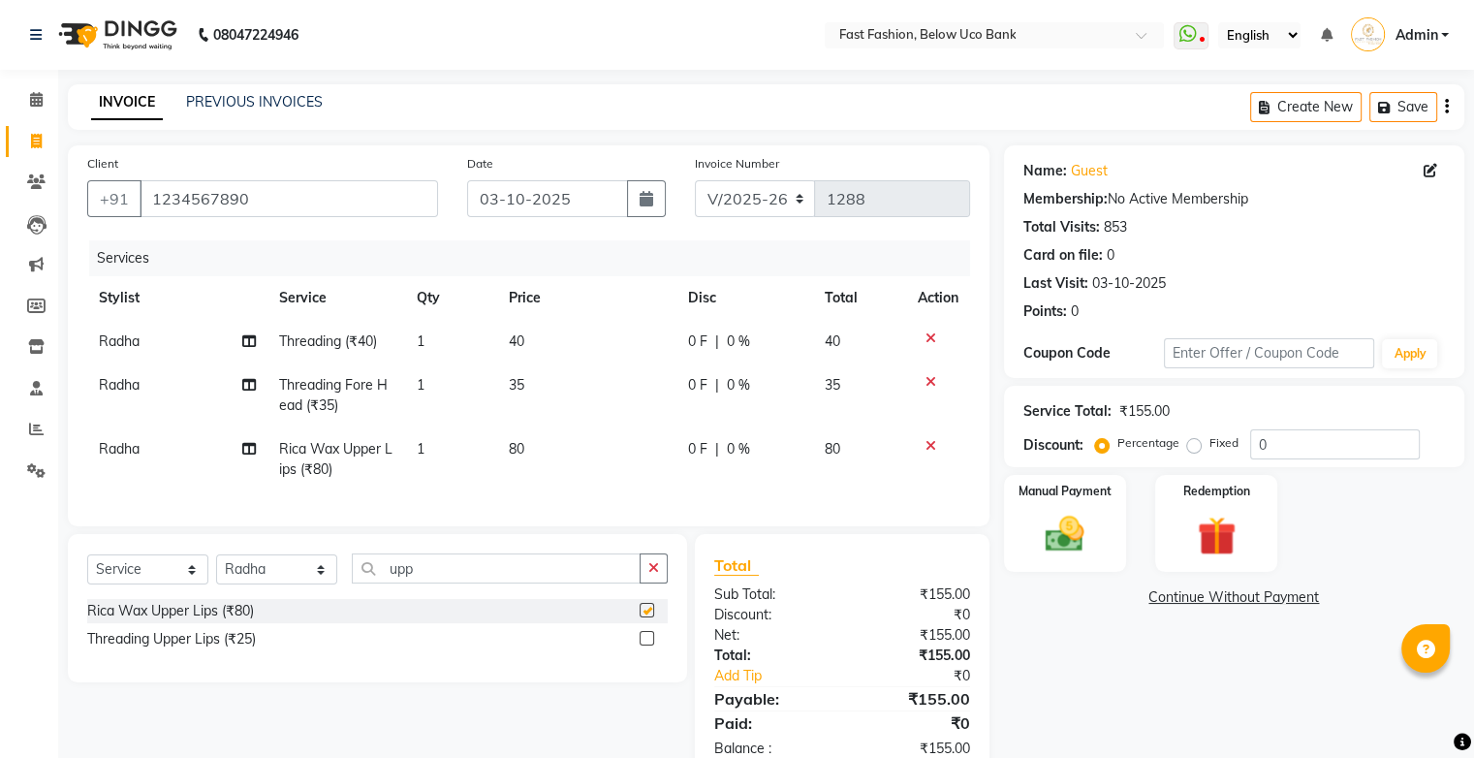
checkbox input "false"
click at [528, 575] on input "upp" at bounding box center [496, 568] width 289 height 30
type input "u"
type input "side"
click at [647, 617] on label at bounding box center [646, 610] width 15 height 15
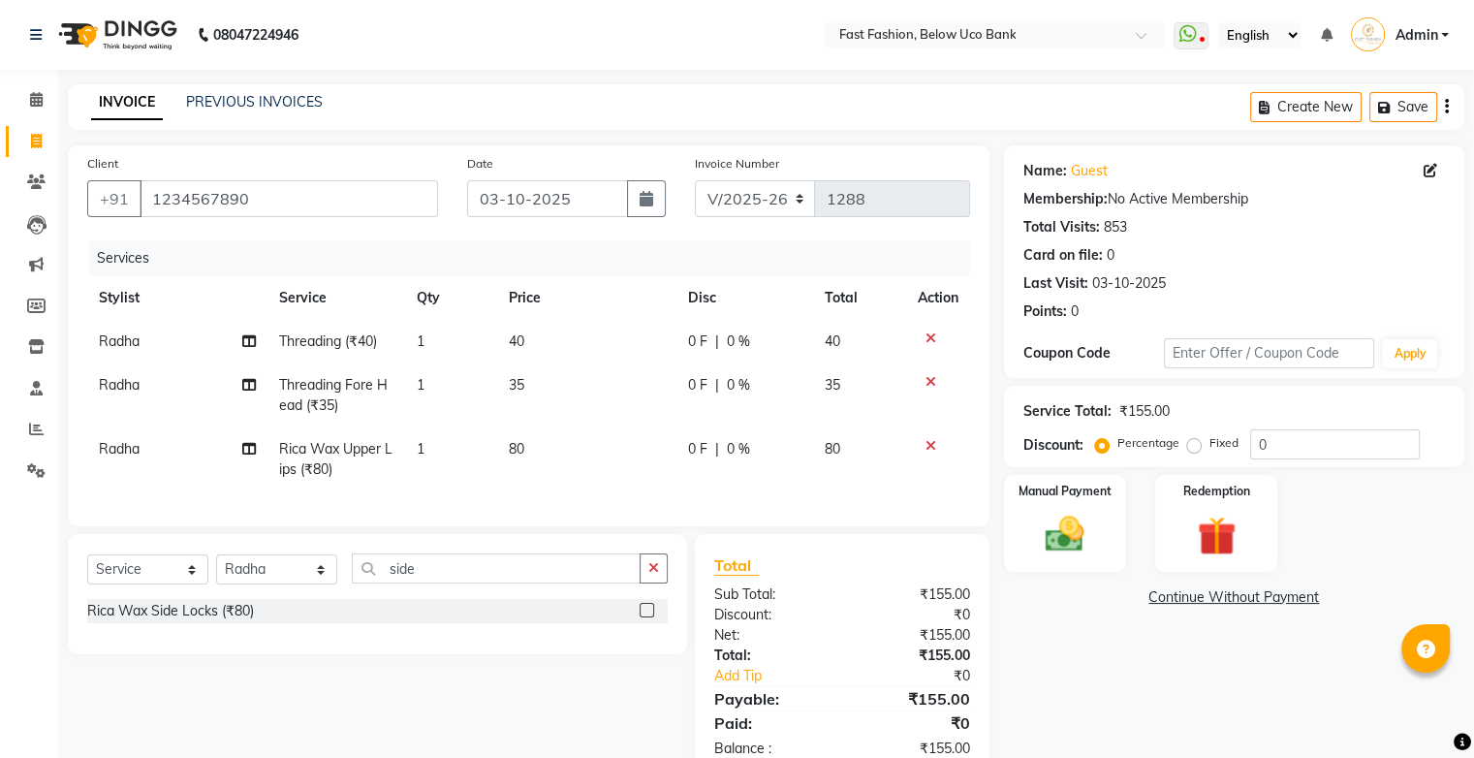
click at [647, 617] on input "checkbox" at bounding box center [645, 611] width 13 height 13
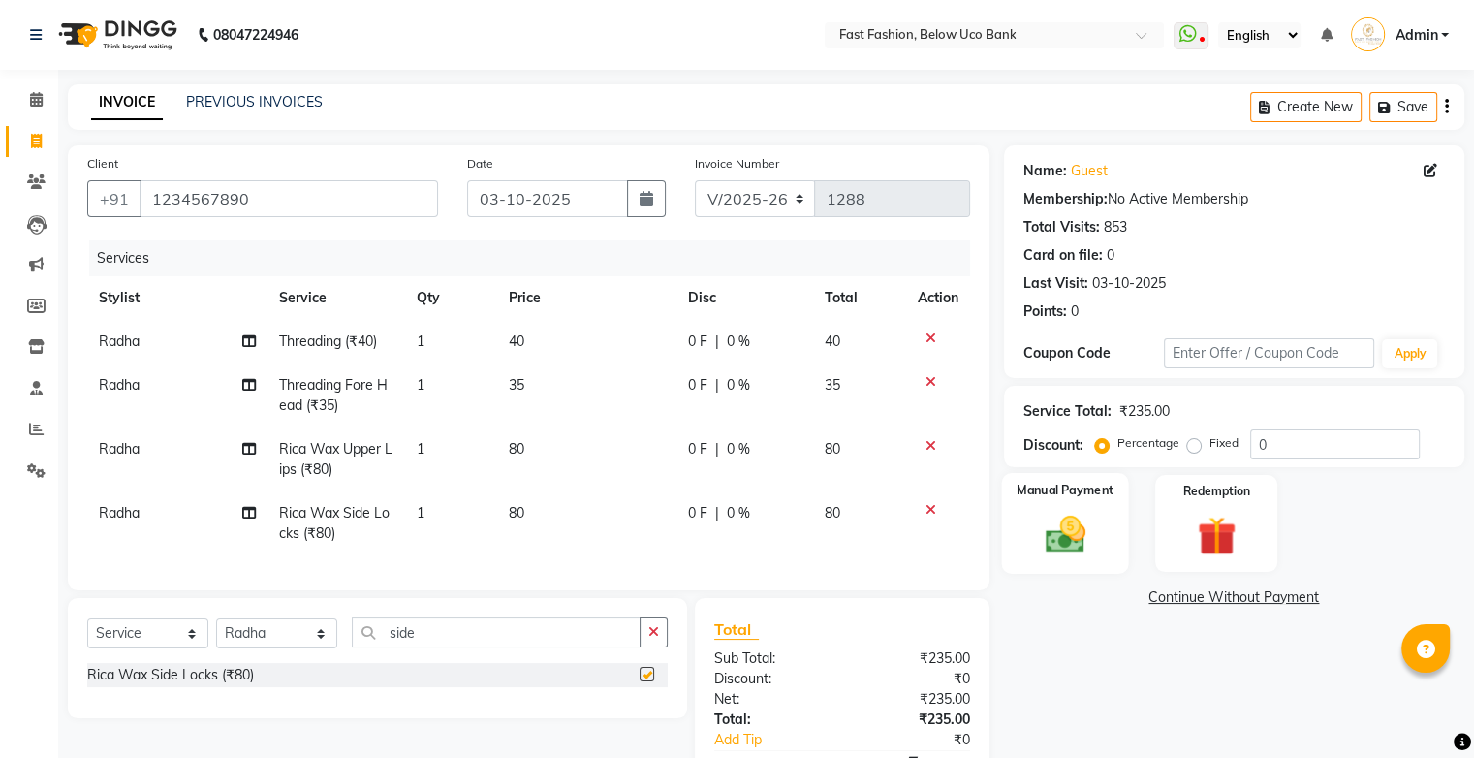
checkbox input "false"
click at [1062, 515] on img at bounding box center [1064, 535] width 65 height 47
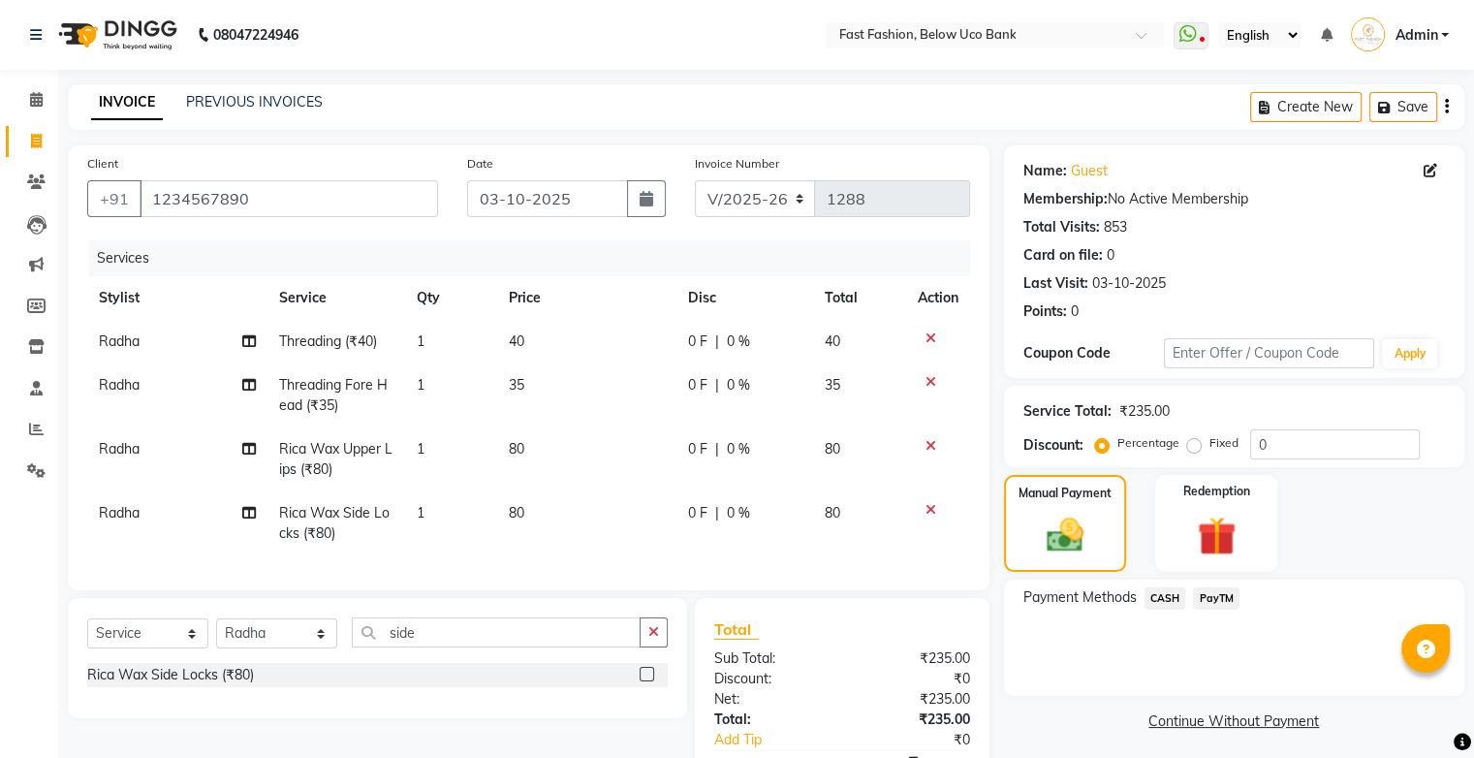
click at [1167, 599] on span "CASH" at bounding box center [1165, 598] width 42 height 22
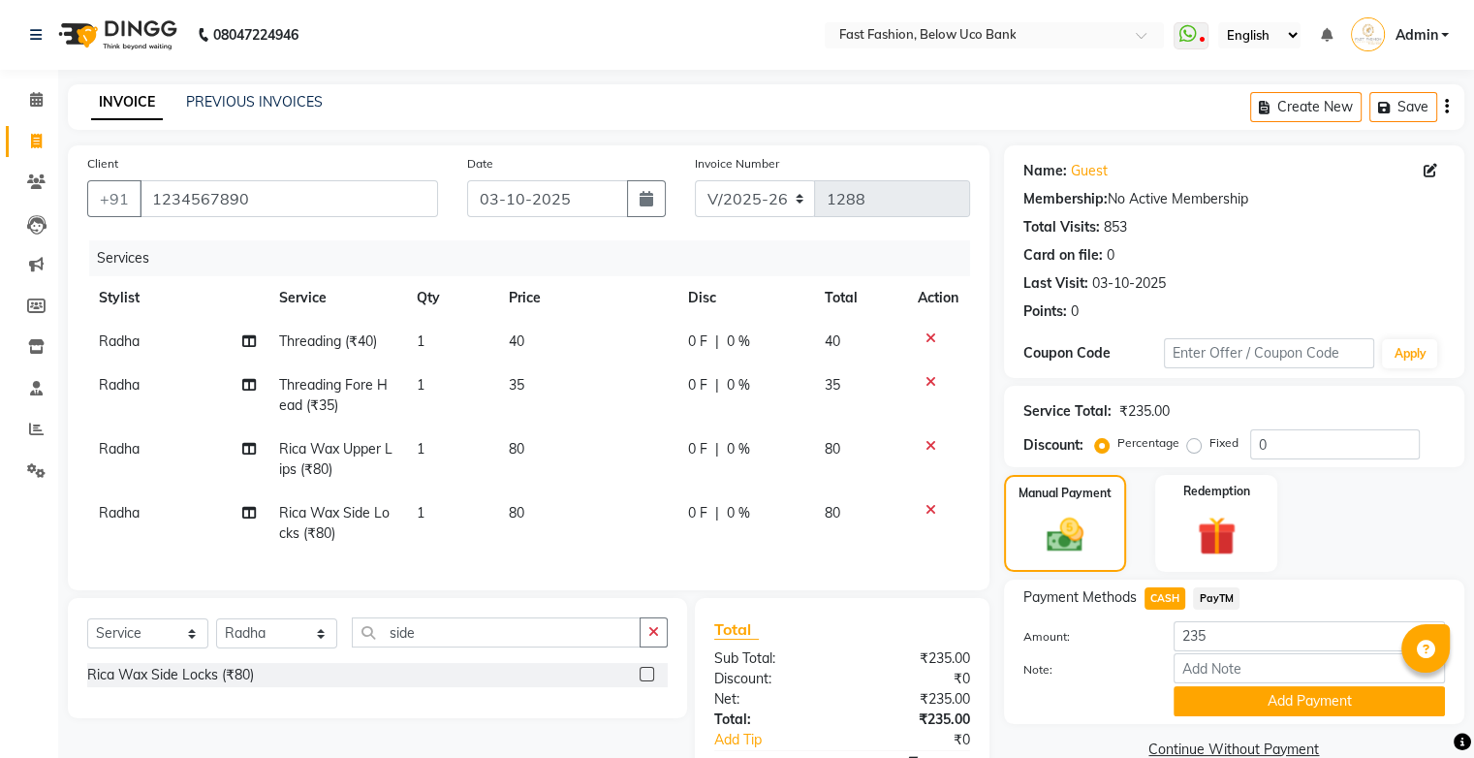
click at [1210, 599] on span "PayTM" at bounding box center [1216, 598] width 47 height 22
click at [1252, 699] on button "Add Payment" at bounding box center [1308, 701] width 271 height 30
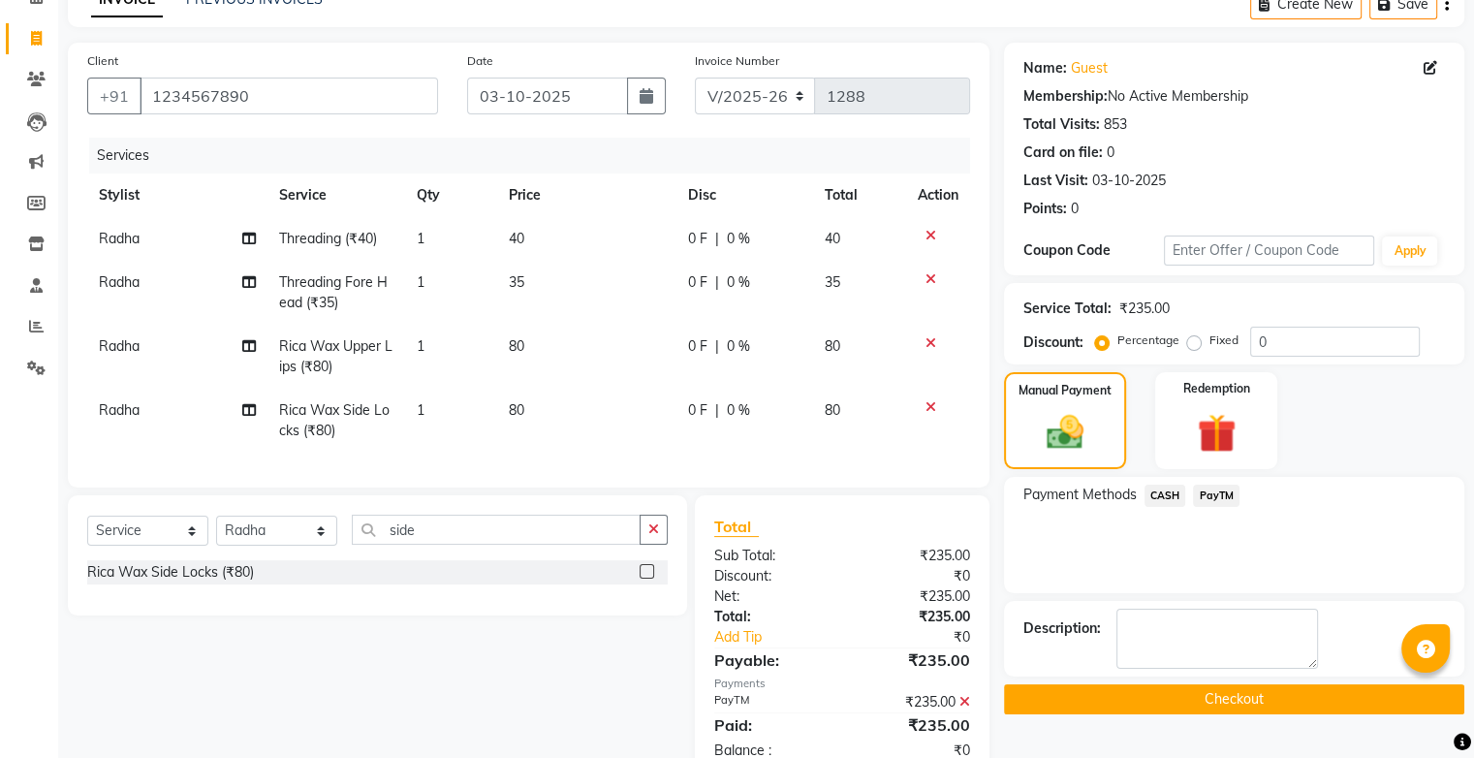
scroll to position [169, 0]
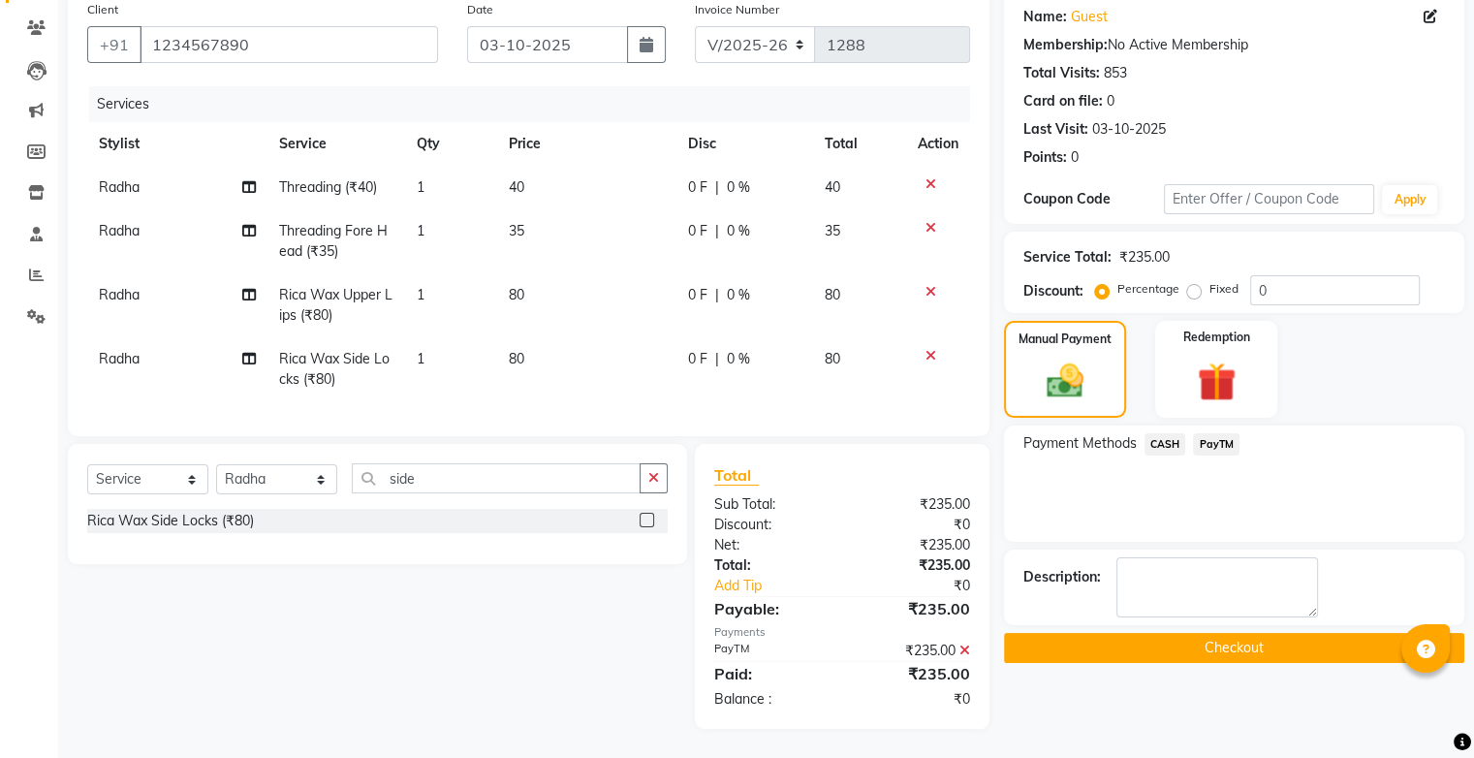
click at [1239, 633] on button "Checkout" at bounding box center [1234, 648] width 460 height 30
